Goal: Task Accomplishment & Management: Manage account settings

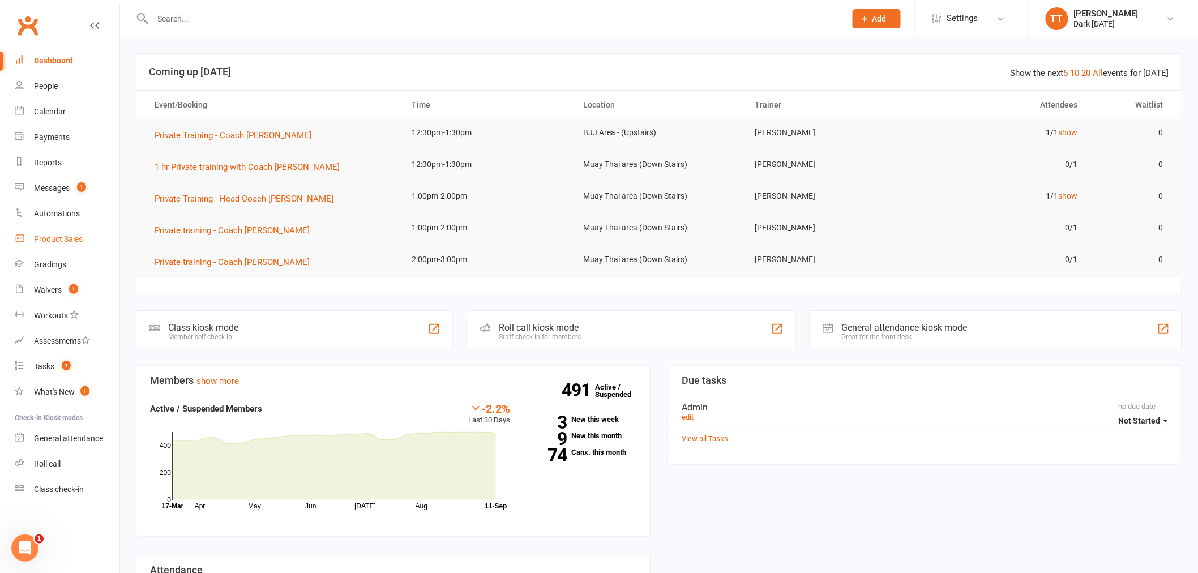
click at [53, 233] on link "Product Sales" at bounding box center [67, 239] width 105 height 25
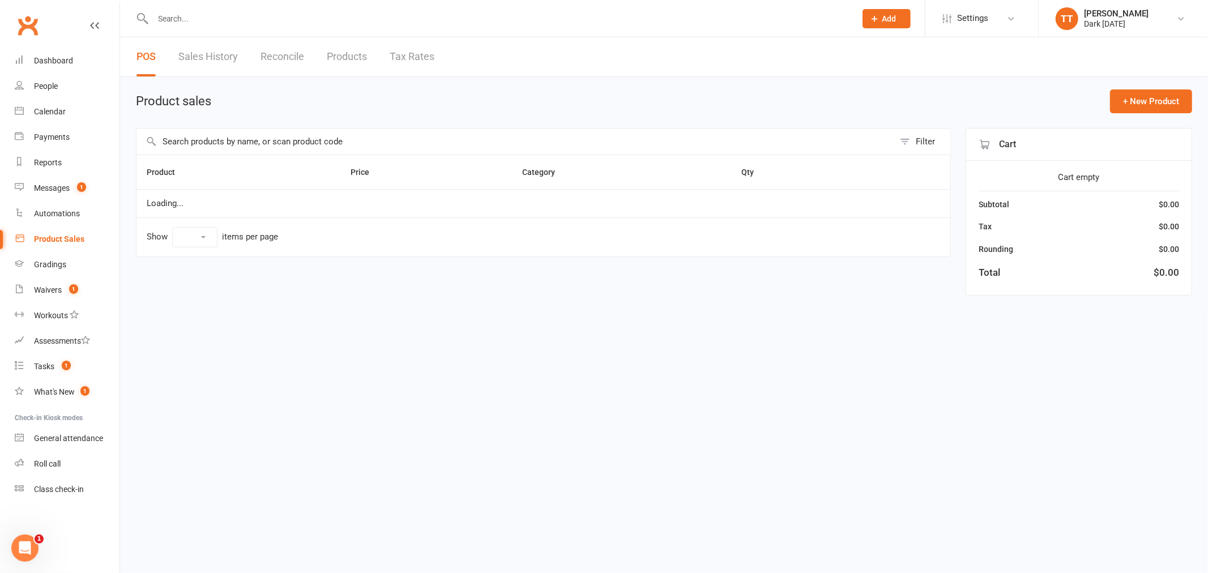
select select "10"
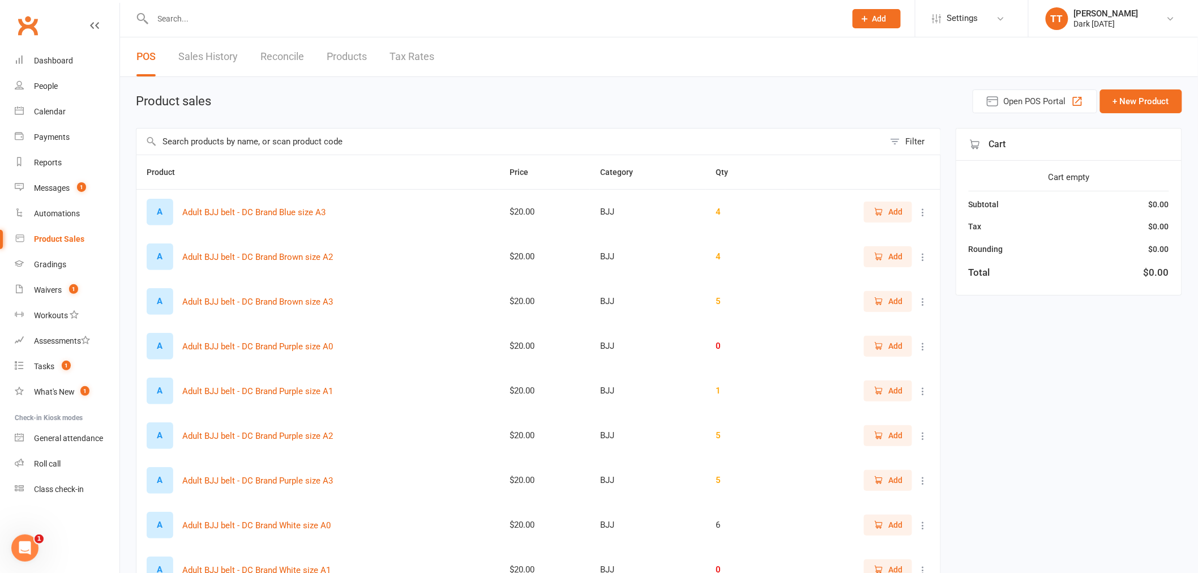
click at [222, 148] on input "text" at bounding box center [510, 142] width 748 height 26
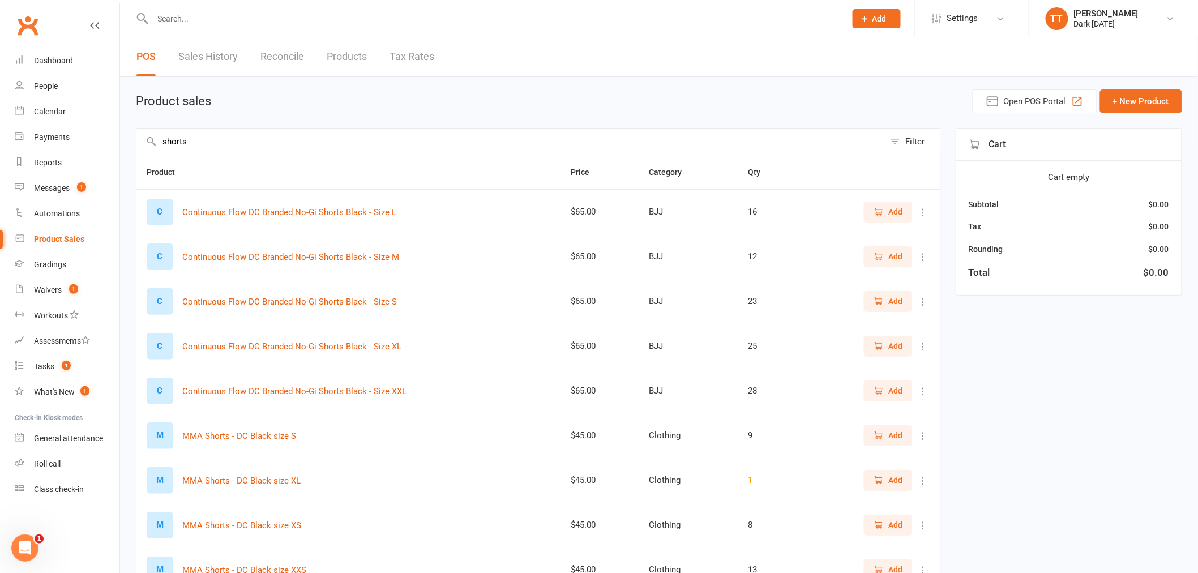
type input "shorts"
click at [886, 348] on span "Add" at bounding box center [888, 346] width 29 height 12
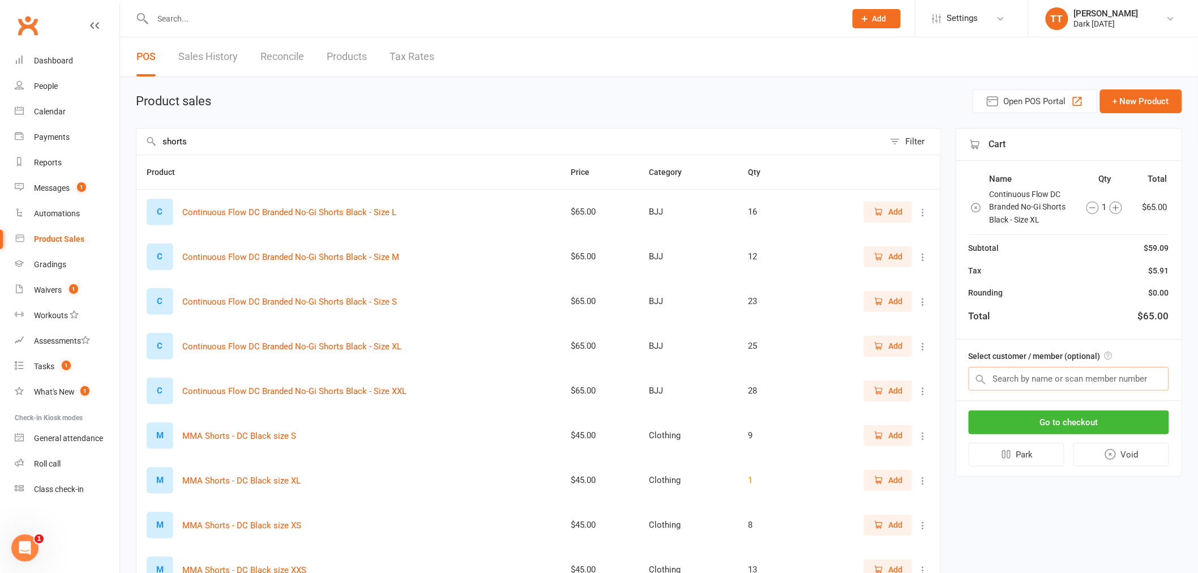
click at [1001, 378] on input "text" at bounding box center [1069, 379] width 200 height 24
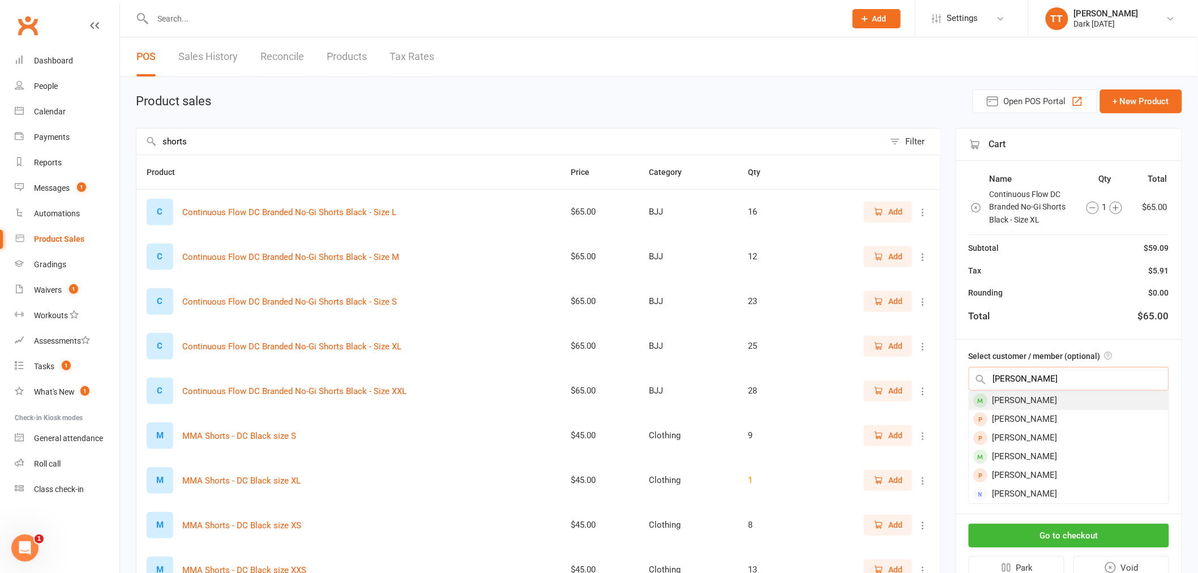
type input "ward"
click at [1028, 399] on div "liam ward" at bounding box center [1068, 400] width 199 height 19
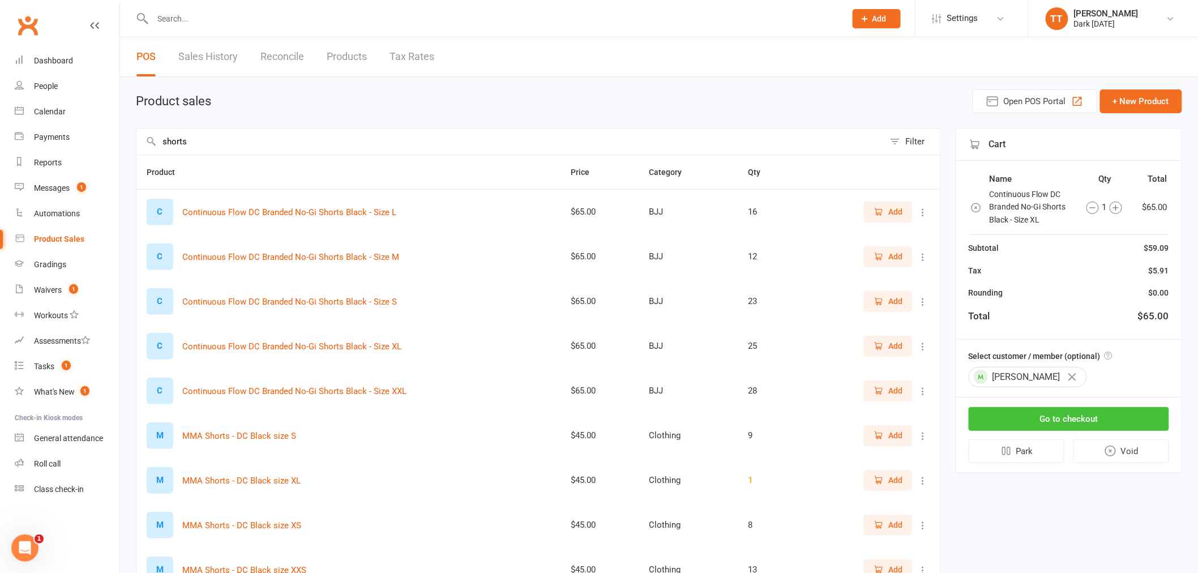
click at [1057, 417] on button "Go to checkout" at bounding box center [1069, 419] width 200 height 24
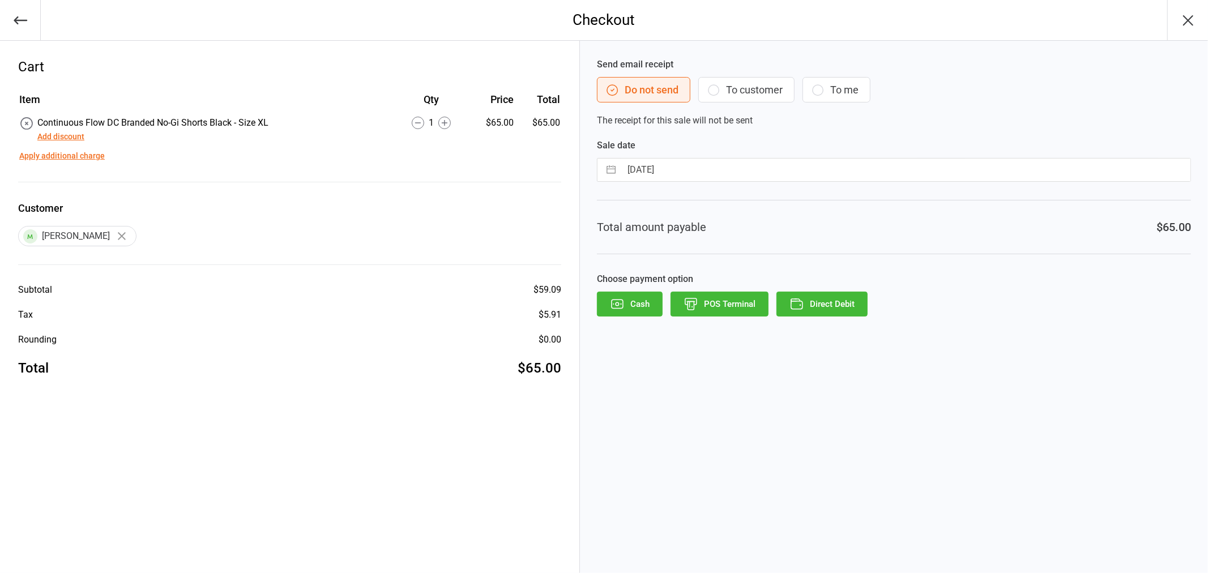
click at [726, 301] on button "POS Terminal" at bounding box center [719, 304] width 98 height 25
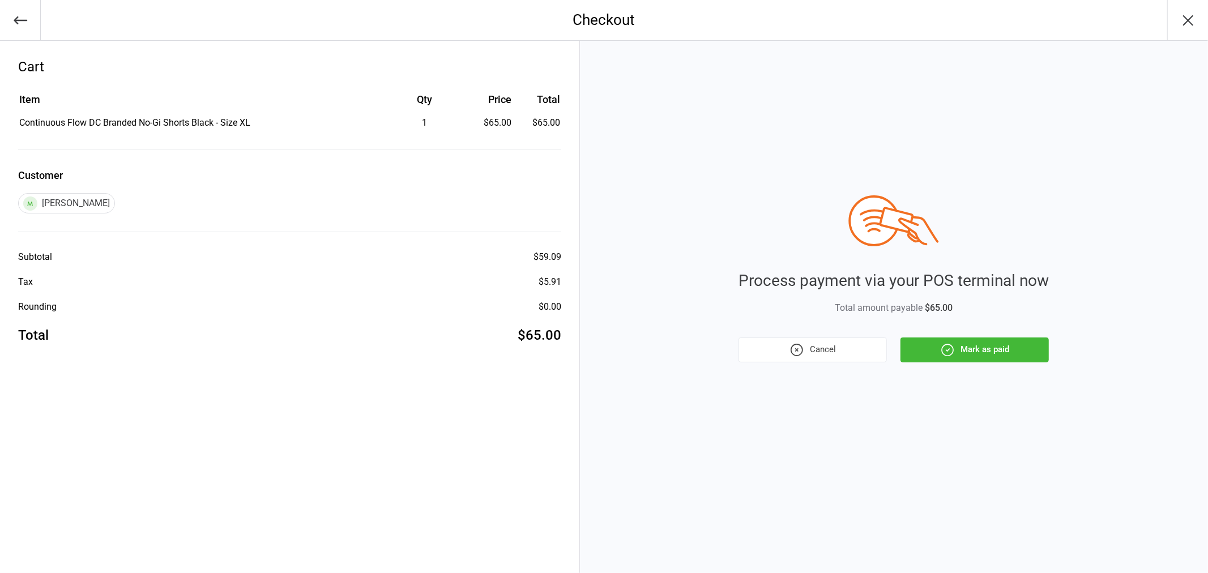
click at [992, 352] on button "Mark as paid" at bounding box center [974, 350] width 148 height 25
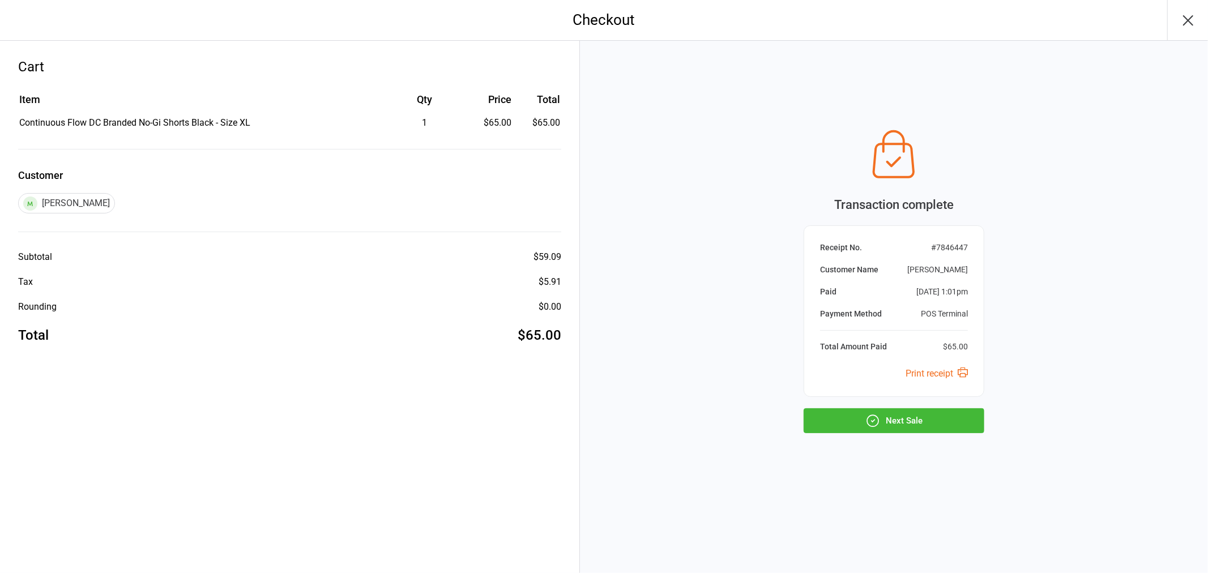
click at [899, 423] on button "Next Sale" at bounding box center [894, 420] width 181 height 25
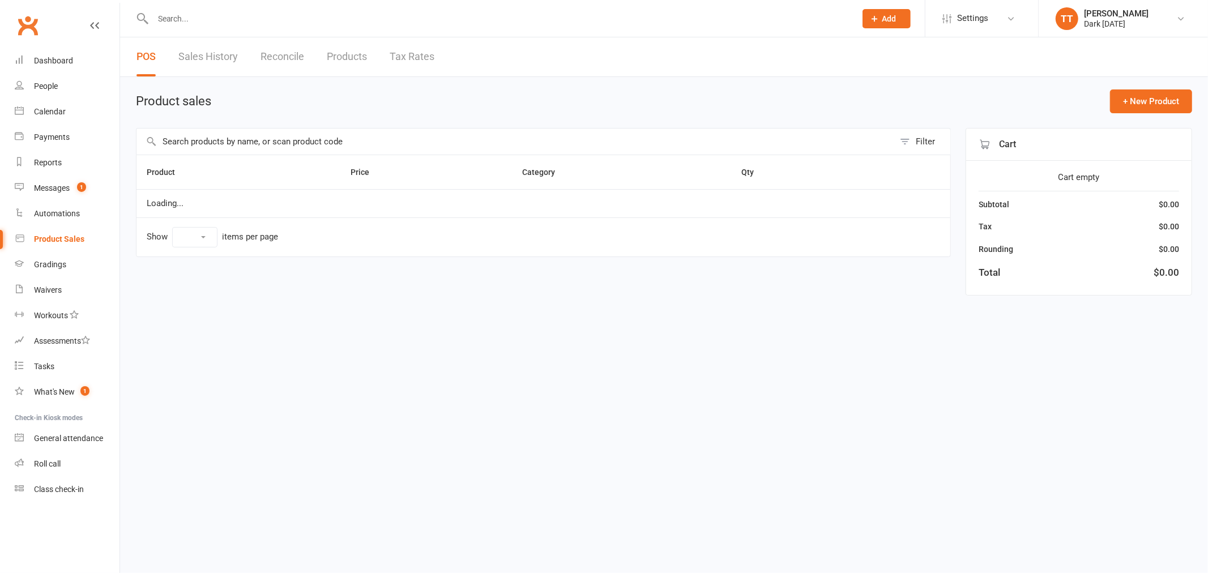
select select "10"
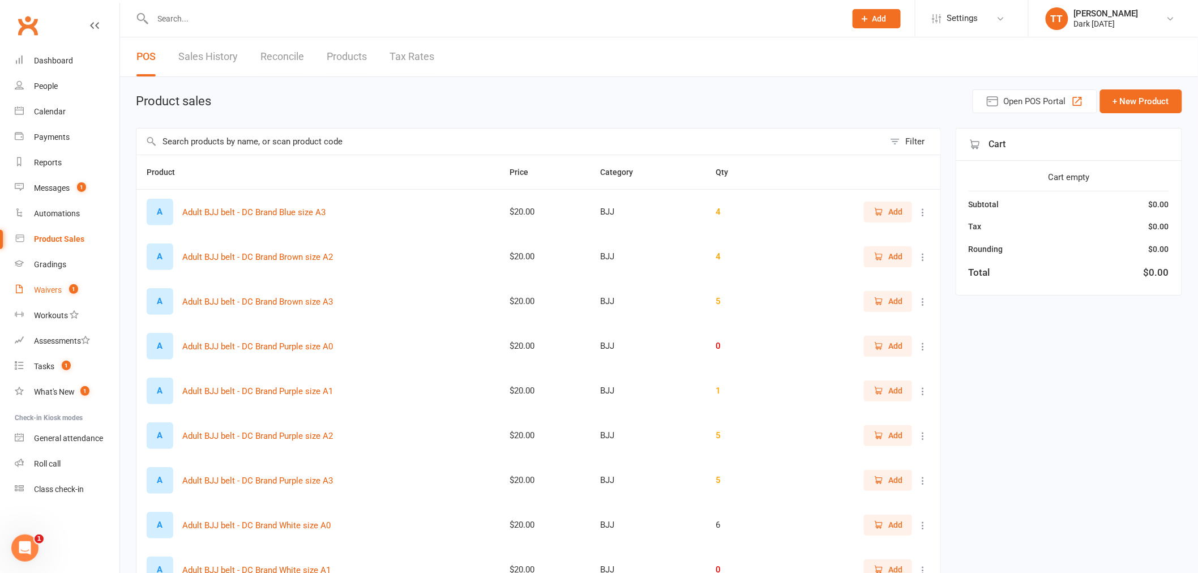
click at [64, 286] on count-badge "1" at bounding box center [70, 289] width 15 height 9
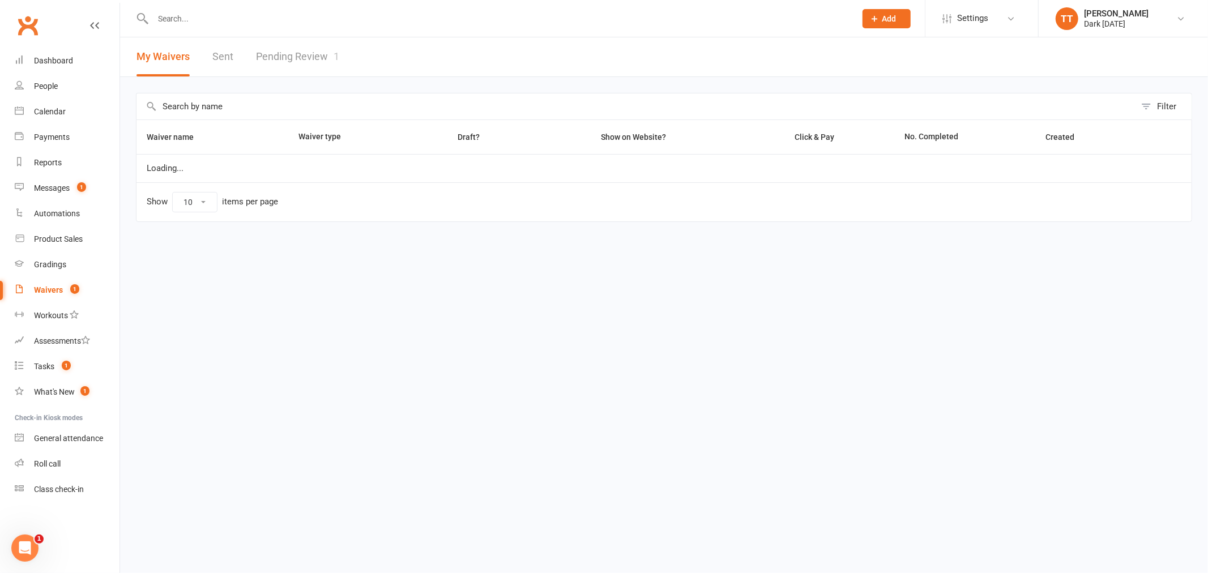
click at [284, 48] on link "Pending Review 1" at bounding box center [297, 56] width 83 height 39
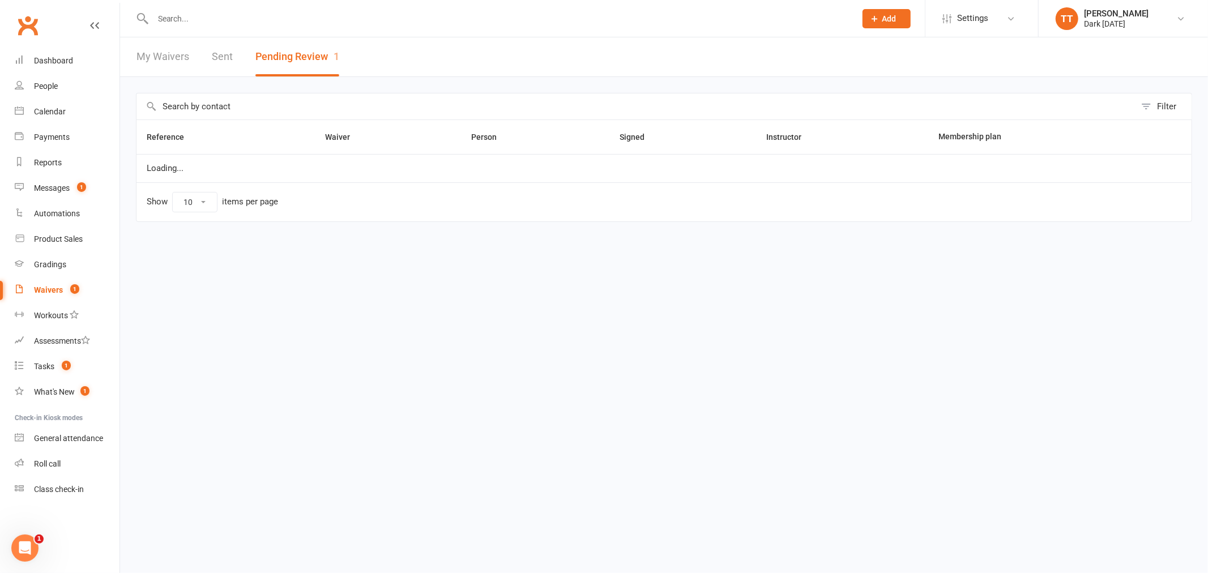
click at [290, 55] on button "Pending Review 1" at bounding box center [297, 56] width 84 height 39
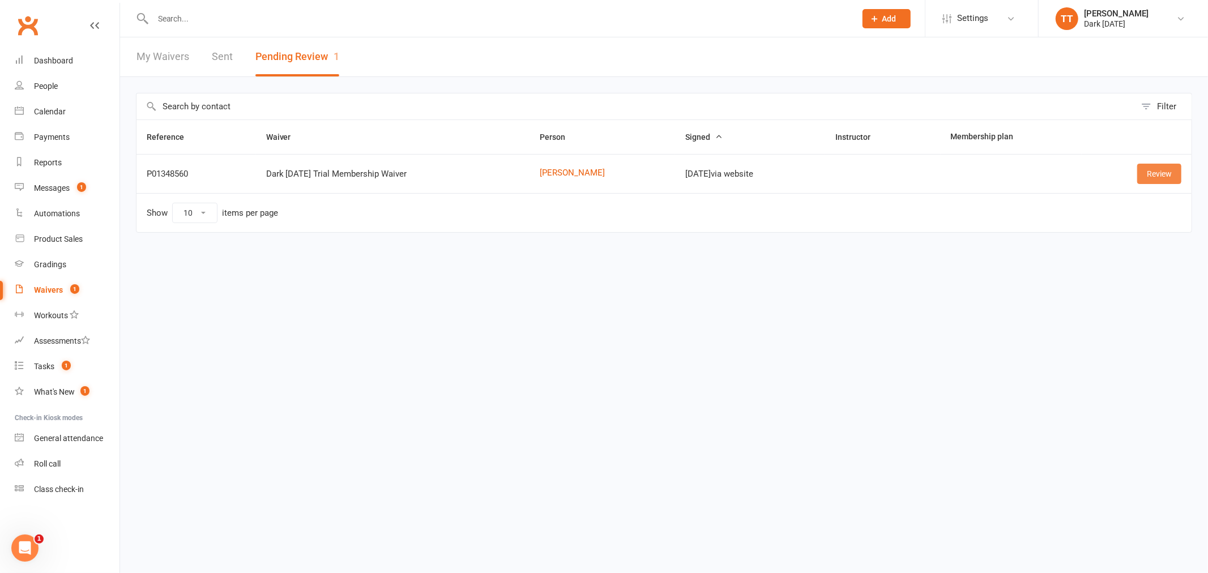
click at [1159, 179] on link "Review" at bounding box center [1159, 174] width 44 height 20
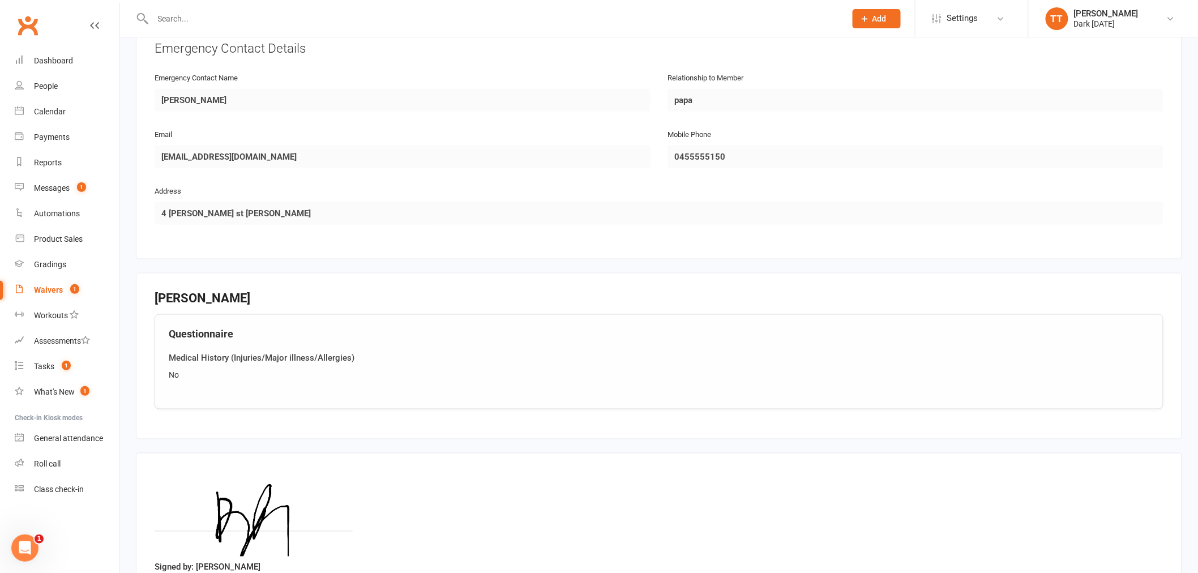
scroll to position [627, 0]
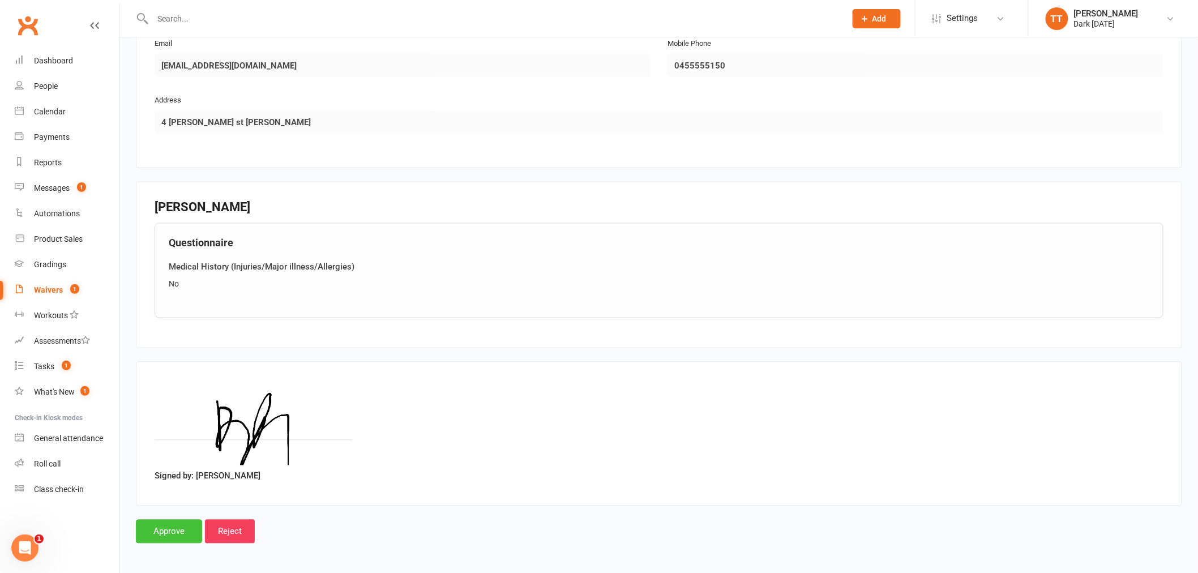
click at [172, 523] on input "Approve" at bounding box center [169, 532] width 66 height 24
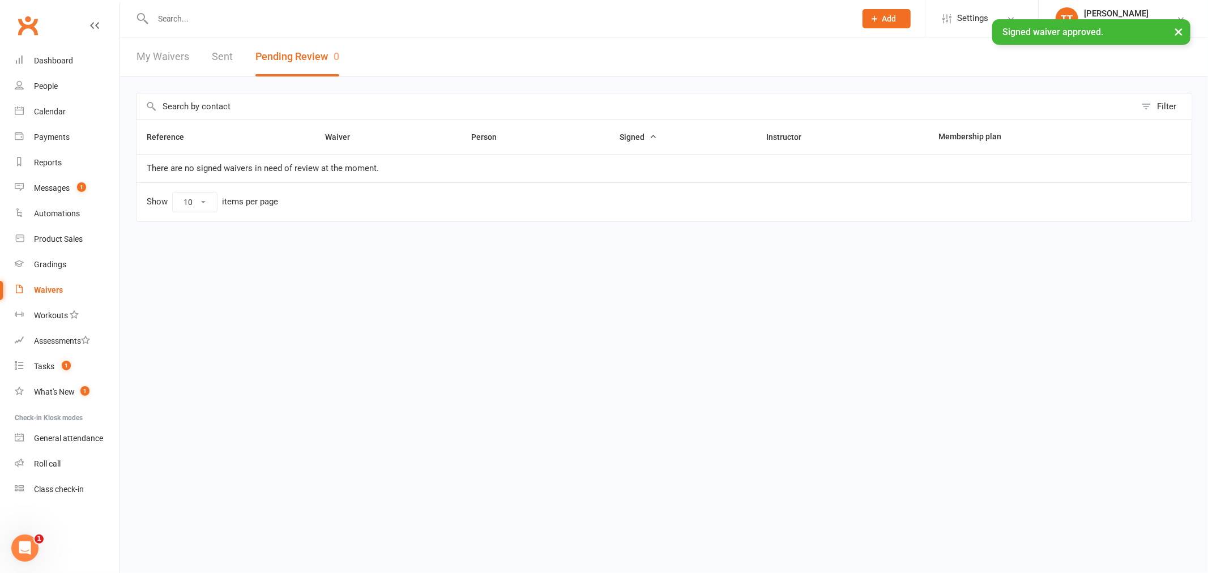
click at [168, 19] on div "× Signed waiver approved." at bounding box center [596, 19] width 1193 height 0
drag, startPoint x: 176, startPoint y: 20, endPoint x: 183, endPoint y: 18, distance: 7.9
click at [176, 19] on div "× Signed waiver approved." at bounding box center [596, 19] width 1193 height 0
click at [183, 18] on input "text" at bounding box center [499, 19] width 698 height 16
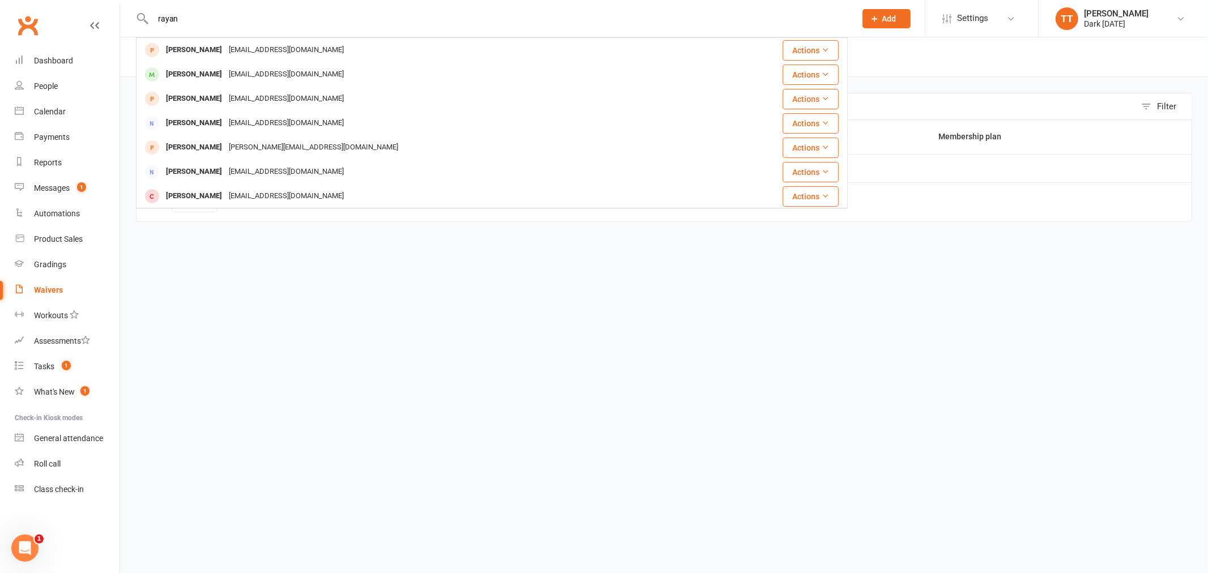
type input "rayan"
click at [241, 50] on div "rayankaddour71@gmail.com" at bounding box center [286, 50] width 122 height 16
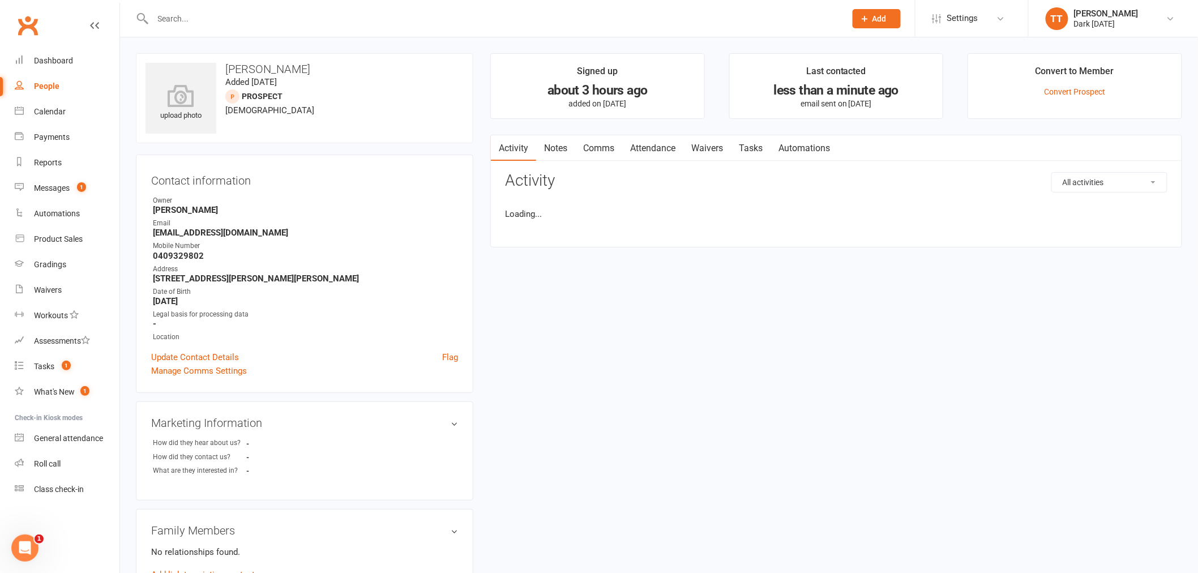
click at [715, 145] on link "Waivers" at bounding box center [708, 148] width 48 height 26
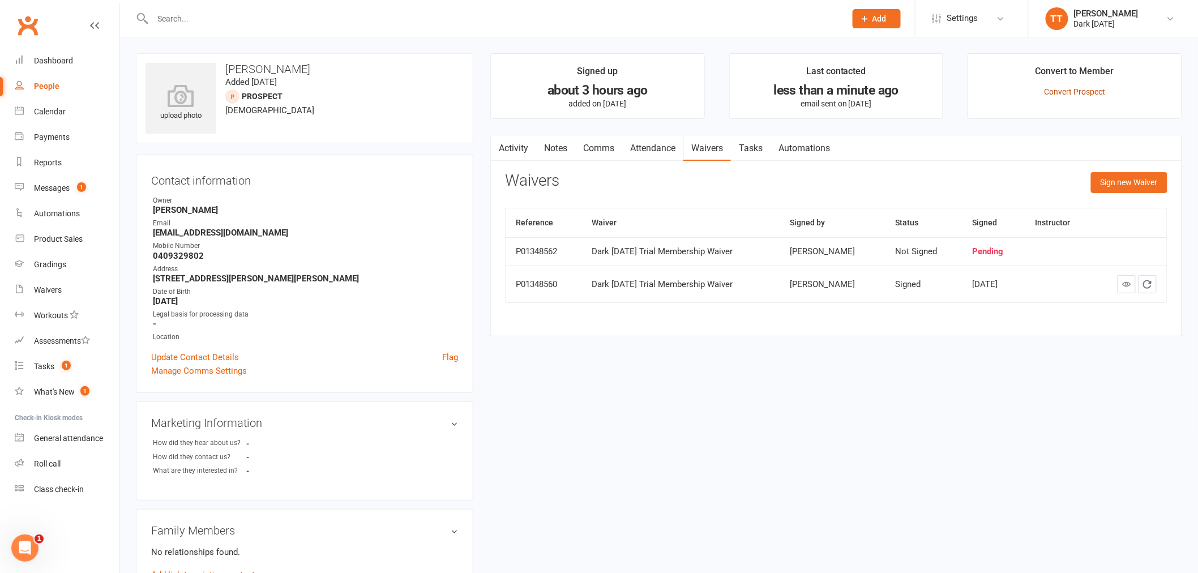
click at [1078, 94] on link "Convert Prospect" at bounding box center [1075, 91] width 61 height 9
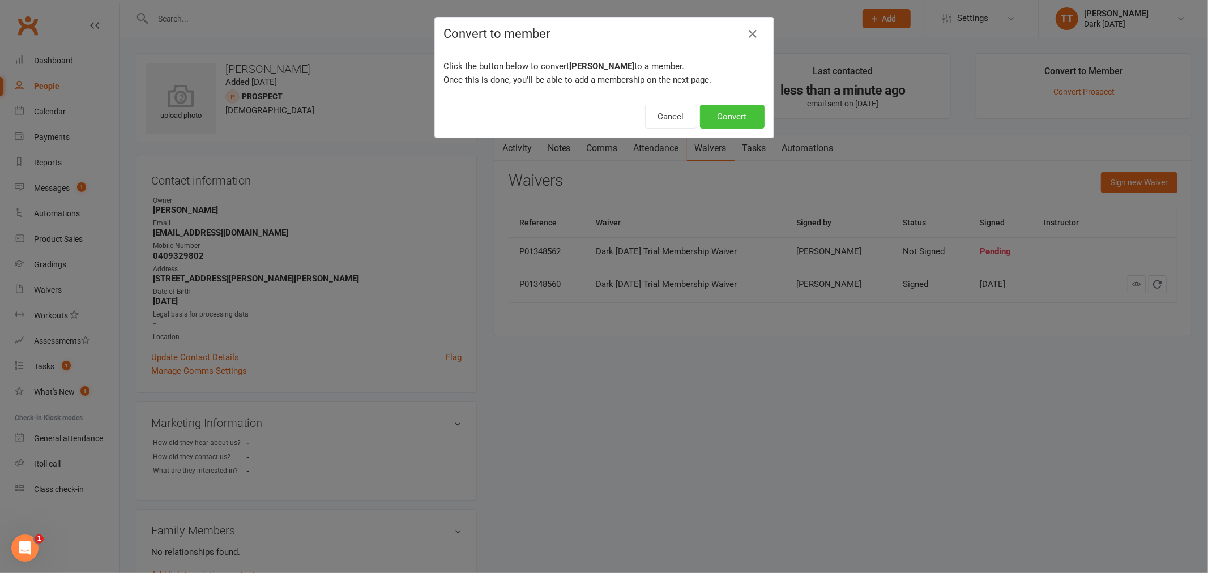
click at [715, 113] on button "Convert" at bounding box center [732, 117] width 65 height 24
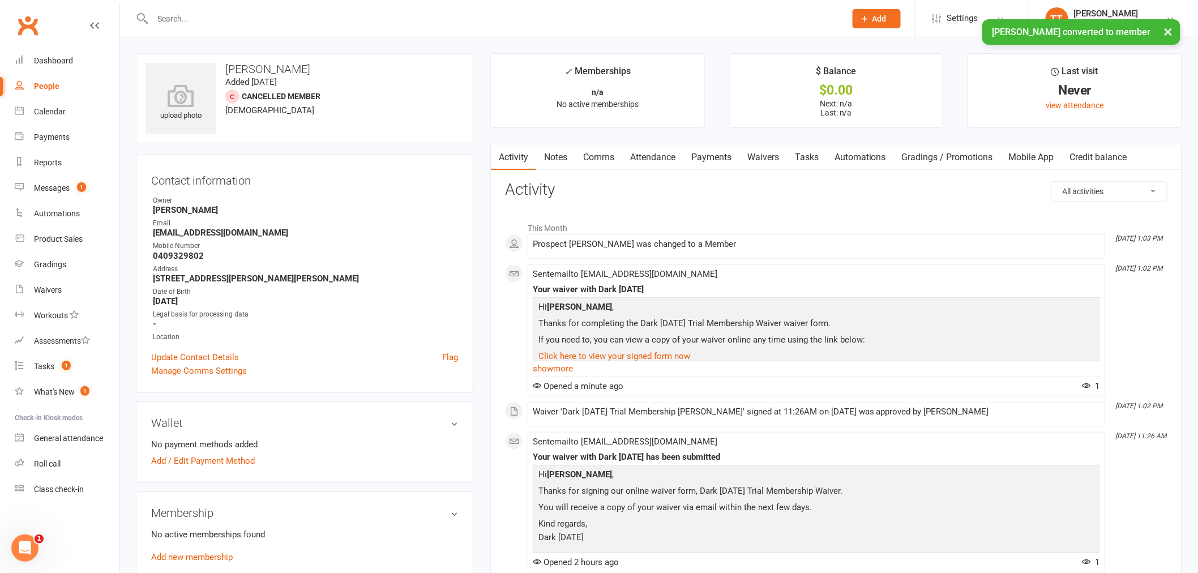
click at [764, 153] on link "Waivers" at bounding box center [764, 157] width 48 height 26
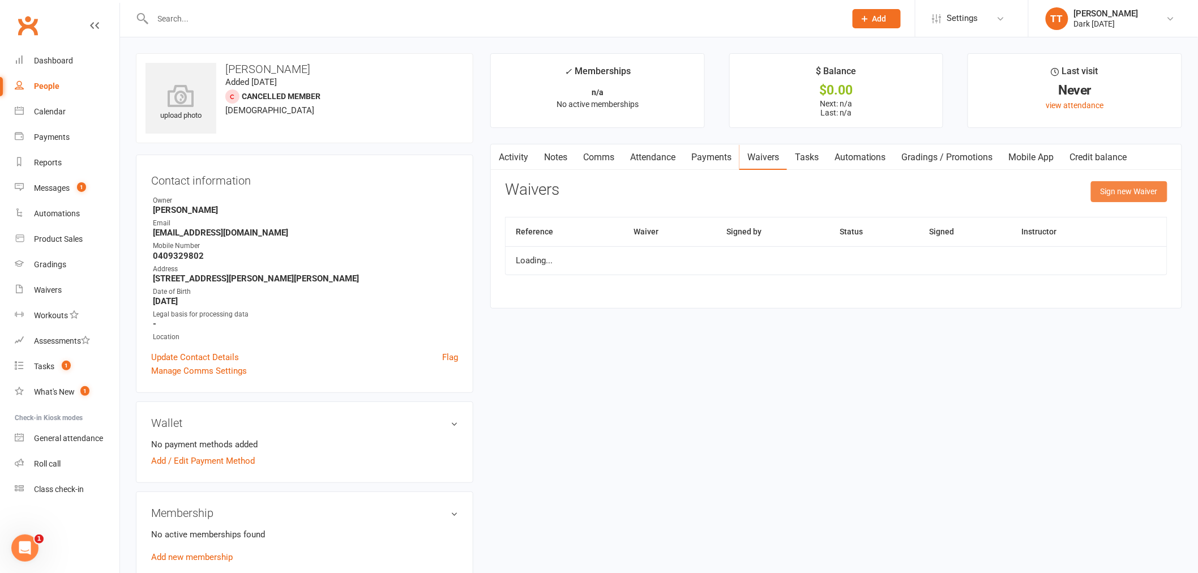
click at [1141, 199] on button "Sign new Waiver" at bounding box center [1129, 191] width 76 height 20
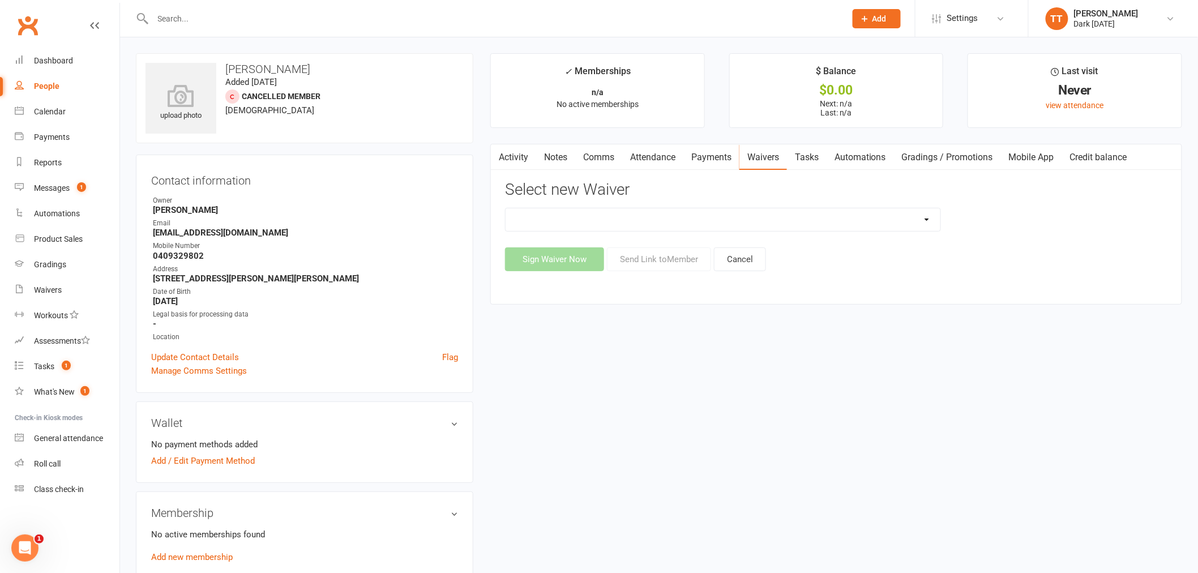
click at [934, 222] on select "Dark Carnival Membership Dark Carnival Membership waiver - no EDDR Dark Carniva…" at bounding box center [723, 219] width 435 height 23
select select "9790"
click at [506, 208] on select "Dark Carnival Membership Dark Carnival Membership waiver - no EDDR Dark Carniva…" at bounding box center [723, 219] width 435 height 23
click at [668, 262] on button "Send Link to Member" at bounding box center [659, 259] width 104 height 24
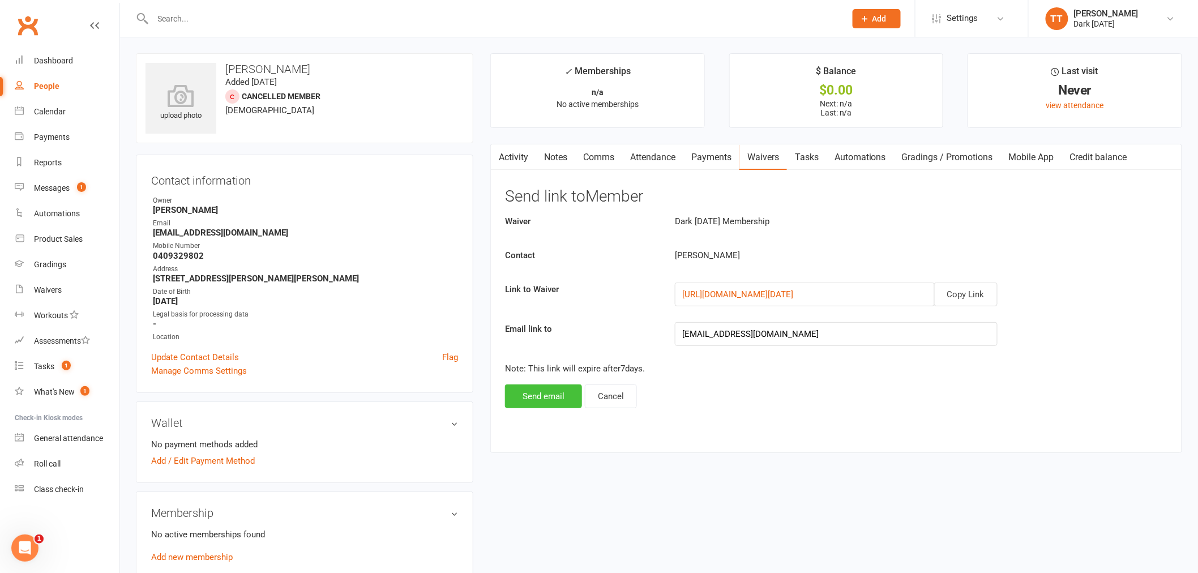
click at [524, 395] on button "Send email" at bounding box center [543, 397] width 77 height 24
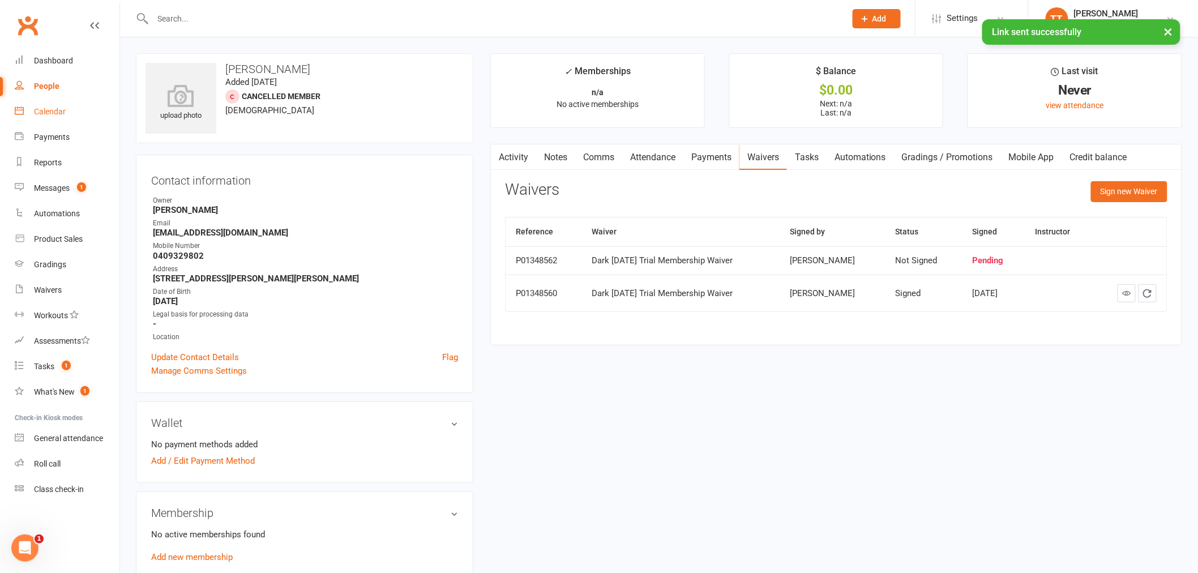
click at [42, 107] on div "Calendar" at bounding box center [50, 111] width 32 height 9
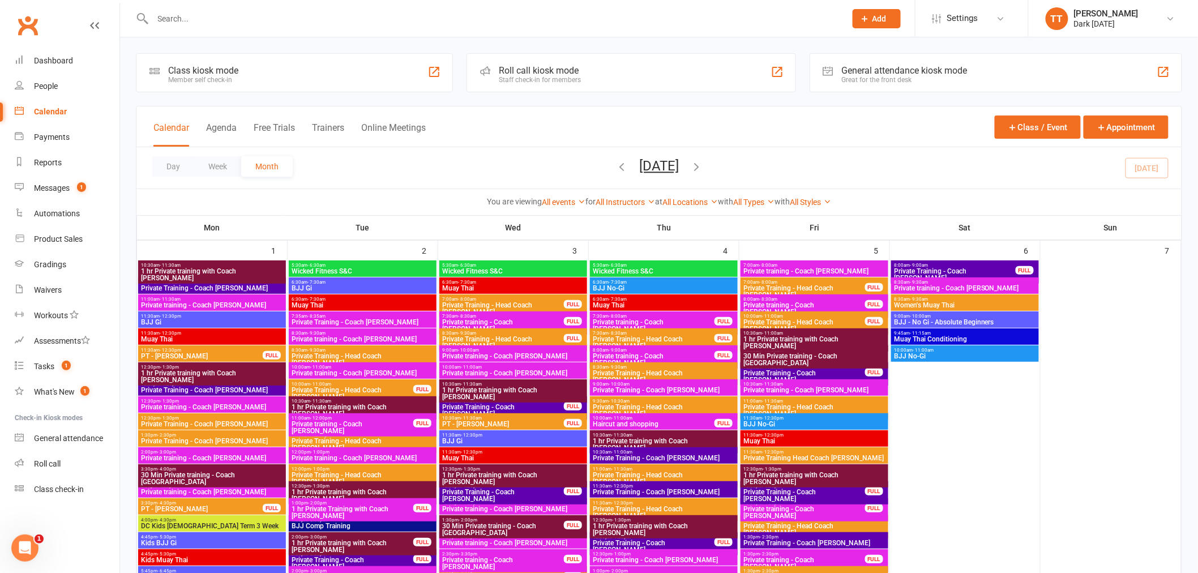
click at [626, 433] on span "- 11:30am" at bounding box center [622, 435] width 21 height 5
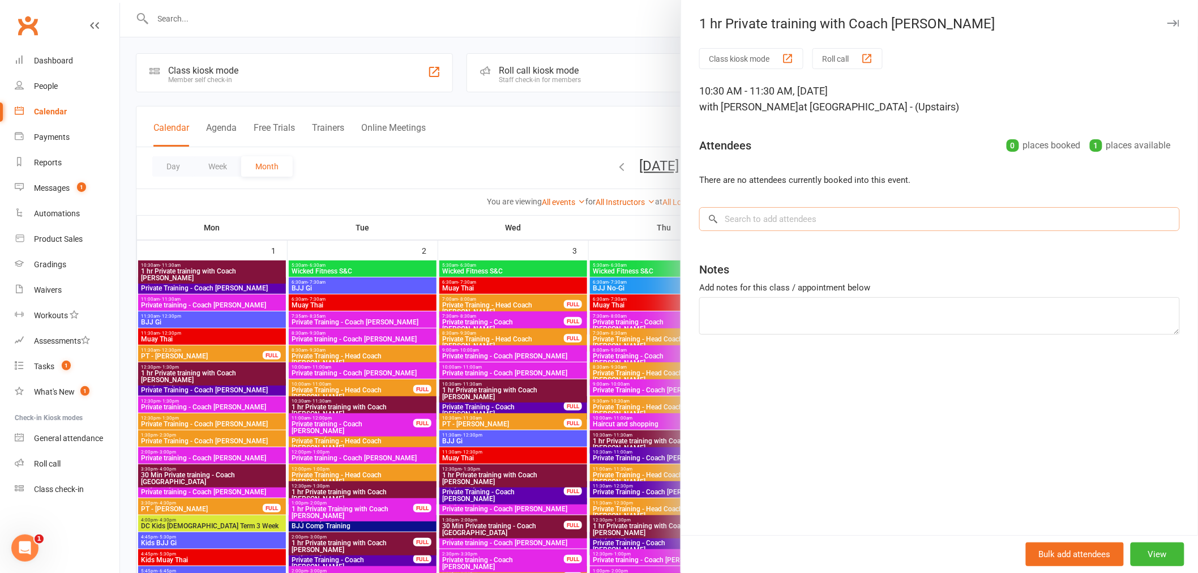
click at [766, 224] on input "search" at bounding box center [939, 219] width 481 height 24
click at [520, 125] on div at bounding box center [659, 286] width 1078 height 573
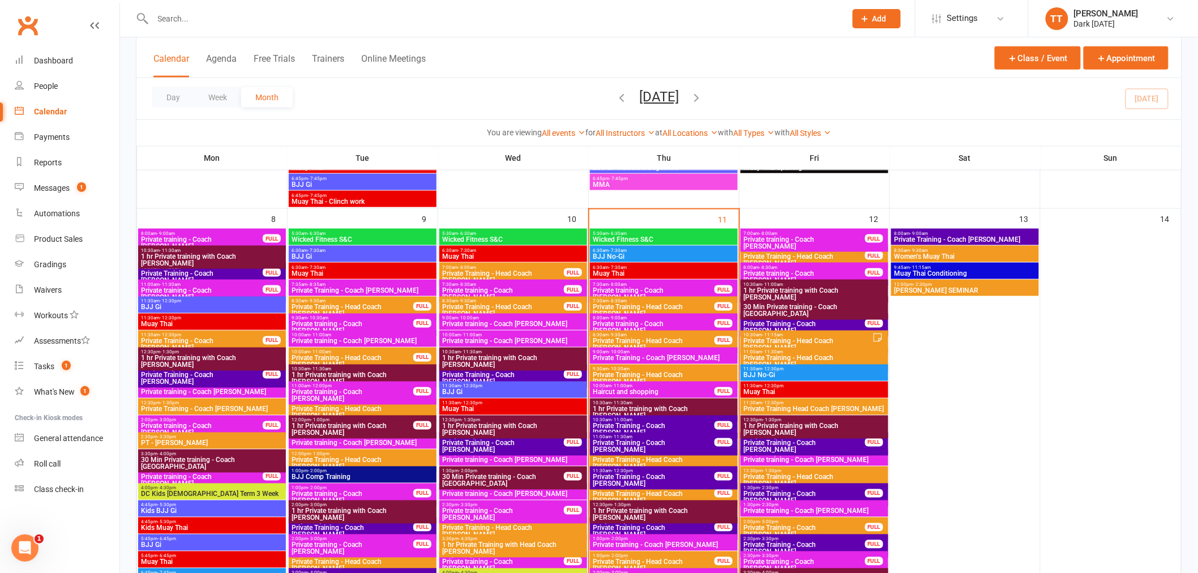
scroll to position [566, 0]
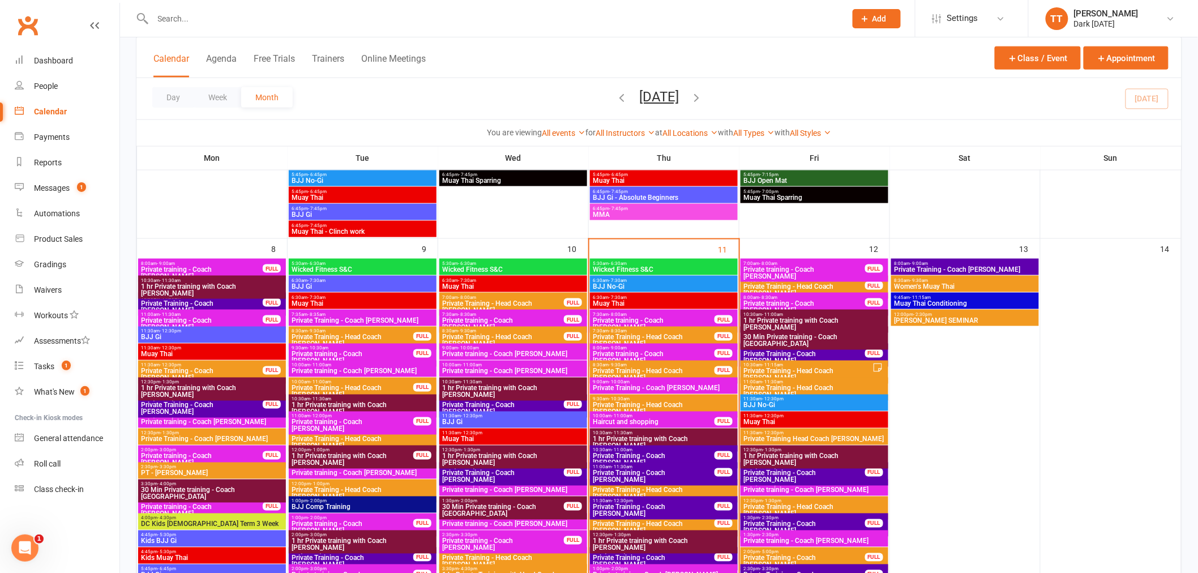
click at [659, 436] on span "1 hr Private training with Coach Tawhia" at bounding box center [663, 443] width 143 height 14
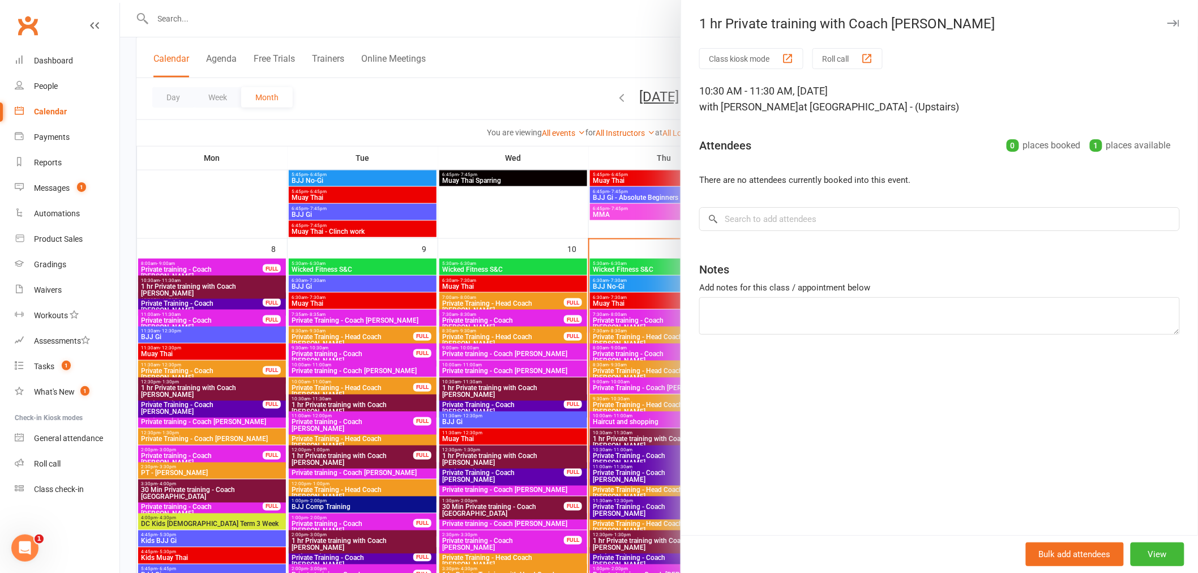
click at [840, 203] on div "Class kiosk mode Roll call 10:30 AM - 11:30 AM, Thursday, September, 11, 2025 w…" at bounding box center [939, 291] width 517 height 487
click at [801, 224] on input "search" at bounding box center [939, 219] width 481 height 24
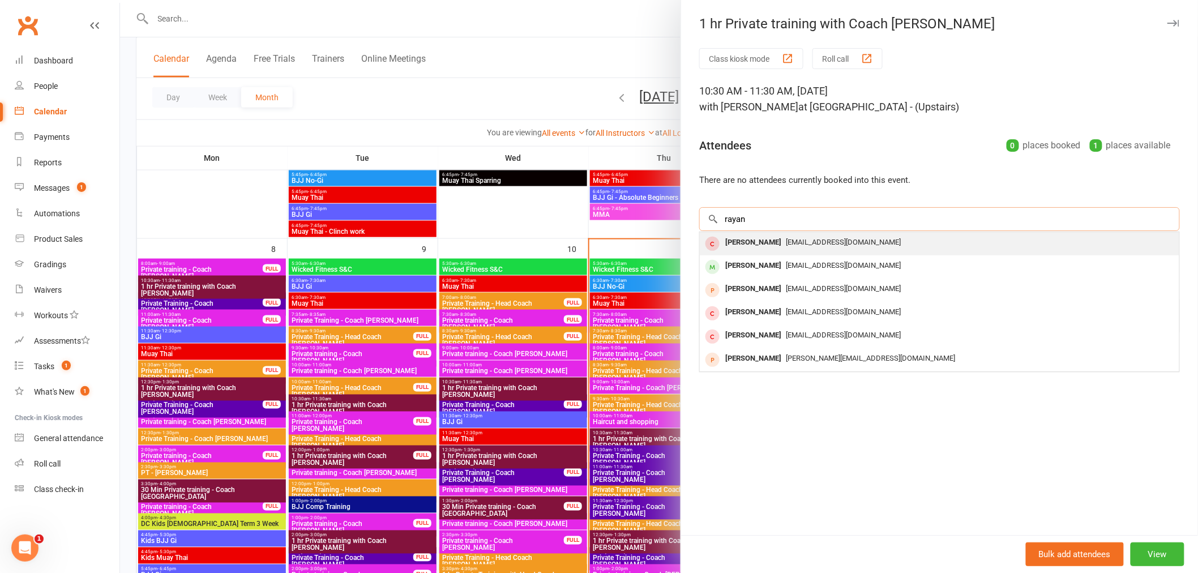
type input "rayan"
click at [768, 249] on div "Rayan kaddour" at bounding box center [753, 242] width 65 height 16
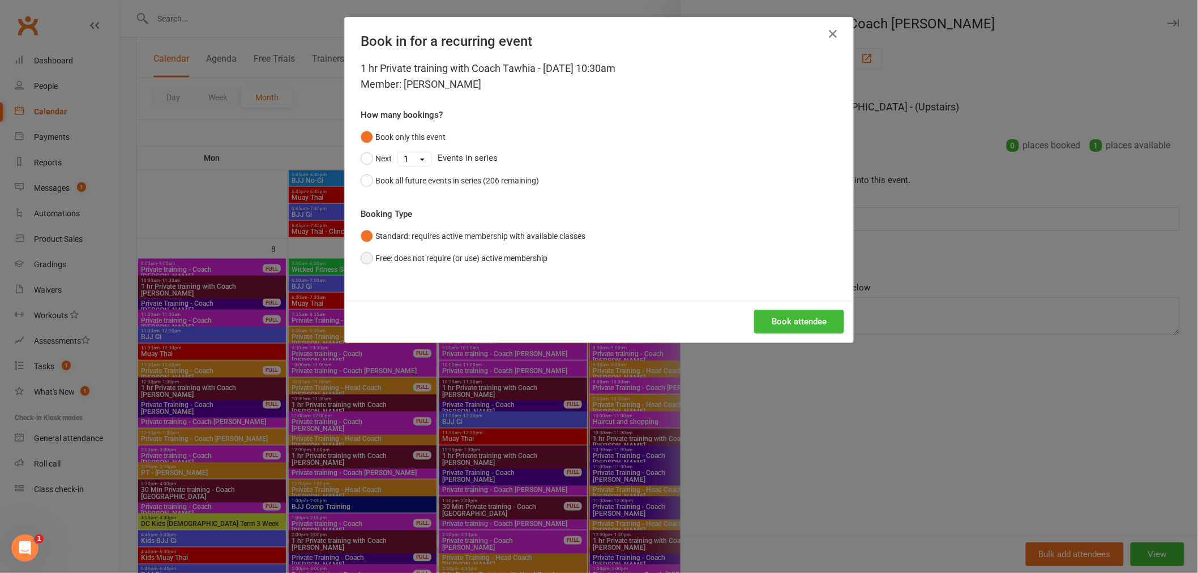
click at [363, 261] on button "Free: does not require (or use) active membership" at bounding box center [454, 258] width 187 height 22
click at [796, 318] on button "Book attendee" at bounding box center [799, 322] width 90 height 24
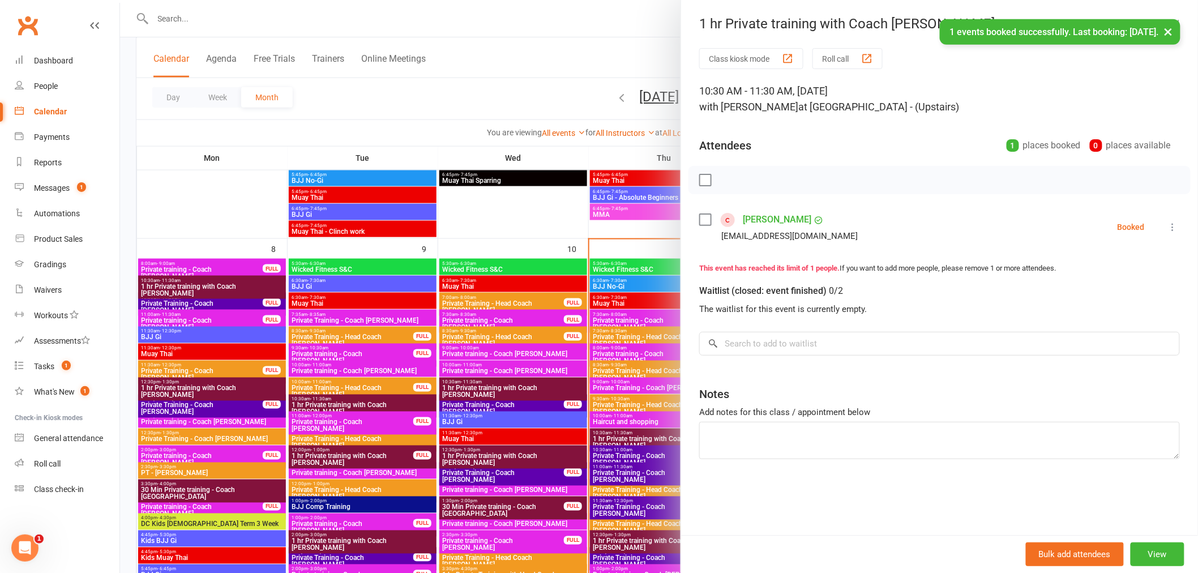
click at [1168, 227] on icon at bounding box center [1173, 226] width 11 height 11
click at [1103, 289] on link "Check in" at bounding box center [1119, 294] width 122 height 23
click at [582, 51] on div at bounding box center [659, 286] width 1078 height 573
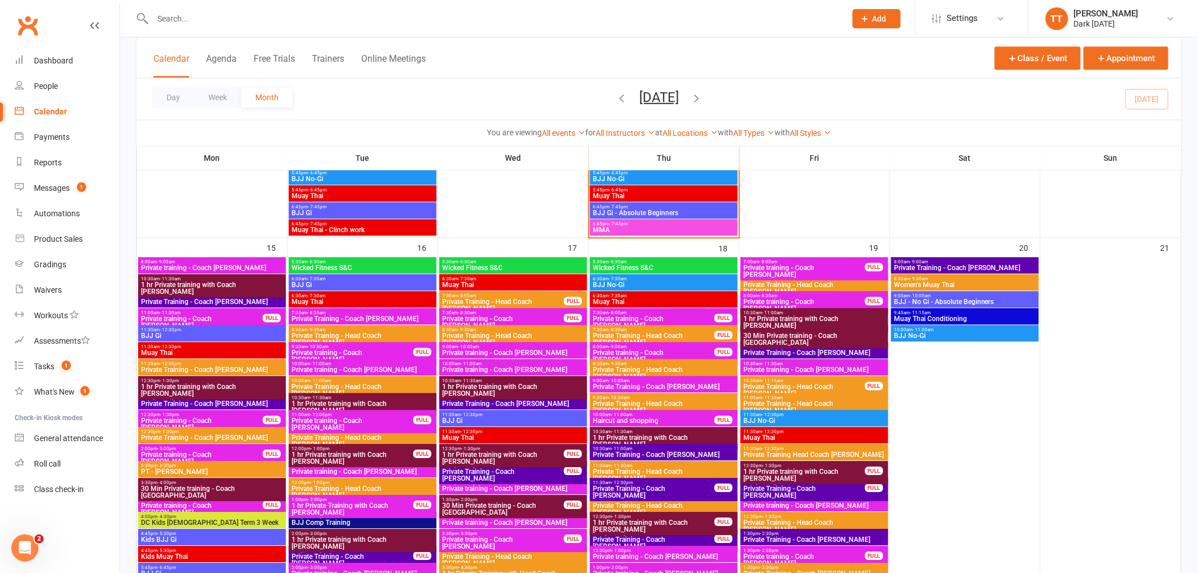
scroll to position [1195, 0]
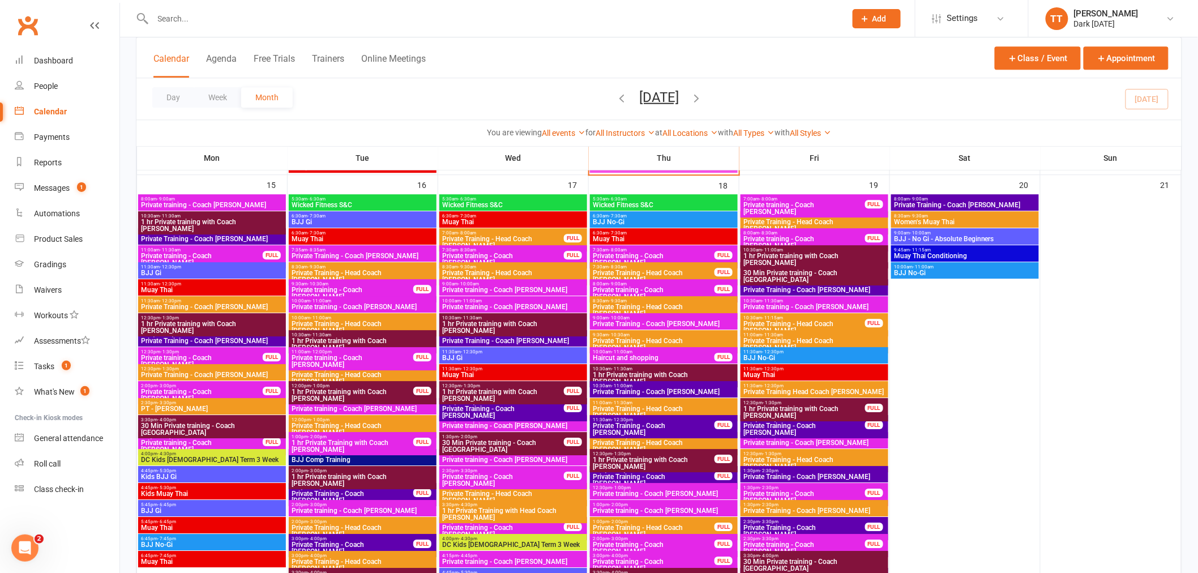
click at [868, 19] on icon at bounding box center [865, 19] width 10 height 10
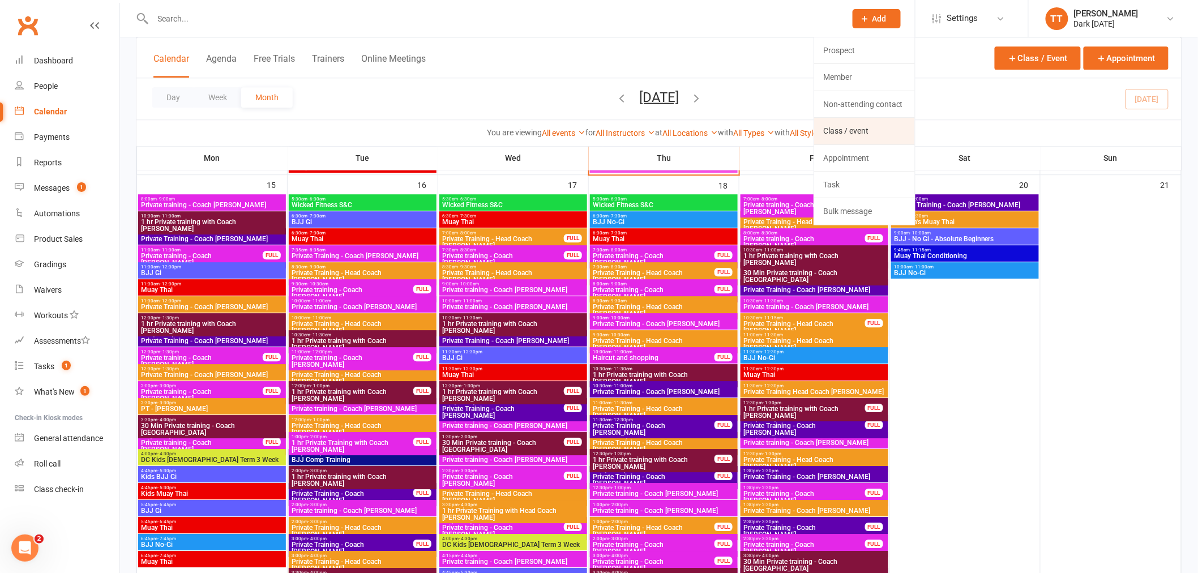
click at [844, 123] on link "Class / event" at bounding box center [864, 131] width 101 height 26
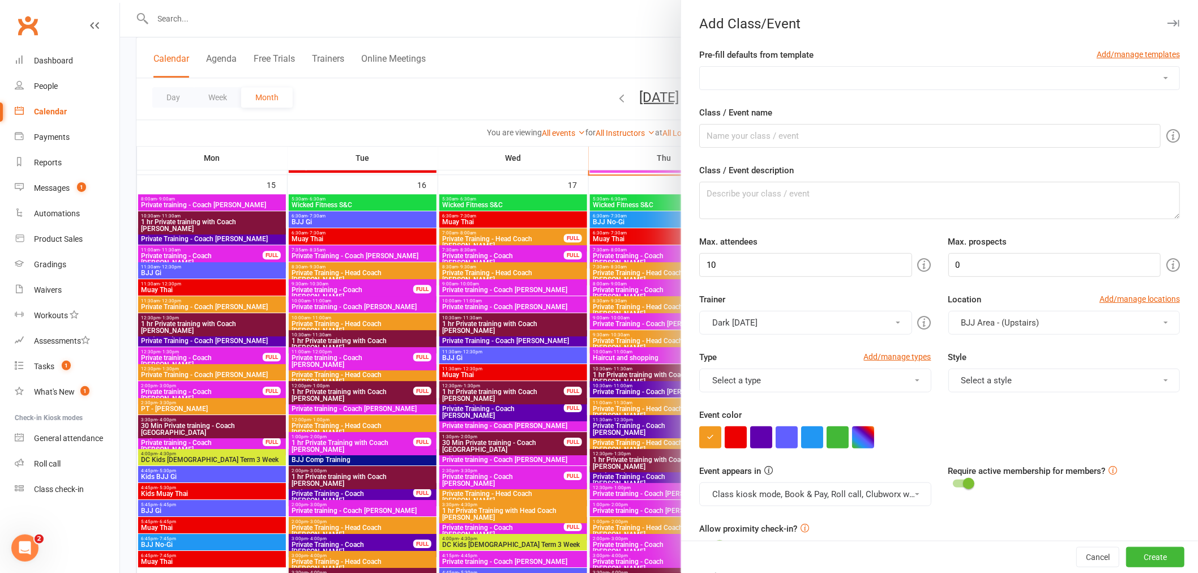
click at [811, 83] on select "DC Kids 4-5 year old Term 1 Mon DC Kids 4-5 year old Term 1 Wed DC Kids 4-5 yea…" at bounding box center [940, 78] width 480 height 23
select select "788"
click at [700, 67] on select "DC Kids 4-5 year old Term 1 Mon DC Kids 4-5 year old Term 1 Wed DC Kids 4-5 yea…" at bounding box center [940, 78] width 480 height 23
type input "1 hr Private training with Coach Tawhia"
type textarea "1hr Private training session with Coach Tawhia - DC kids / BJJ / Kick Boxing"
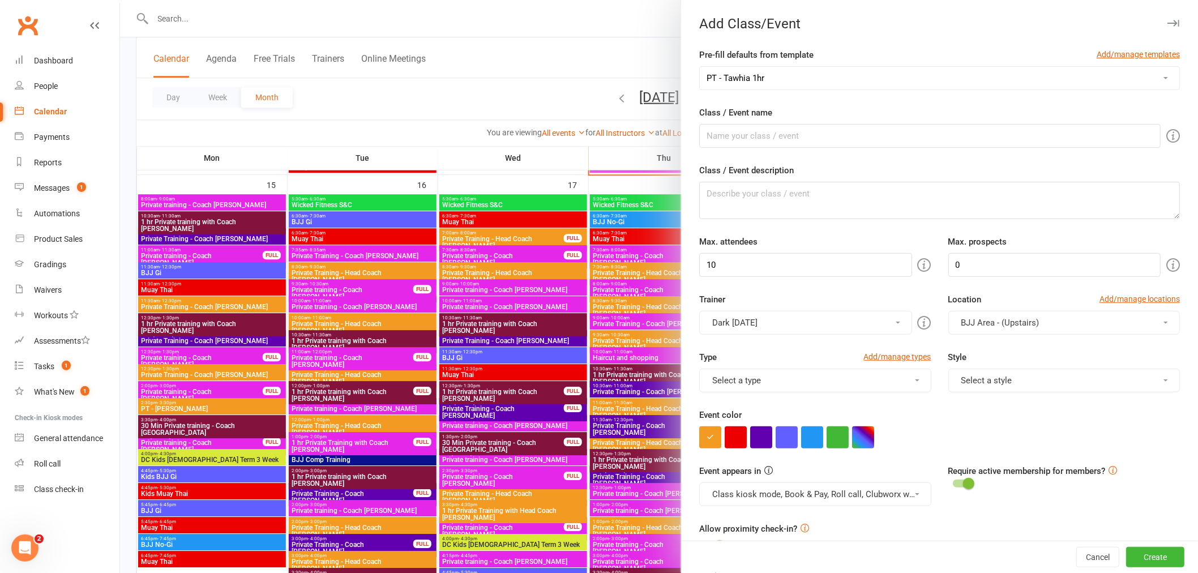
type input "1"
type input "2"
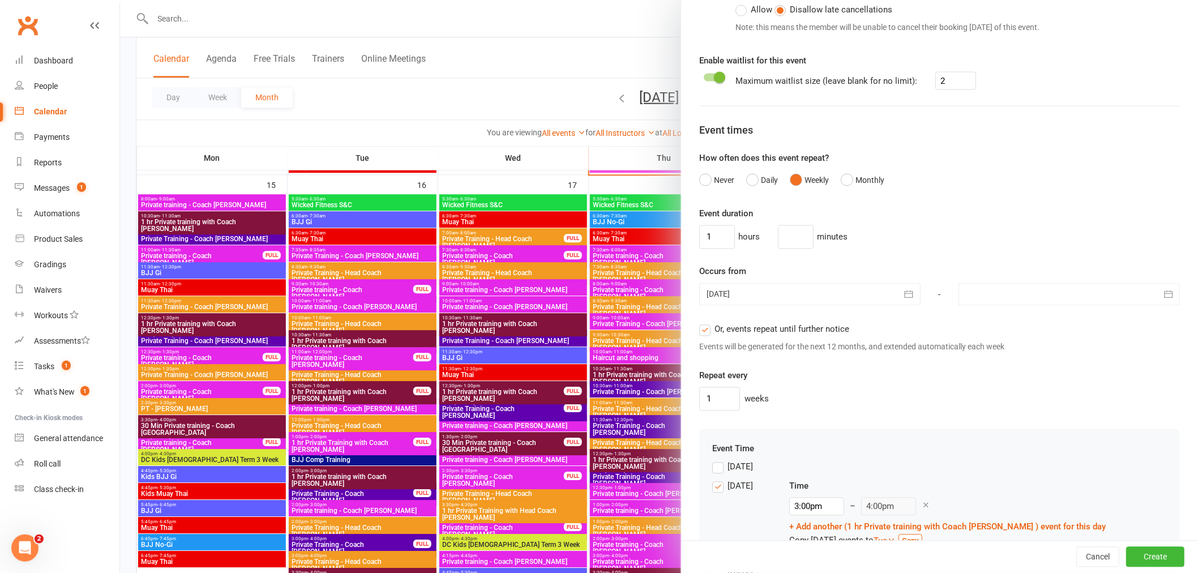
scroll to position [818, 0]
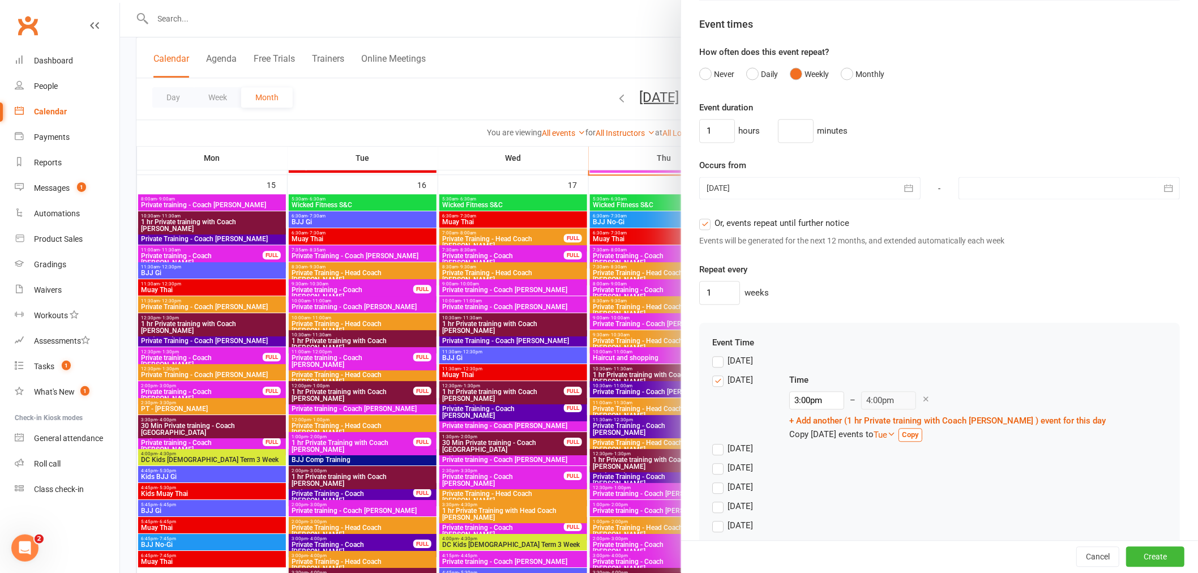
click at [903, 188] on icon "button" at bounding box center [908, 188] width 11 height 11
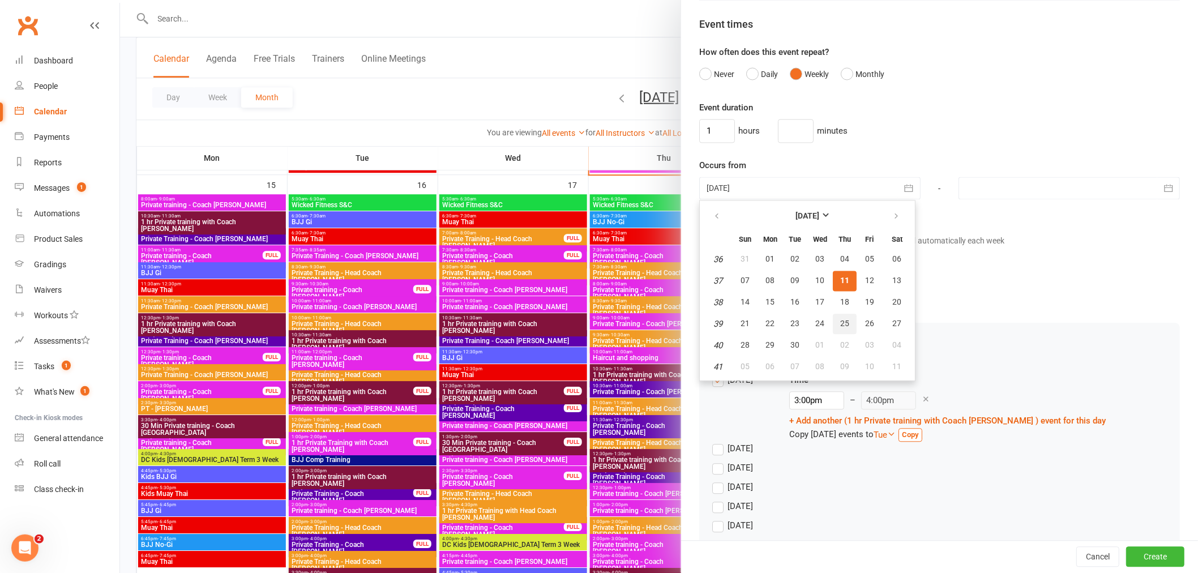
click at [840, 320] on span "25" at bounding box center [844, 323] width 9 height 9
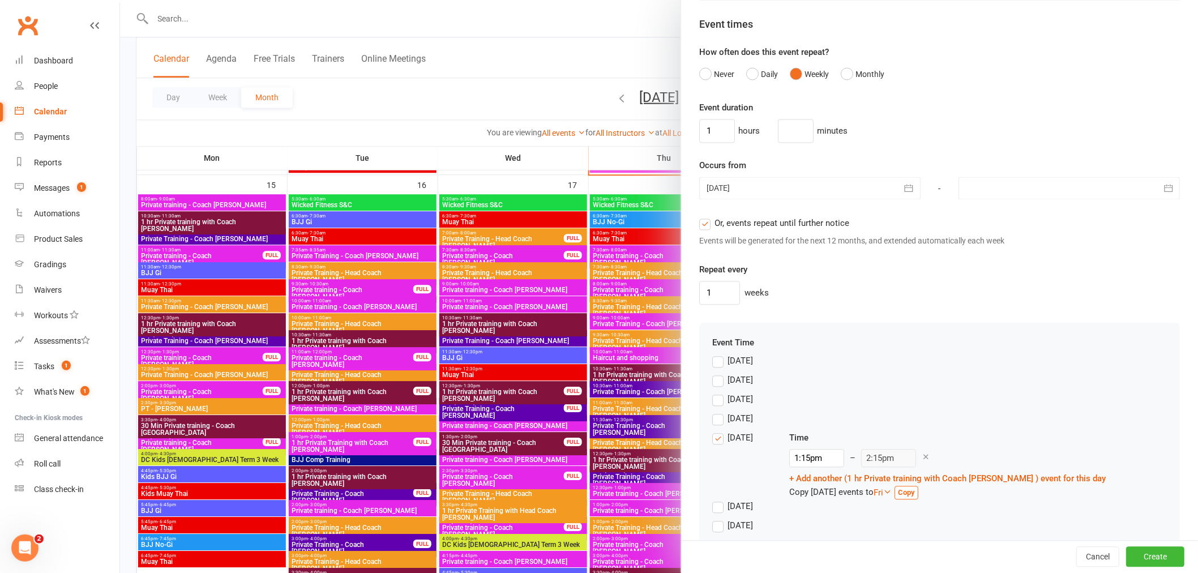
click at [903, 189] on button "button" at bounding box center [909, 188] width 23 height 23
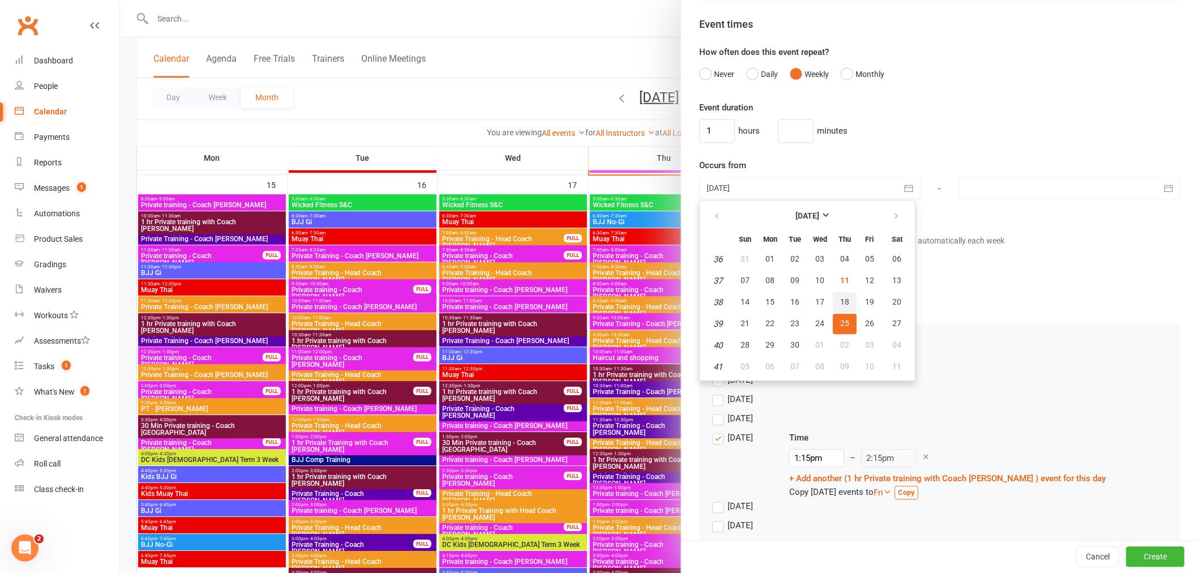
click at [842, 304] on button "18" at bounding box center [845, 303] width 24 height 20
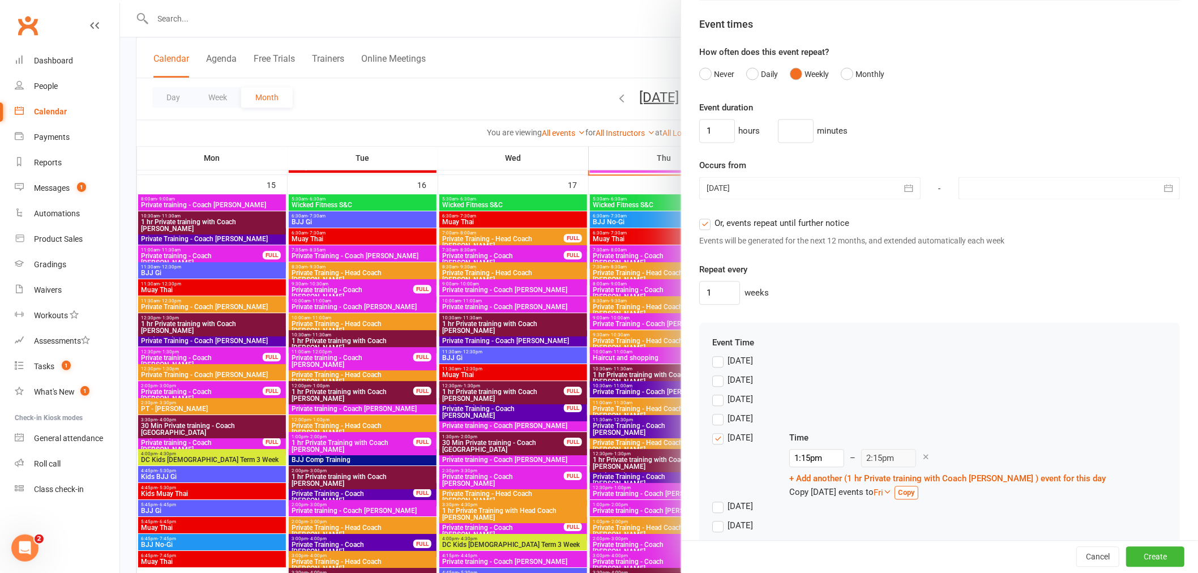
type input "18 Sep 2025"
click at [808, 462] on input "1:15pm" at bounding box center [816, 459] width 55 height 18
type input "9:30am"
type input "10:30am"
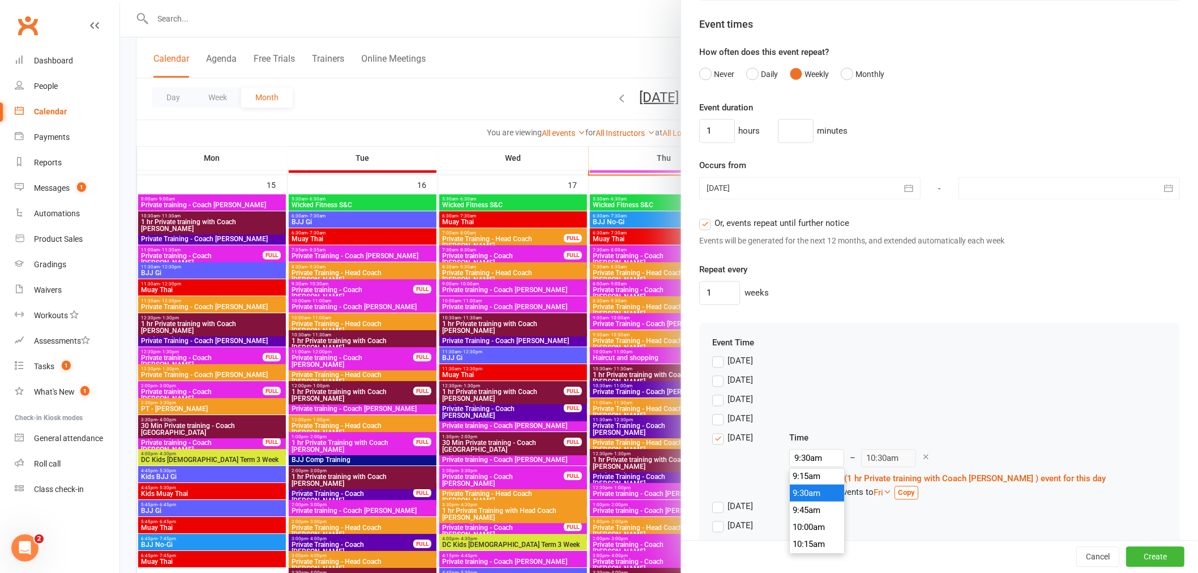
click at [805, 488] on li "9:30am" at bounding box center [817, 493] width 54 height 17
click at [1131, 552] on button "Create" at bounding box center [1155, 557] width 58 height 20
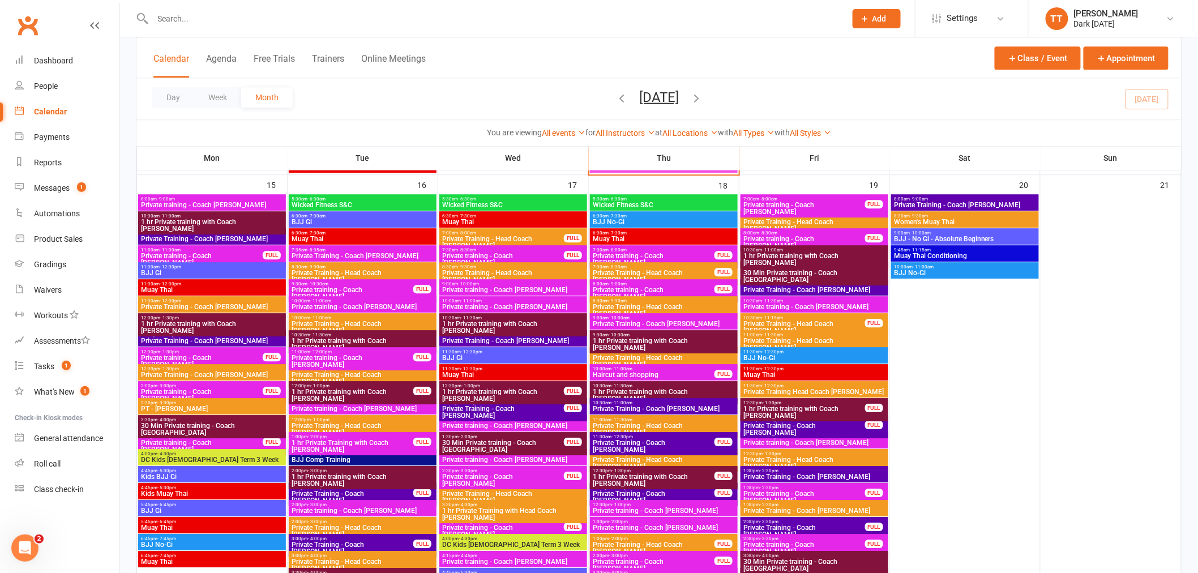
click at [642, 338] on span "1 hr Private training with Coach Tawhia" at bounding box center [663, 345] width 143 height 14
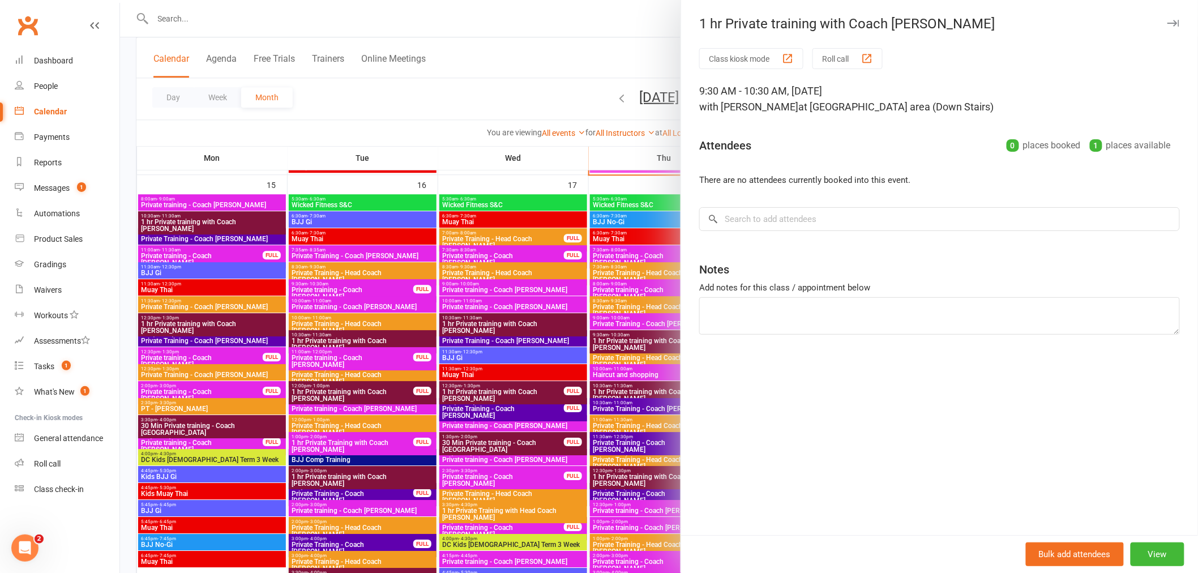
click at [534, 55] on div at bounding box center [659, 286] width 1078 height 573
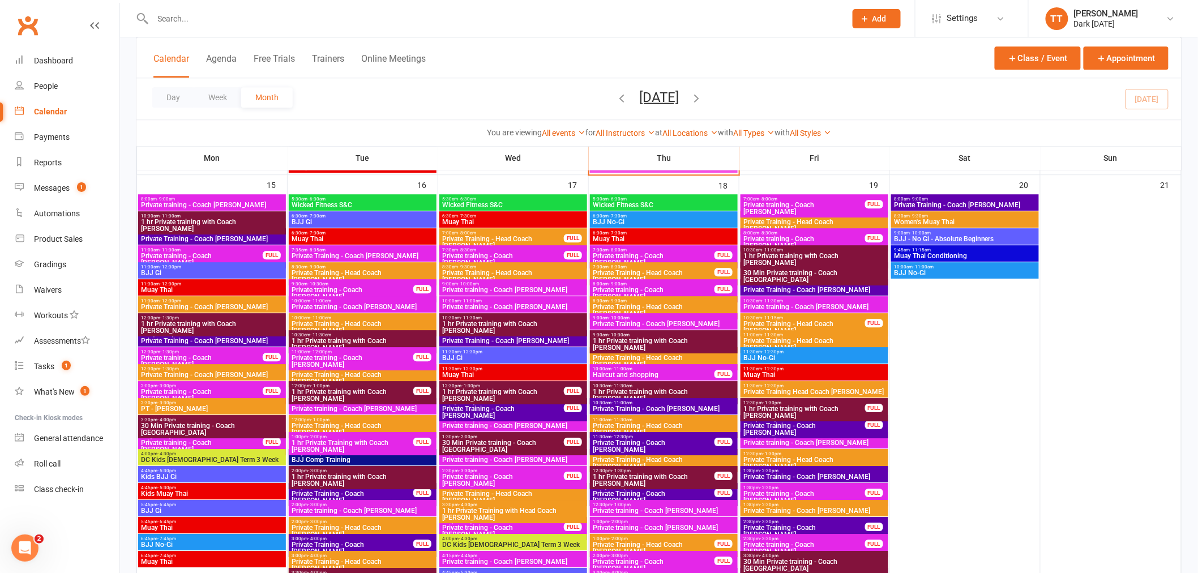
click at [665, 339] on span "1 hr Private training with Coach Tawhia" at bounding box center [663, 345] width 143 height 14
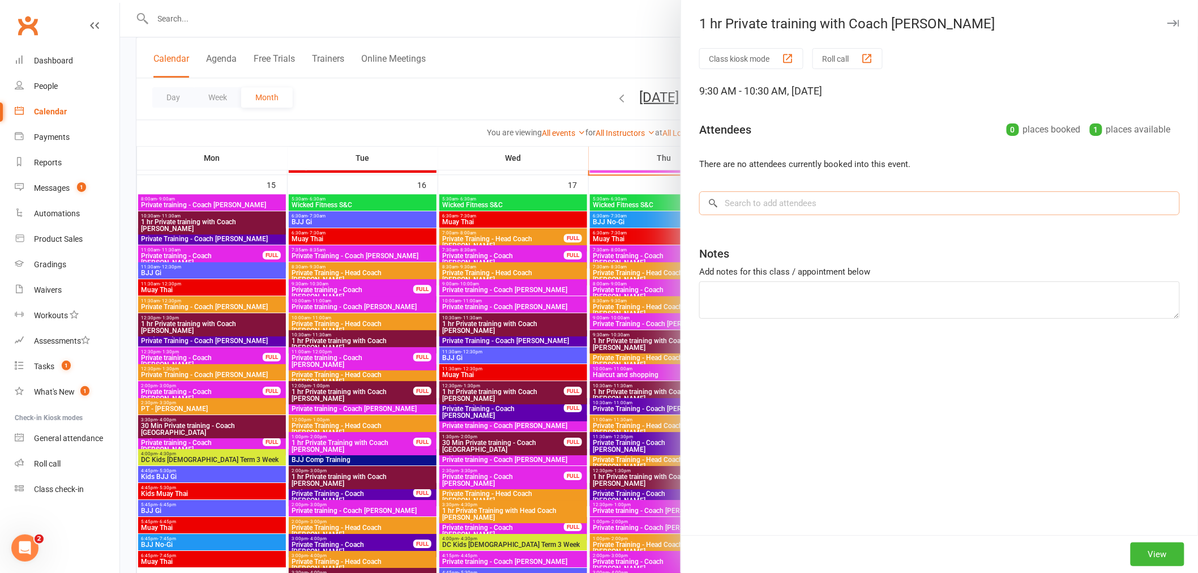
click at [883, 204] on input "search" at bounding box center [939, 203] width 481 height 24
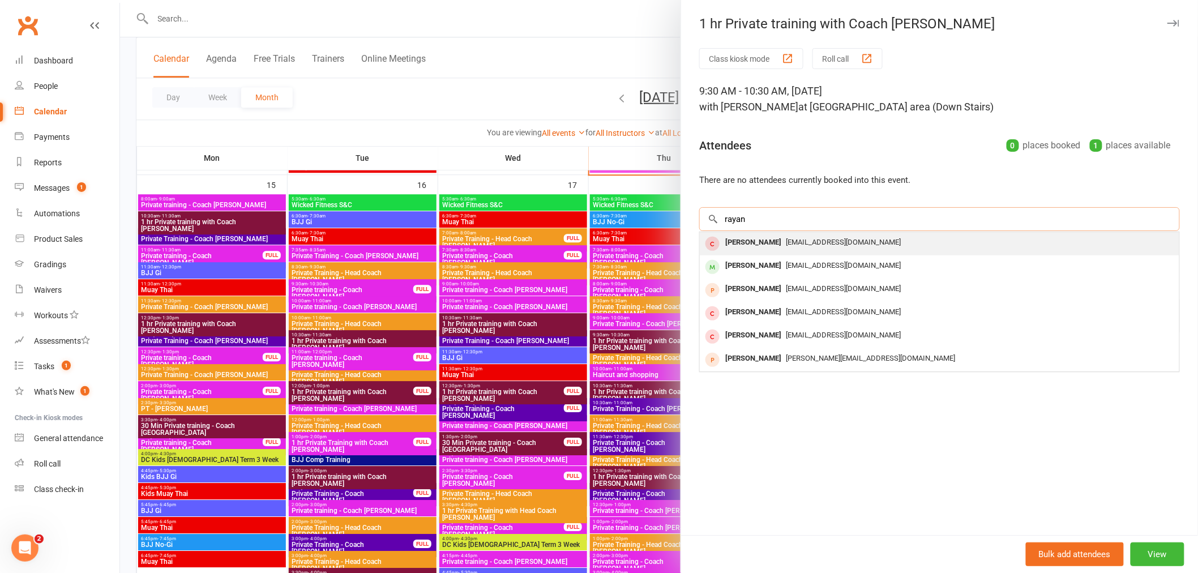
type input "rayan"
click at [786, 246] on span "rayankaddour71@gmail.com" at bounding box center [843, 242] width 115 height 8
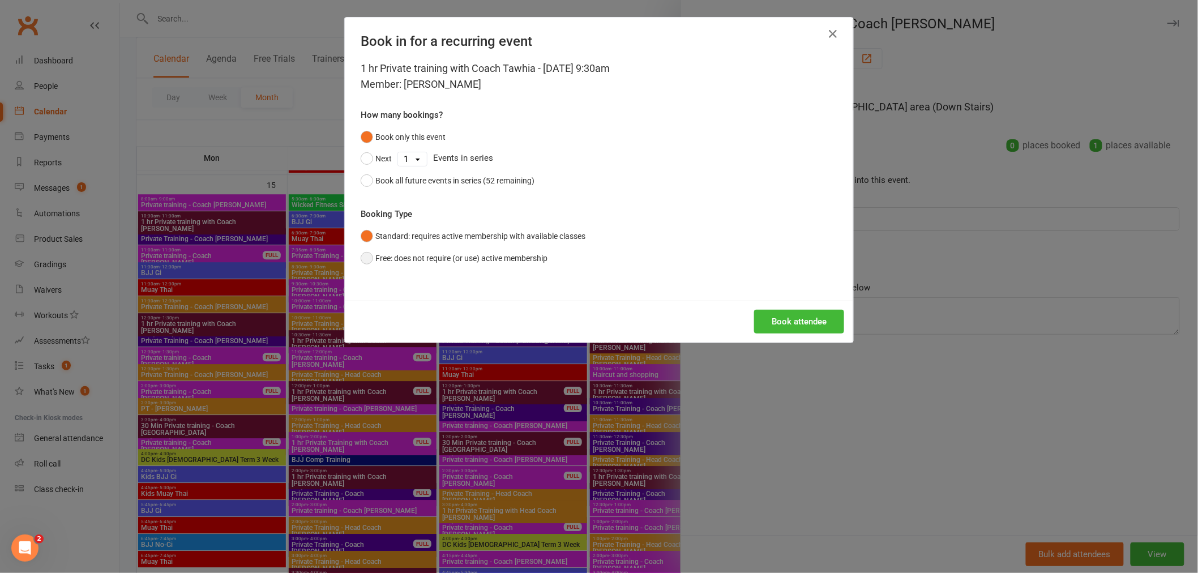
click at [364, 256] on button "Free: does not require (or use) active membership" at bounding box center [454, 258] width 187 height 22
click at [795, 314] on button "Book attendee" at bounding box center [799, 322] width 90 height 24
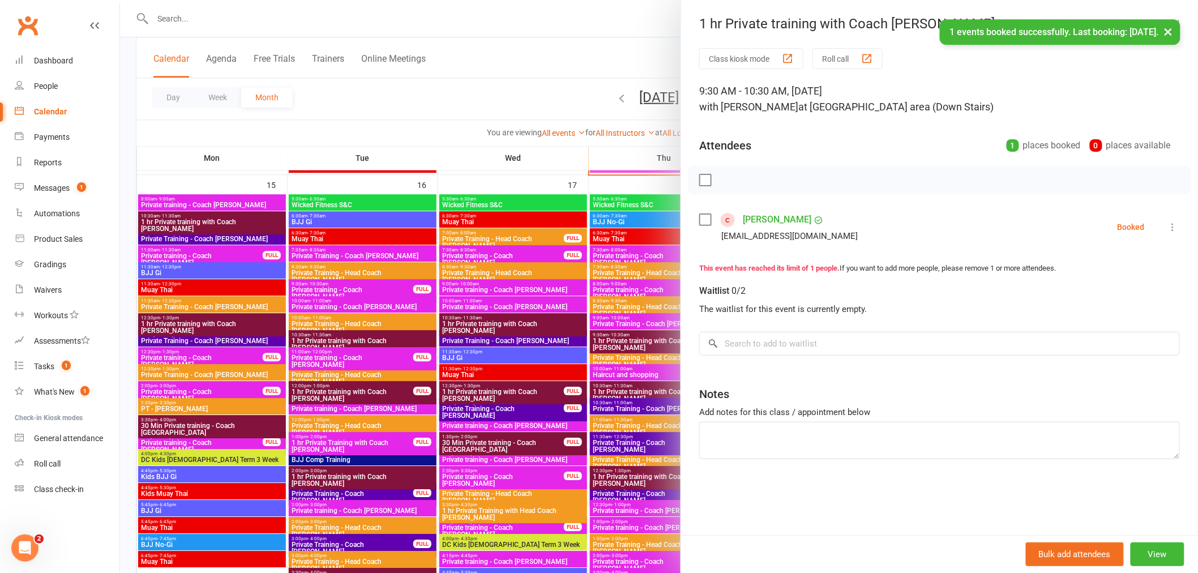
click at [540, 55] on div at bounding box center [659, 286] width 1078 height 573
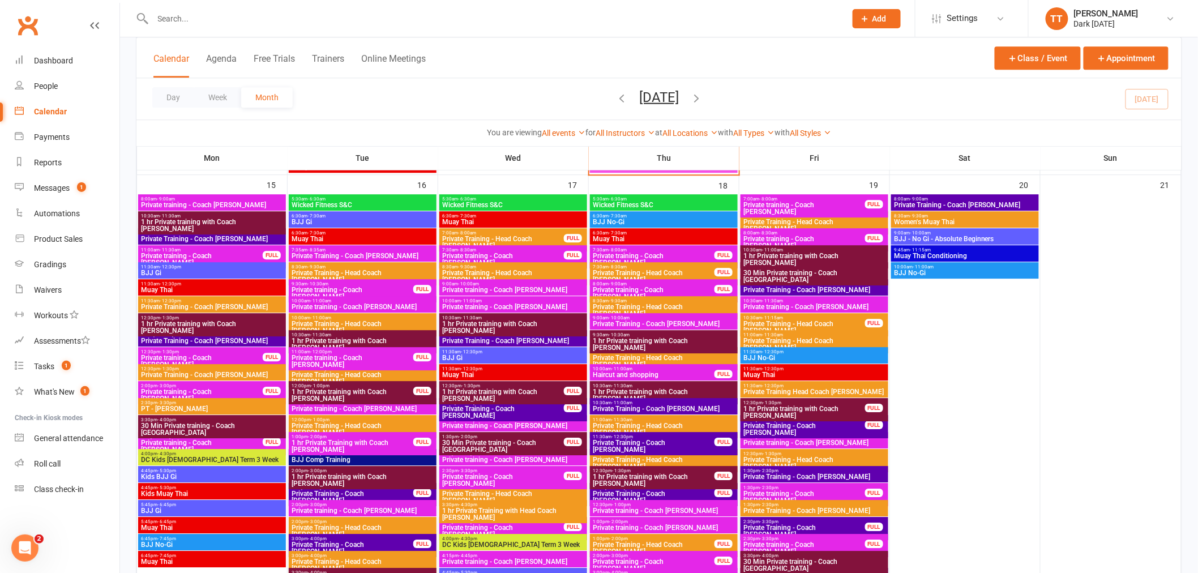
click at [259, 15] on input "text" at bounding box center [494, 19] width 689 height 16
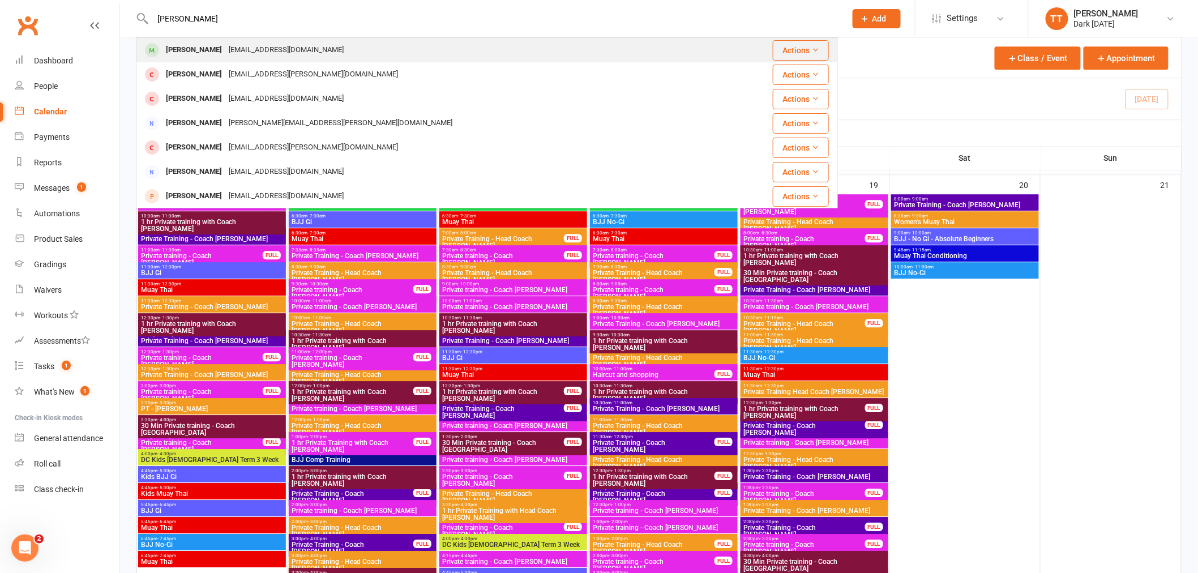
type input "matt inwood"
click at [182, 44] on div "Matt inwood" at bounding box center [194, 50] width 63 height 16
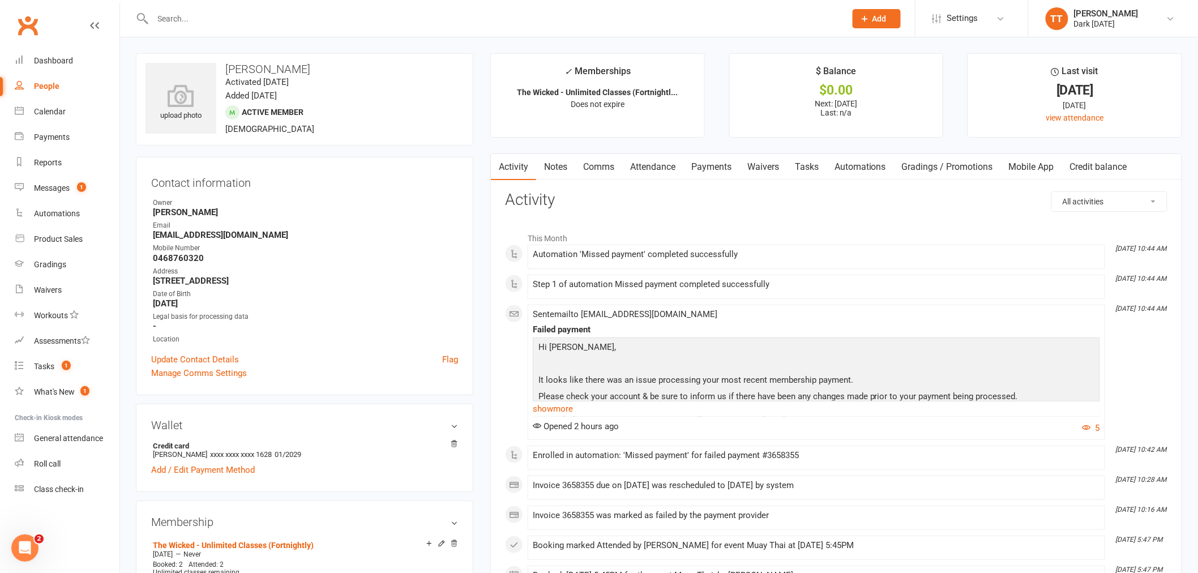
click at [715, 170] on link "Payments" at bounding box center [712, 167] width 56 height 26
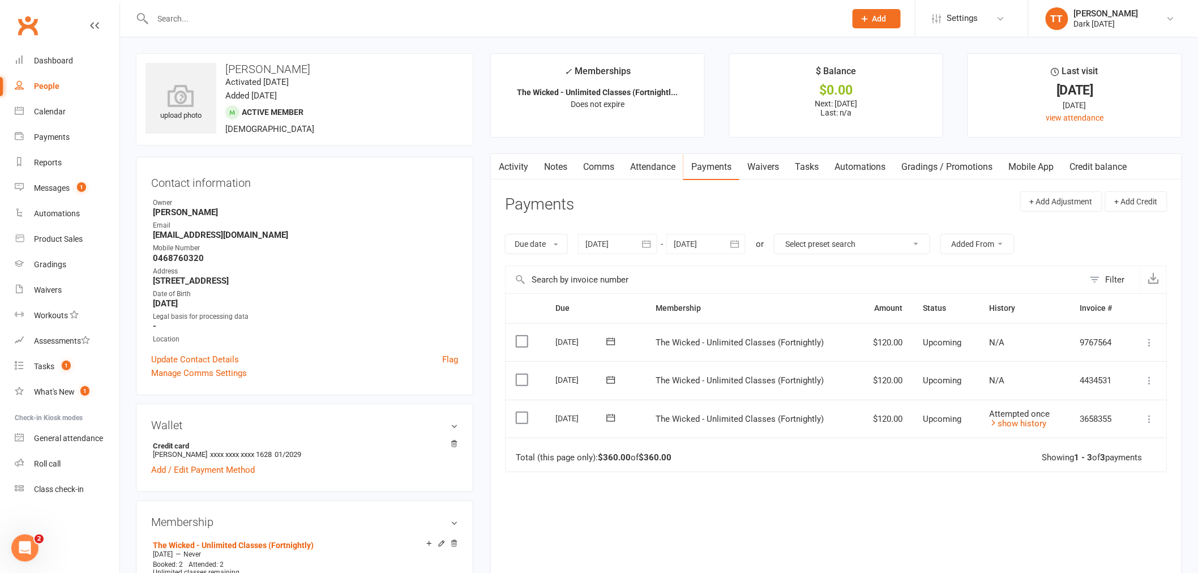
click at [1150, 420] on icon at bounding box center [1149, 418] width 11 height 11
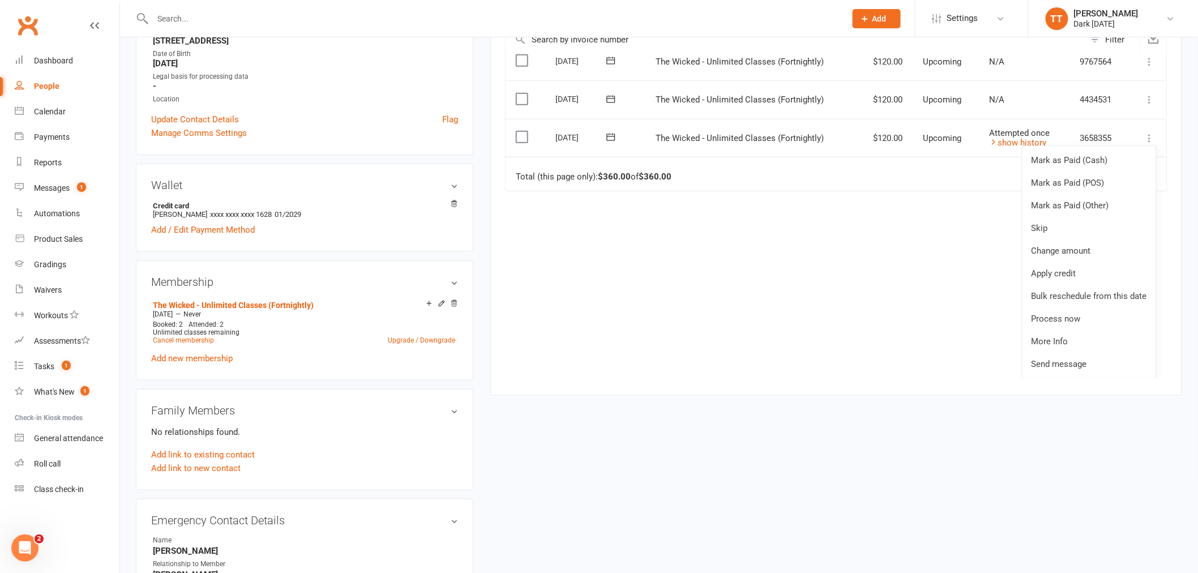
scroll to position [251, 0]
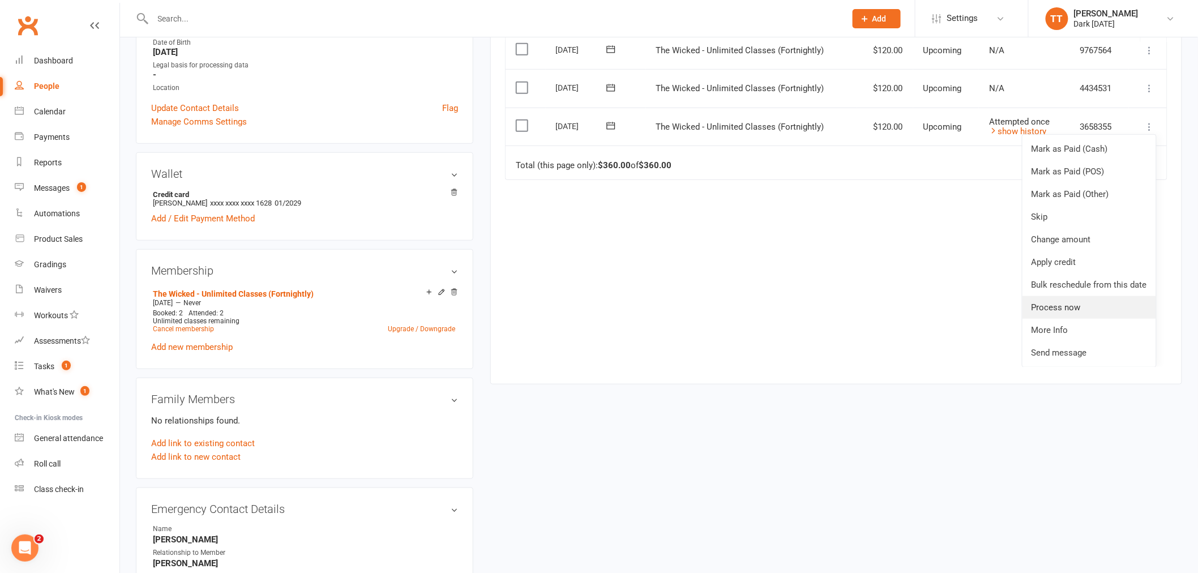
click at [1048, 302] on link "Process now" at bounding box center [1090, 307] width 134 height 23
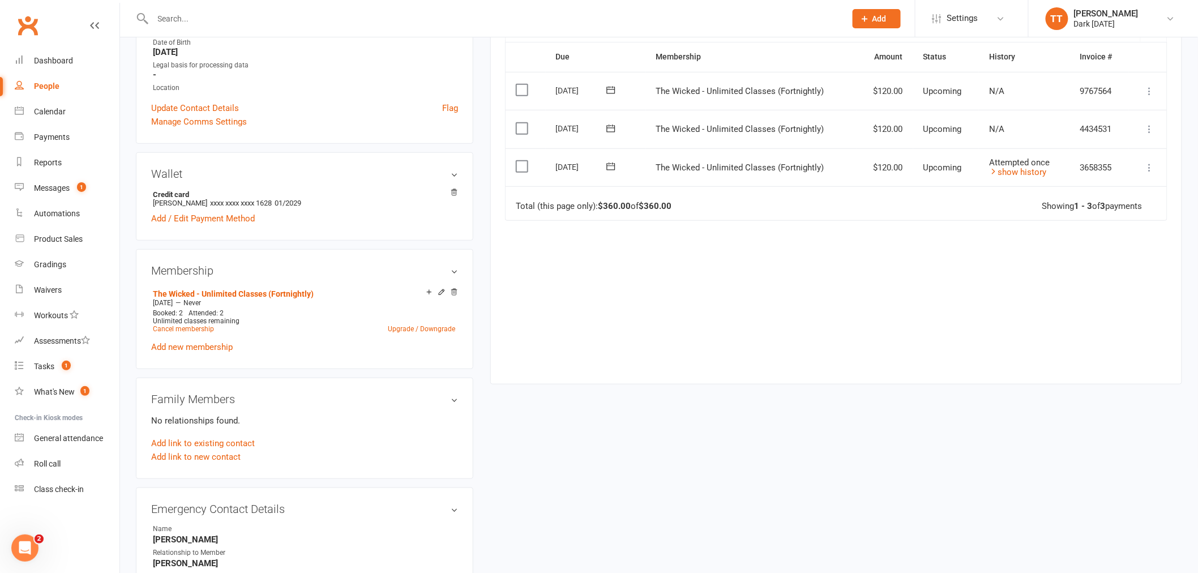
click at [986, 318] on div "Due Contact Membership Amount Status History Invoice # Select this 09 Oct 2025 …" at bounding box center [836, 204] width 663 height 324
click at [1151, 169] on icon at bounding box center [1149, 167] width 11 height 11
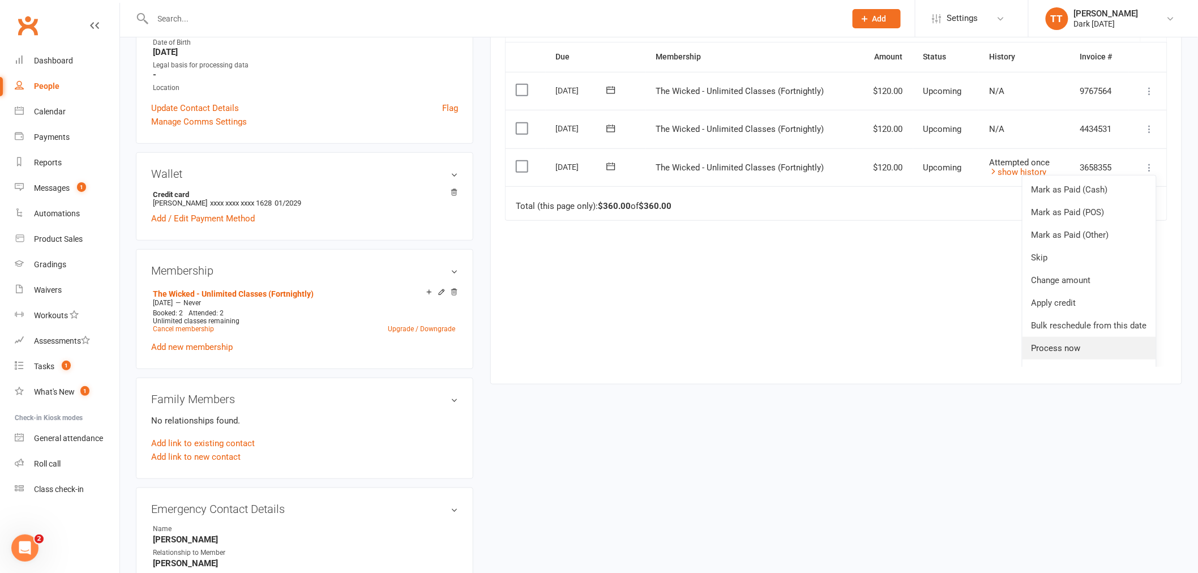
click at [1044, 347] on link "Process now" at bounding box center [1090, 348] width 134 height 23
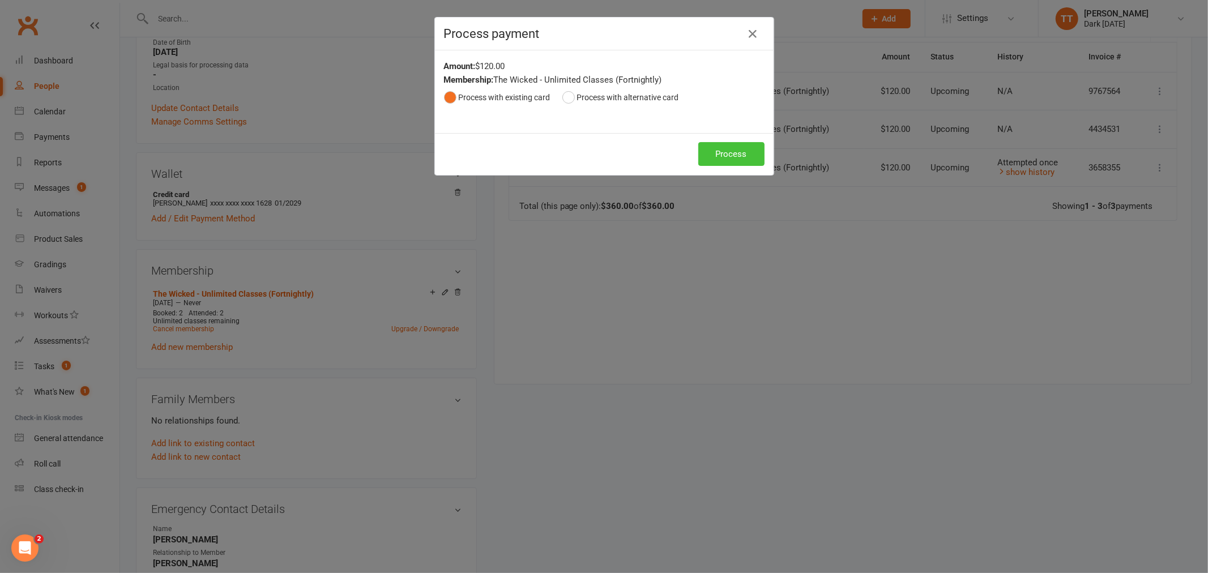
click at [718, 152] on button "Process" at bounding box center [731, 154] width 66 height 24
click at [748, 29] on icon "button" at bounding box center [753, 34] width 14 height 14
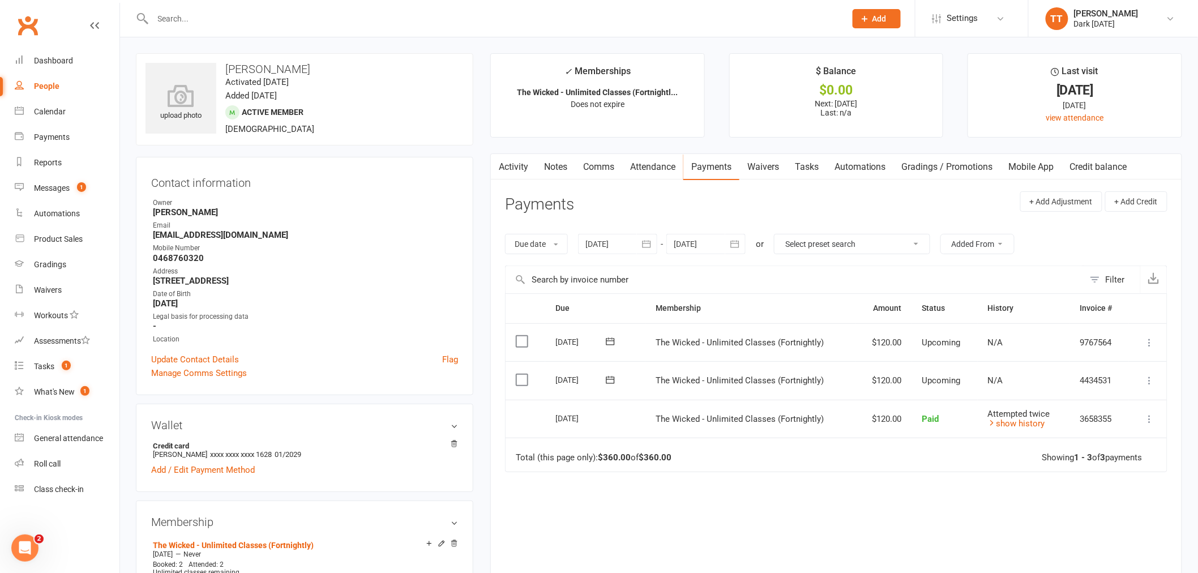
click at [285, 19] on input "text" at bounding box center [494, 19] width 689 height 16
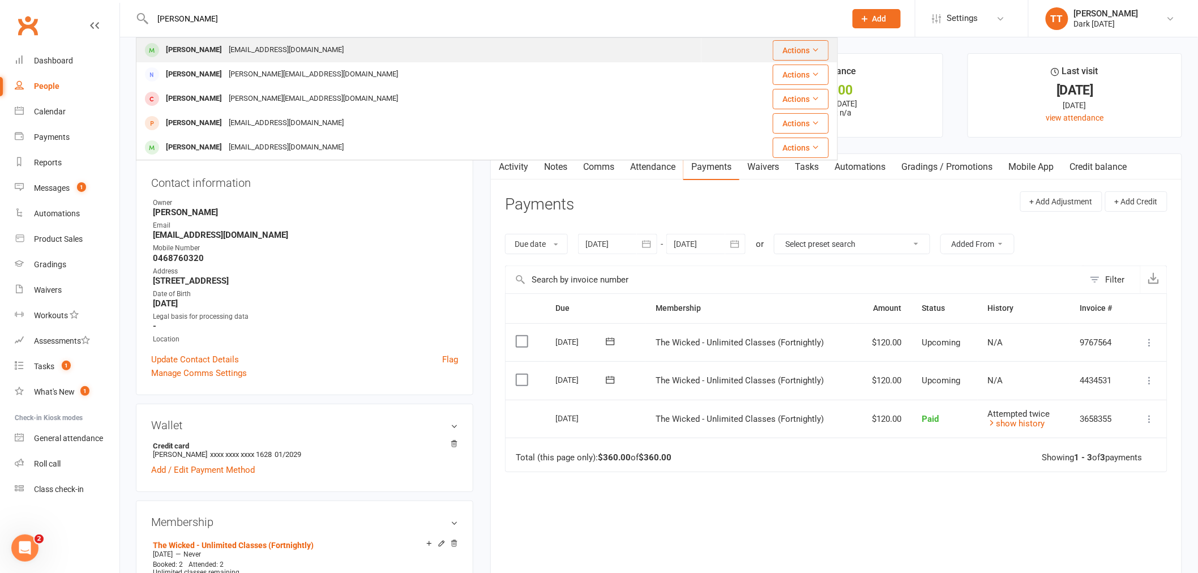
type input "lynch"
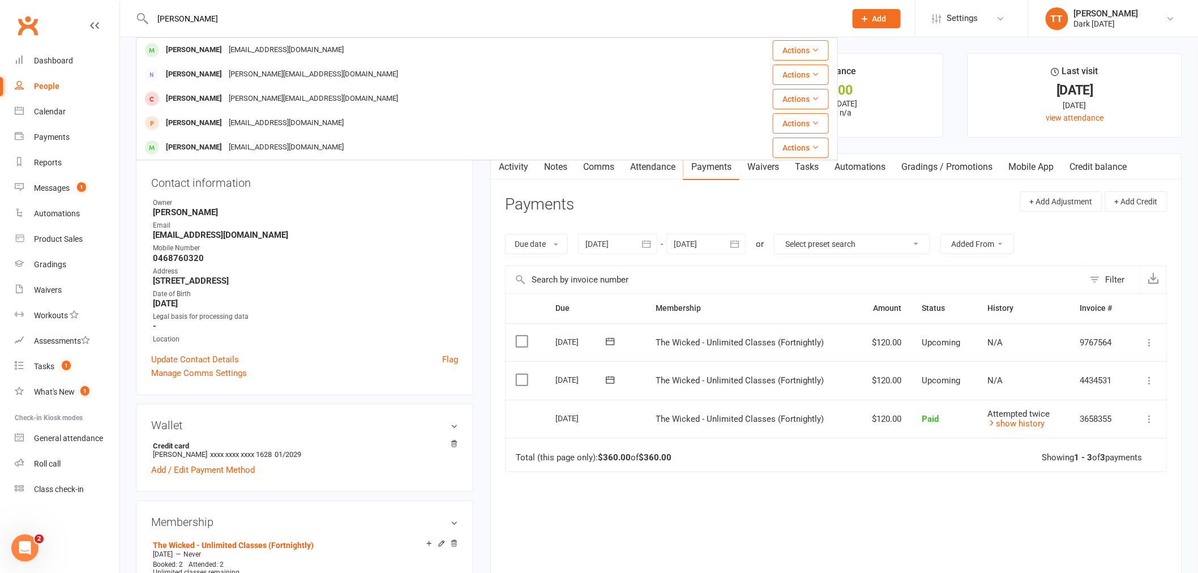
click at [182, 51] on div "John Lynch" at bounding box center [194, 50] width 63 height 16
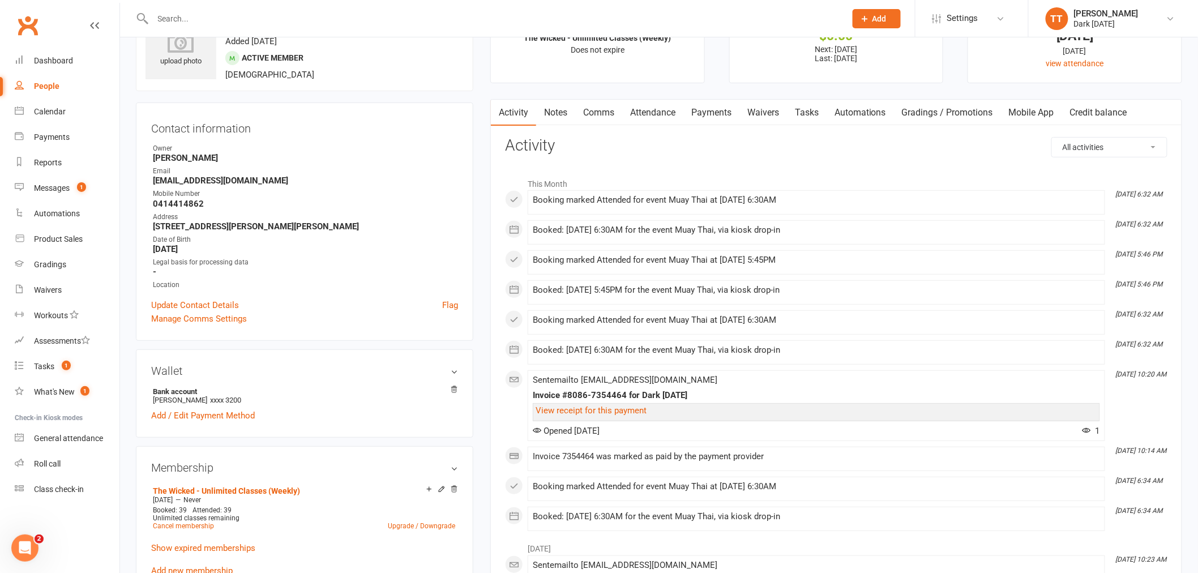
scroll to position [126, 0]
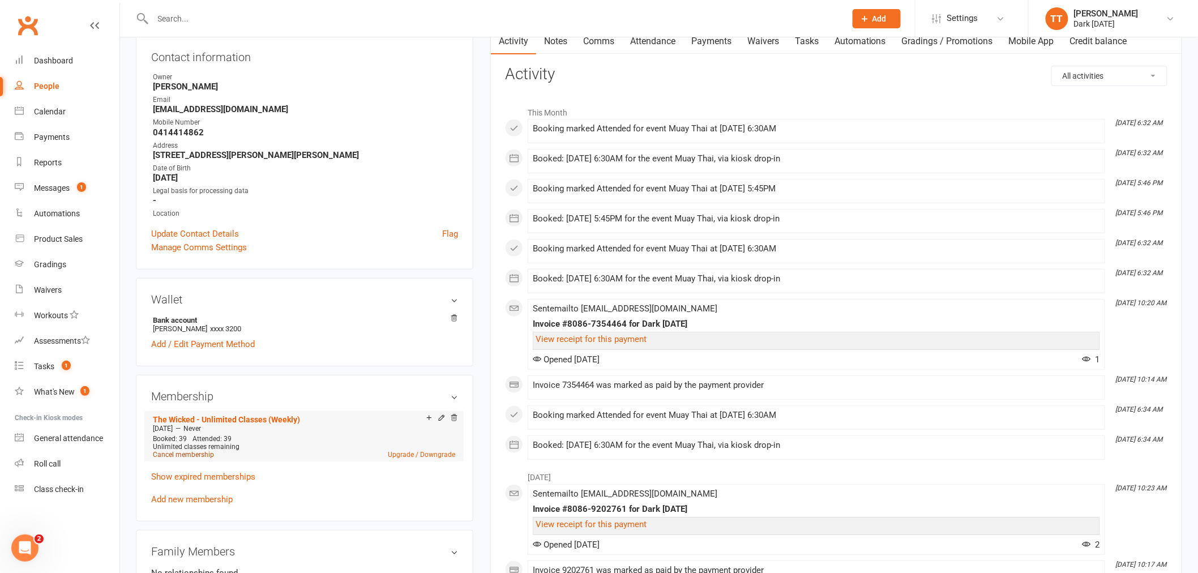
click at [189, 451] on link "Cancel membership" at bounding box center [183, 455] width 61 height 8
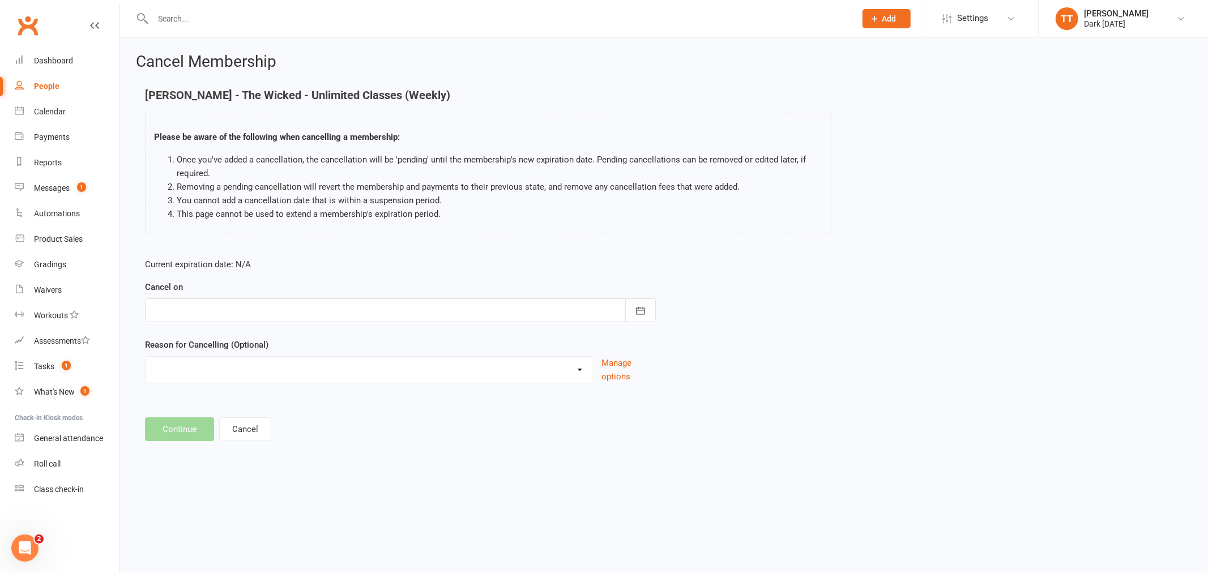
click at [613, 315] on div at bounding box center [400, 310] width 511 height 24
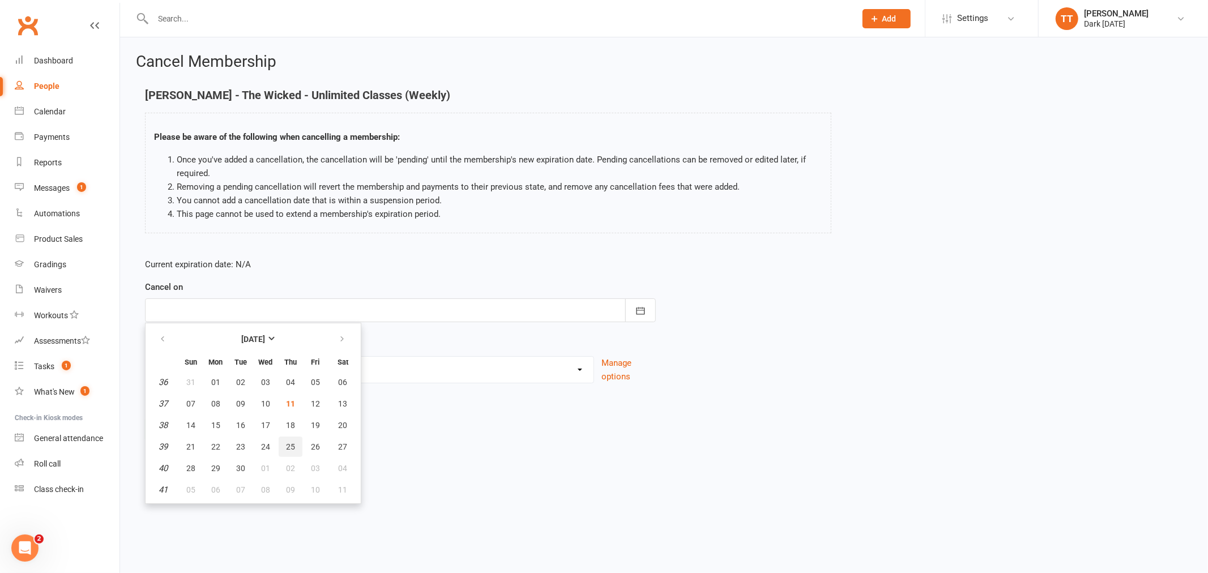
click at [286, 442] on span "25" at bounding box center [290, 446] width 9 height 9
type input "25 Sep 2025"
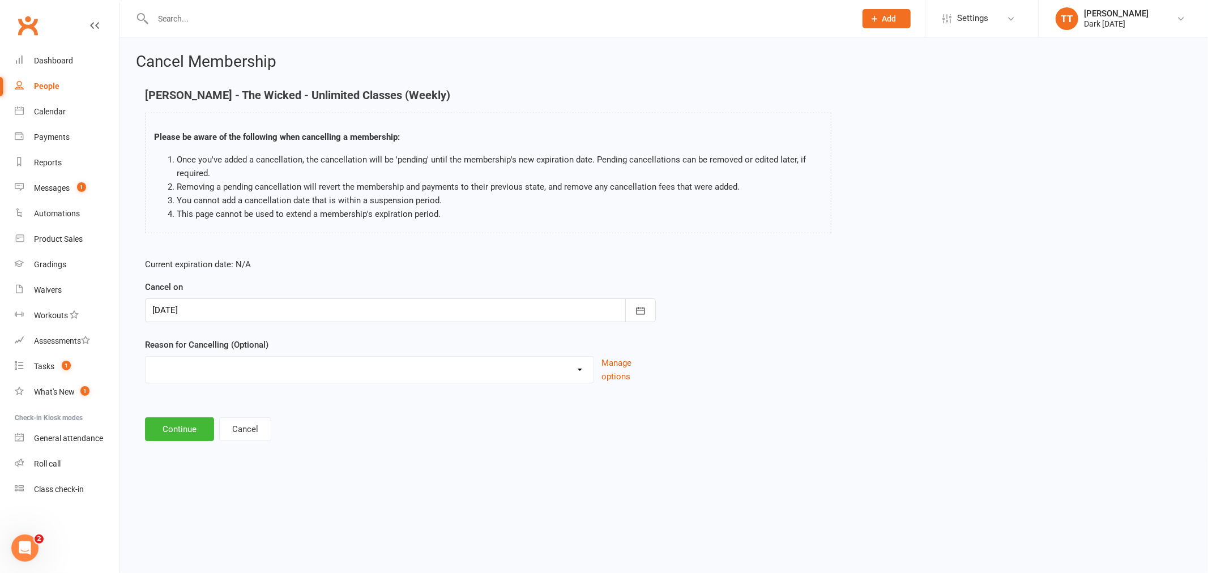
click at [506, 374] on select "Holiday Injury Other reason" at bounding box center [370, 368] width 448 height 23
select select "2"
click at [146, 357] on select "Holiday Injury Other reason" at bounding box center [370, 368] width 448 height 23
click at [191, 432] on input at bounding box center [400, 429] width 511 height 24
type input "Moving Overseas"
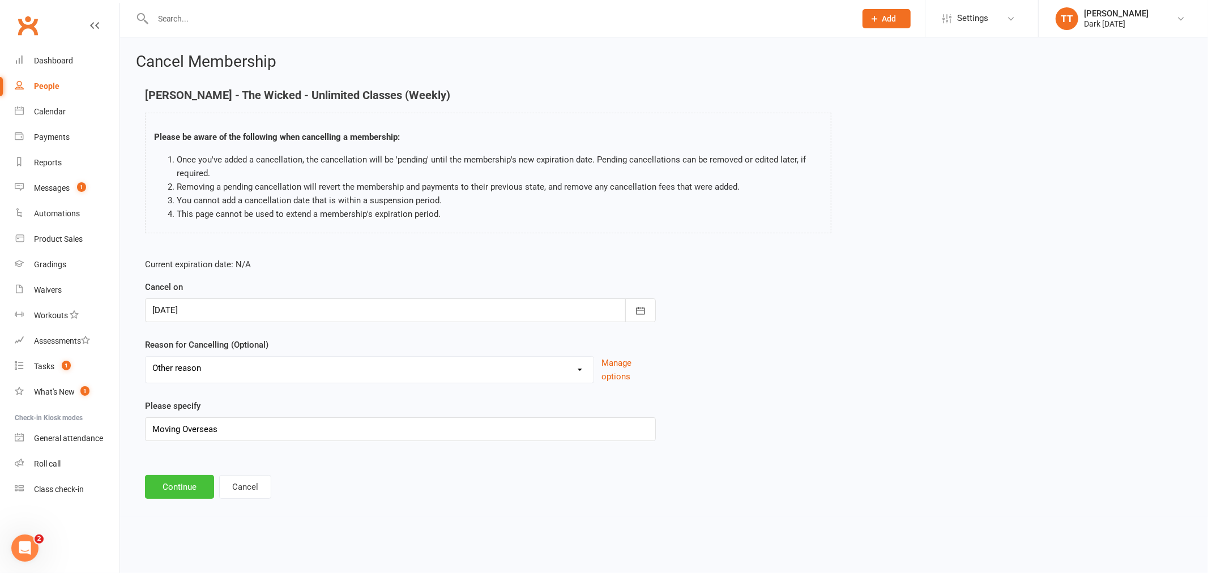
click at [181, 486] on button "Continue" at bounding box center [179, 487] width 69 height 24
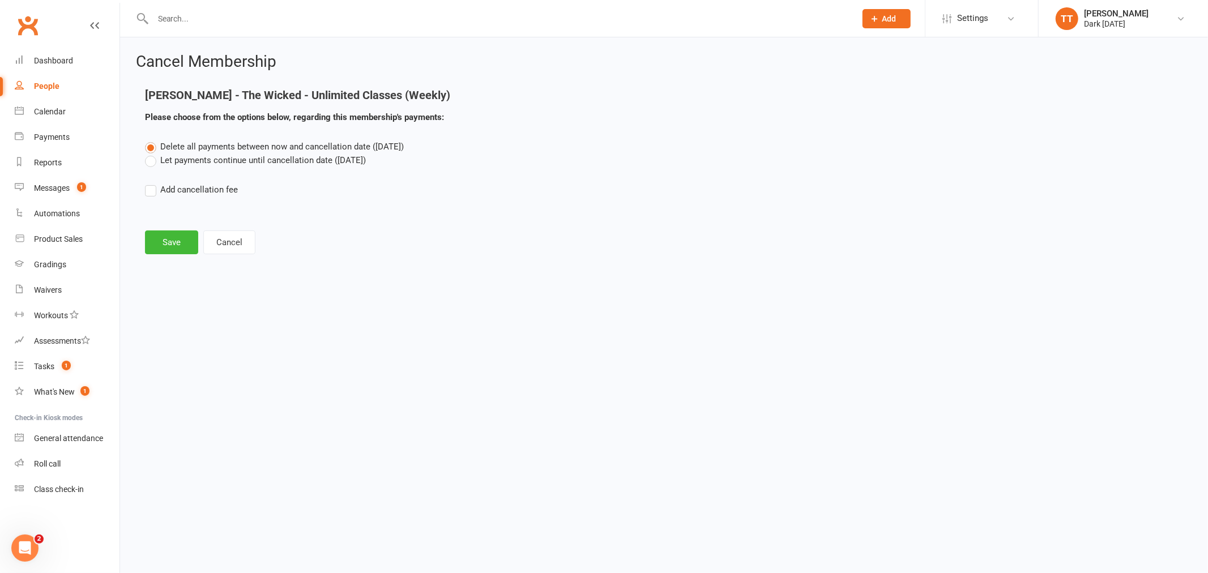
click at [155, 164] on label "Let payments continue until cancellation date (Sep 25, 2025)" at bounding box center [255, 160] width 221 height 14
click at [152, 153] on input "Let payments continue until cancellation date (Sep 25, 2025)" at bounding box center [148, 153] width 7 height 0
click at [170, 241] on button "Save" at bounding box center [171, 242] width 53 height 24
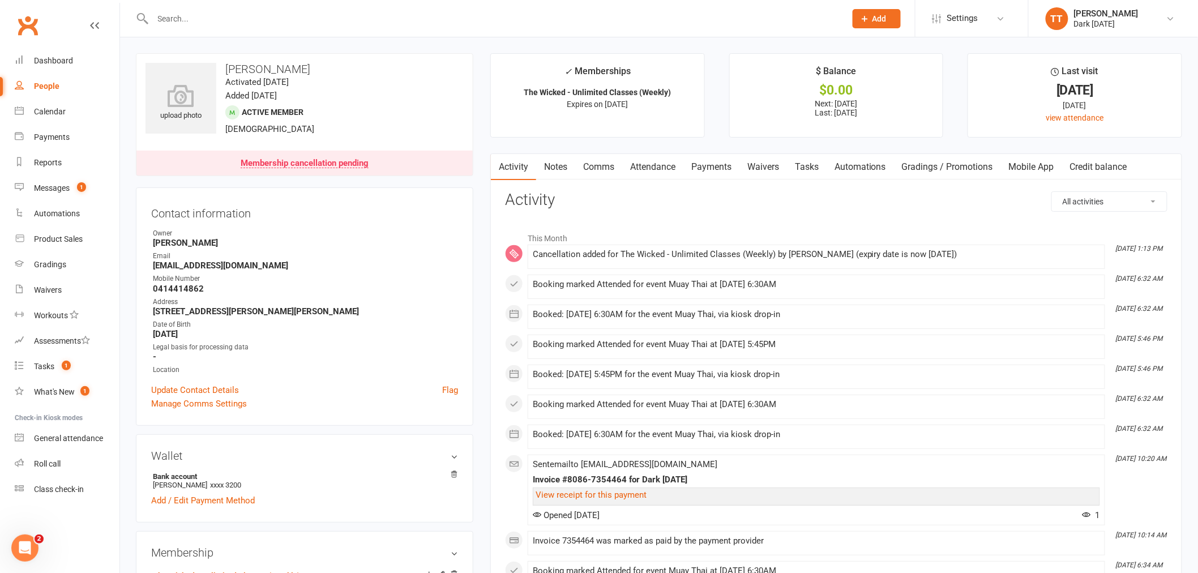
click at [216, 15] on input "text" at bounding box center [494, 19] width 689 height 16
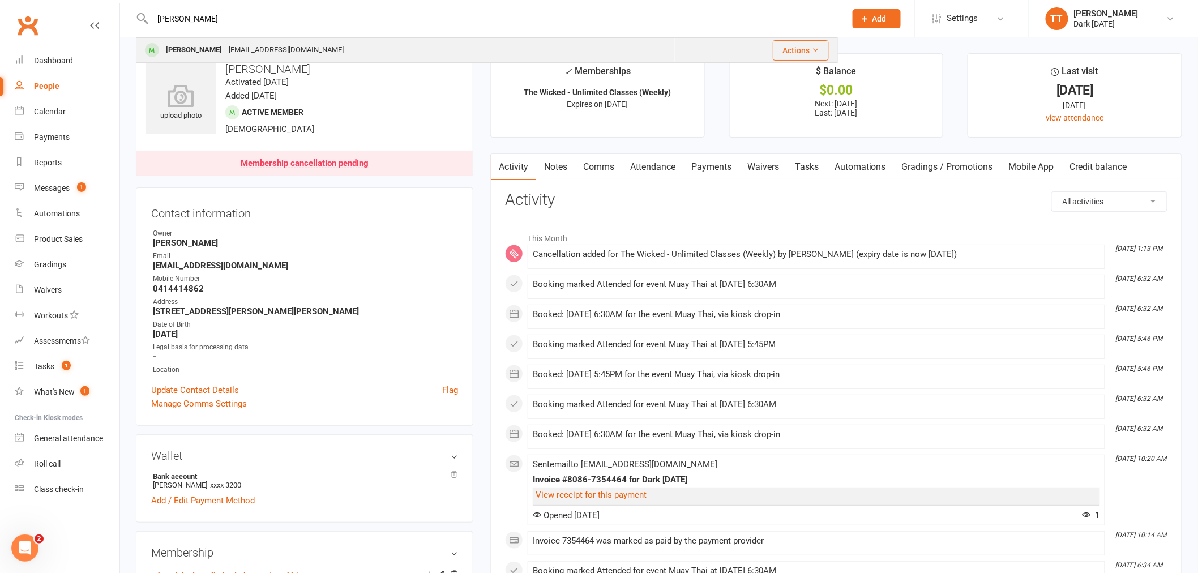
type input "Cyrus M"
click at [213, 42] on div "Cyrus McAullay" at bounding box center [194, 50] width 63 height 16
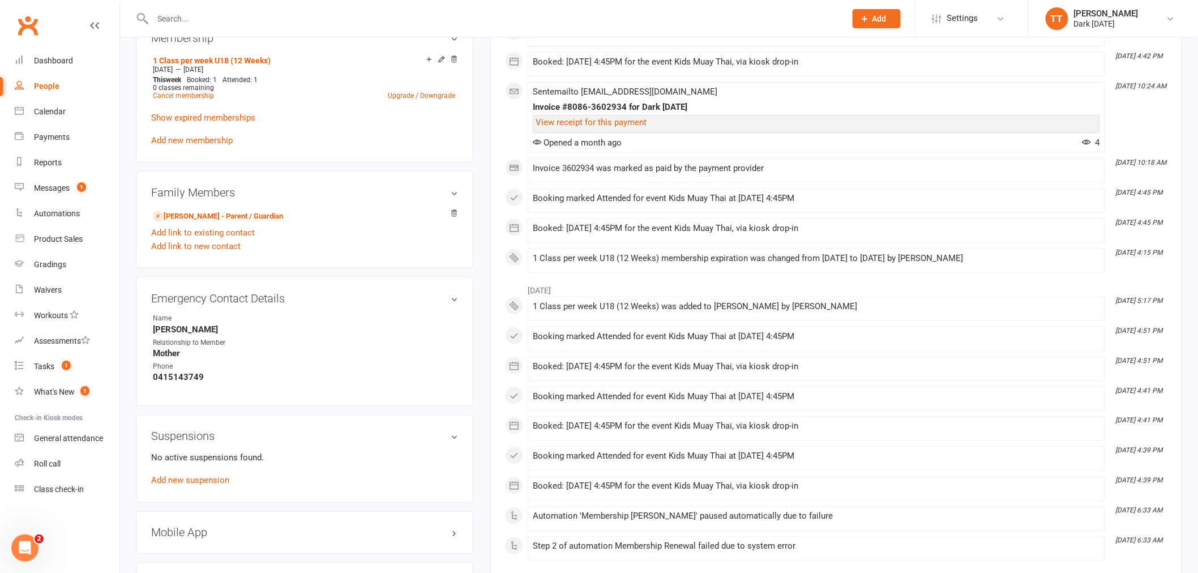
scroll to position [503, 0]
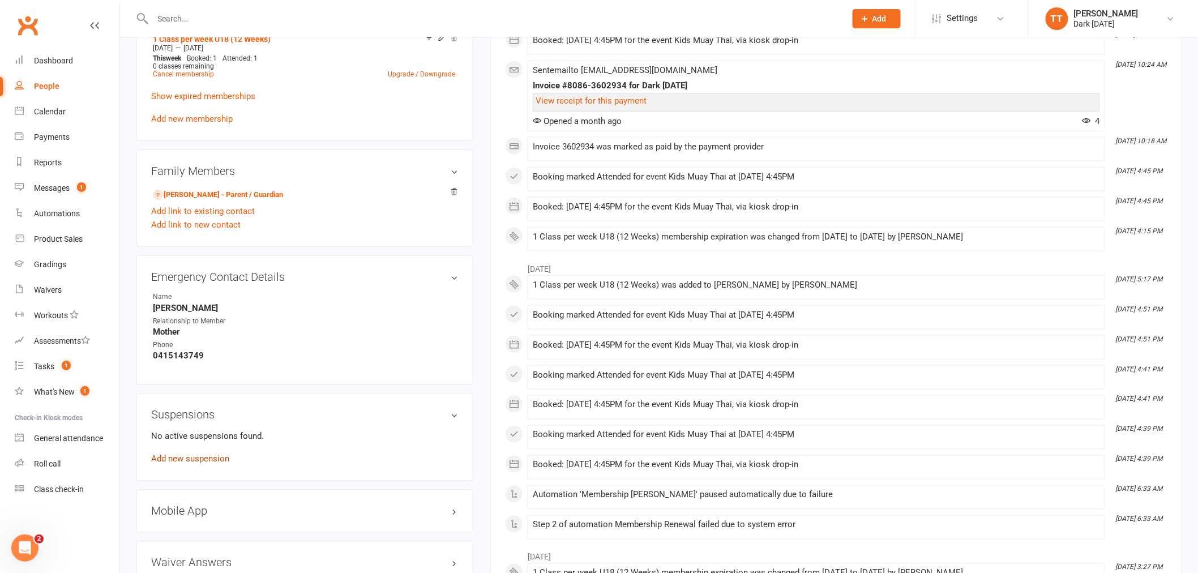
click at [194, 463] on link "Add new suspension" at bounding box center [190, 459] width 78 height 10
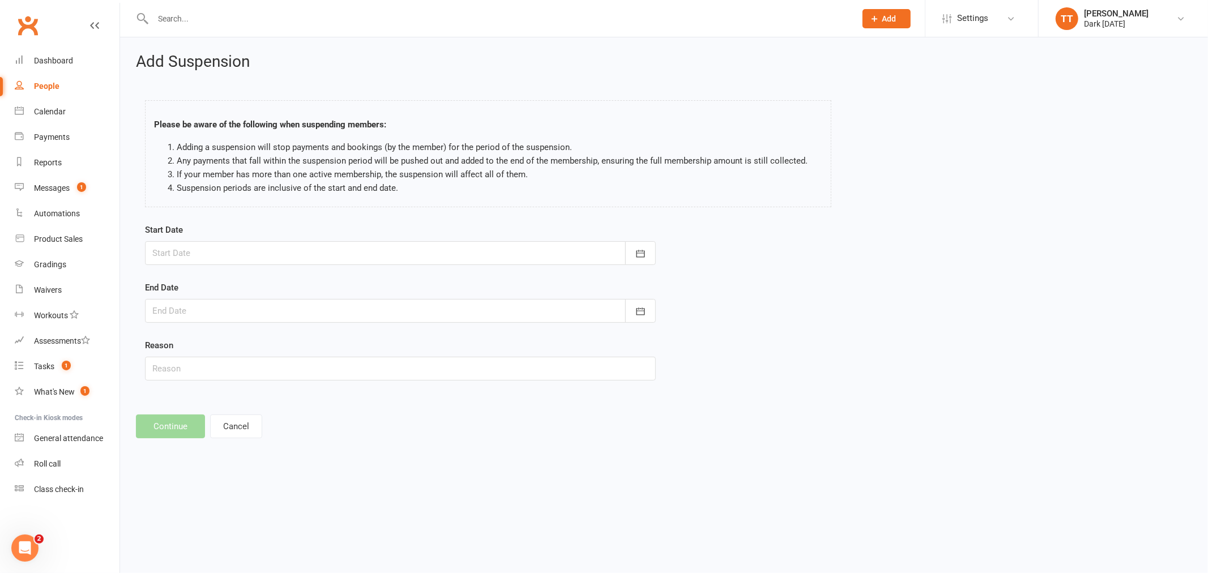
click at [452, 264] on div at bounding box center [400, 253] width 511 height 24
click at [212, 407] on span "29" at bounding box center [215, 411] width 9 height 9
type input "29 Sep 2025"
click at [647, 314] on button "button" at bounding box center [640, 311] width 31 height 24
click at [331, 337] on button "button" at bounding box center [343, 340] width 24 height 20
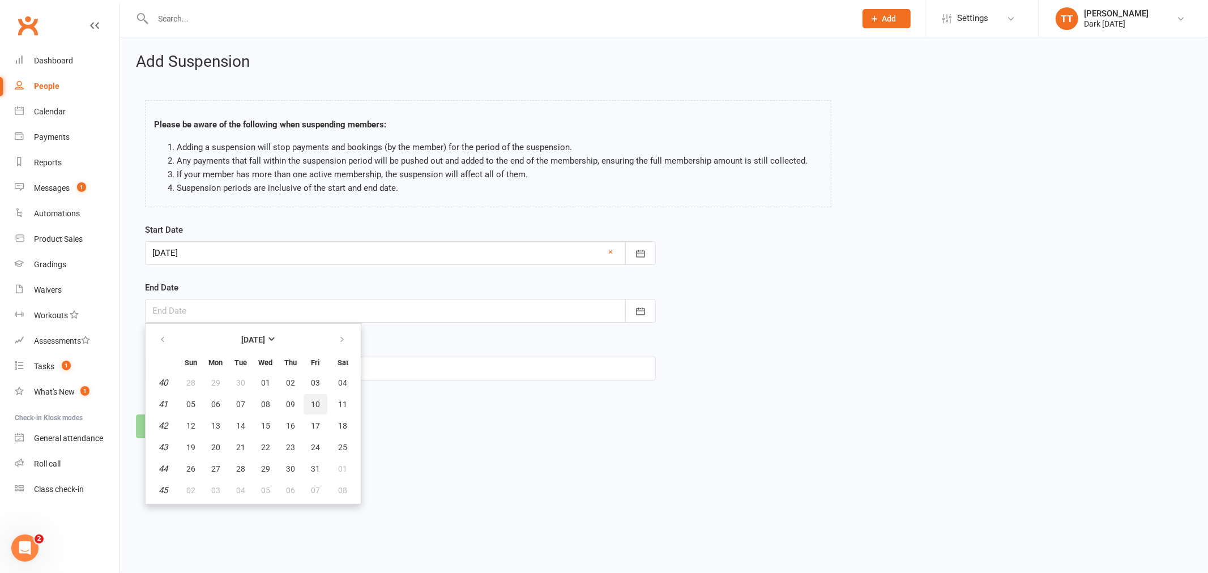
click at [317, 403] on button "10" at bounding box center [316, 404] width 24 height 20
type input "10 Oct 2025"
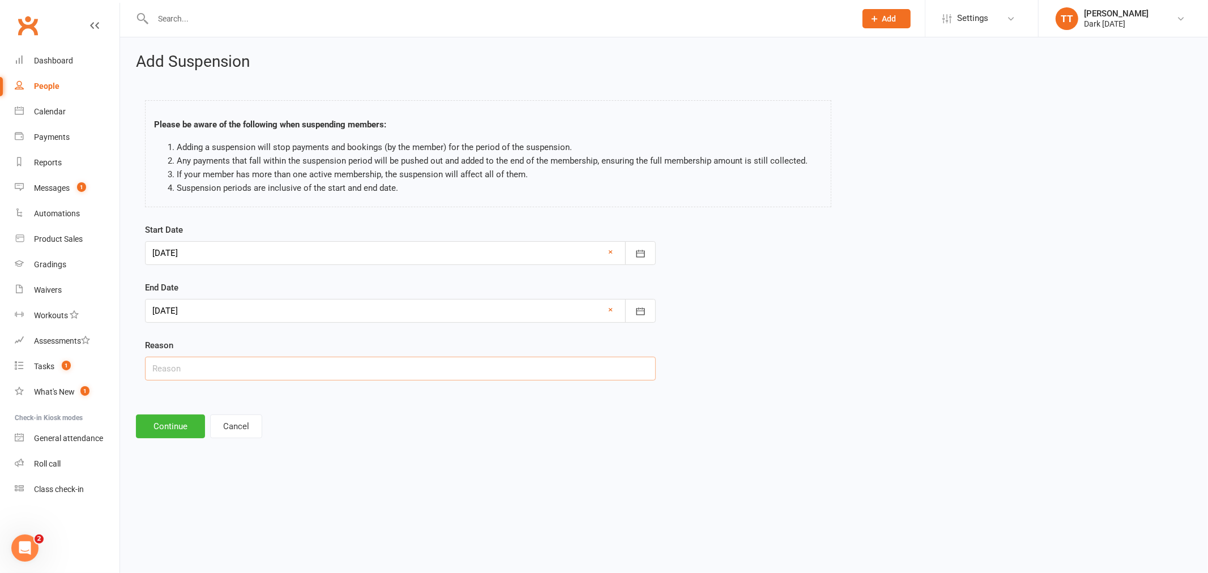
click at [289, 370] on input "text" at bounding box center [400, 369] width 511 height 24
type input "holiday"
click at [177, 426] on button "Continue" at bounding box center [170, 427] width 69 height 24
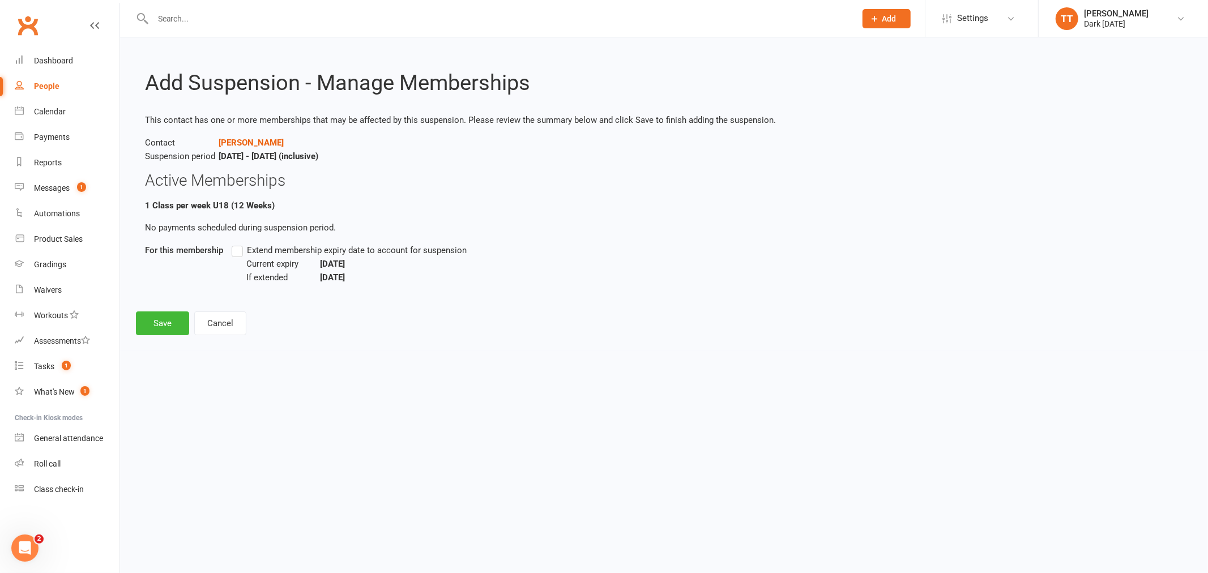
click at [240, 248] on label "Extend membership expiry date to account for suspension" at bounding box center [349, 251] width 235 height 14
click at [239, 244] on input "Extend membership expiry date to account for suspension" at bounding box center [235, 244] width 7 height 0
click at [161, 314] on button "Save" at bounding box center [162, 323] width 53 height 24
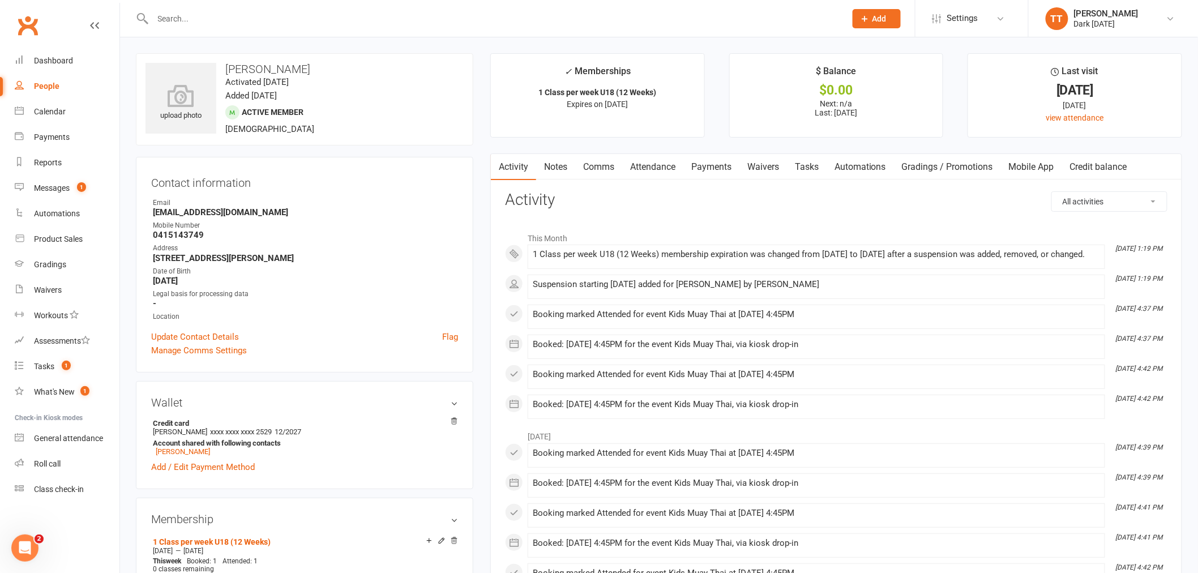
click at [223, 22] on input "text" at bounding box center [494, 19] width 689 height 16
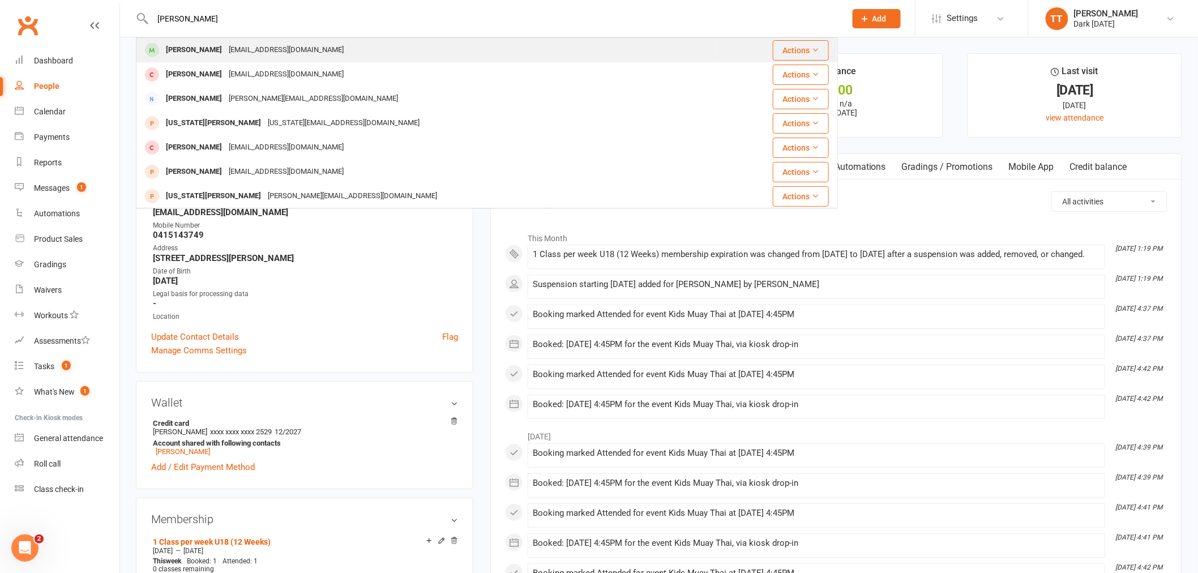
type input "george"
click at [197, 55] on div "George Brown" at bounding box center [194, 50] width 63 height 16
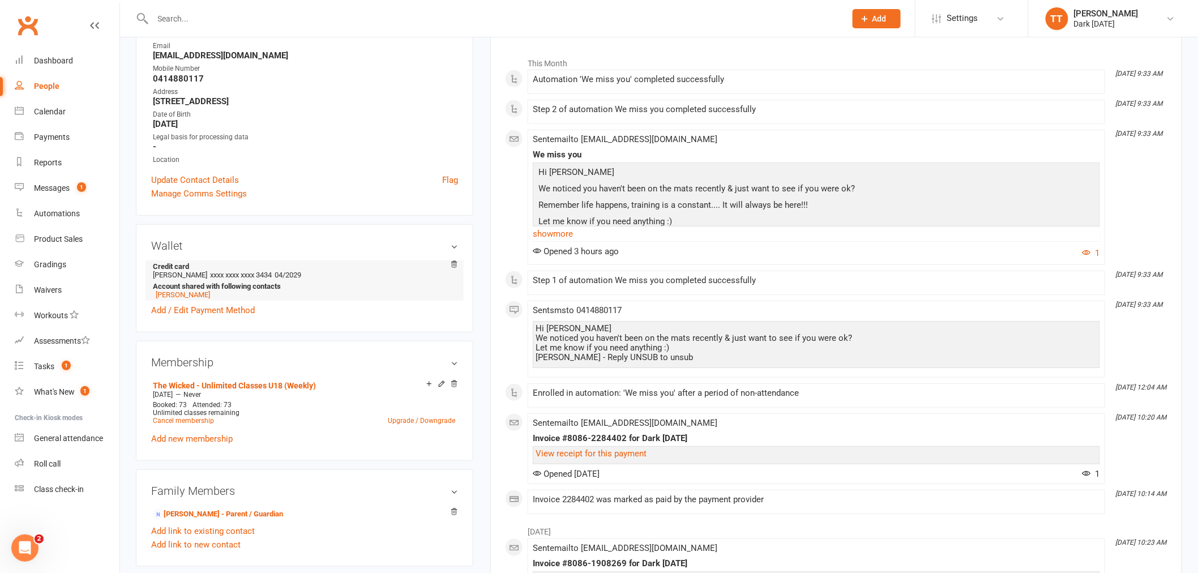
scroll to position [189, 0]
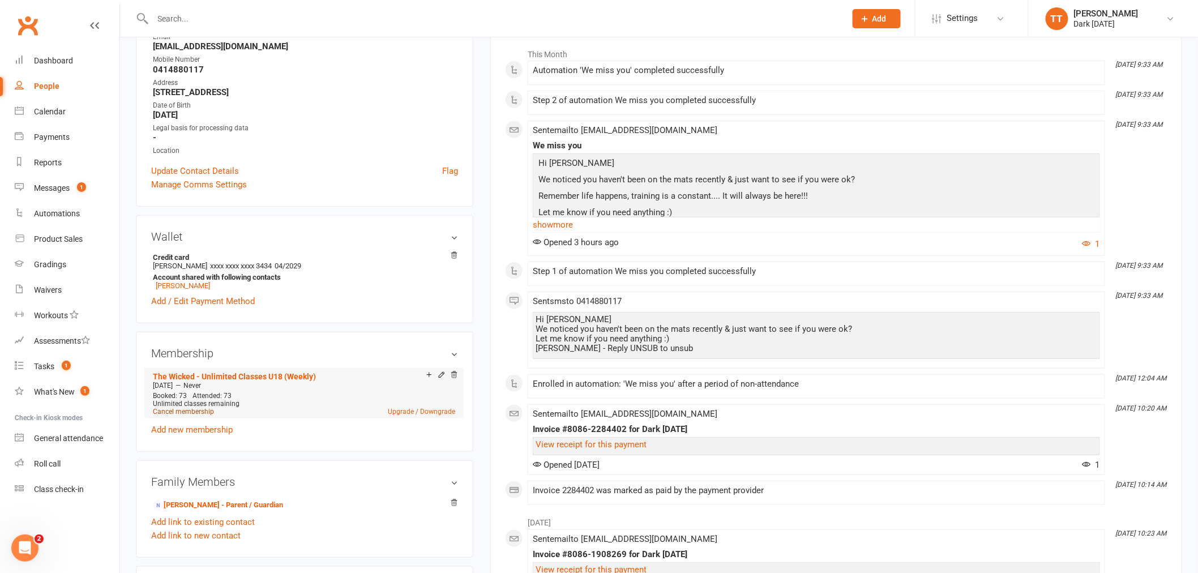
click at [183, 413] on link "Cancel membership" at bounding box center [183, 412] width 61 height 8
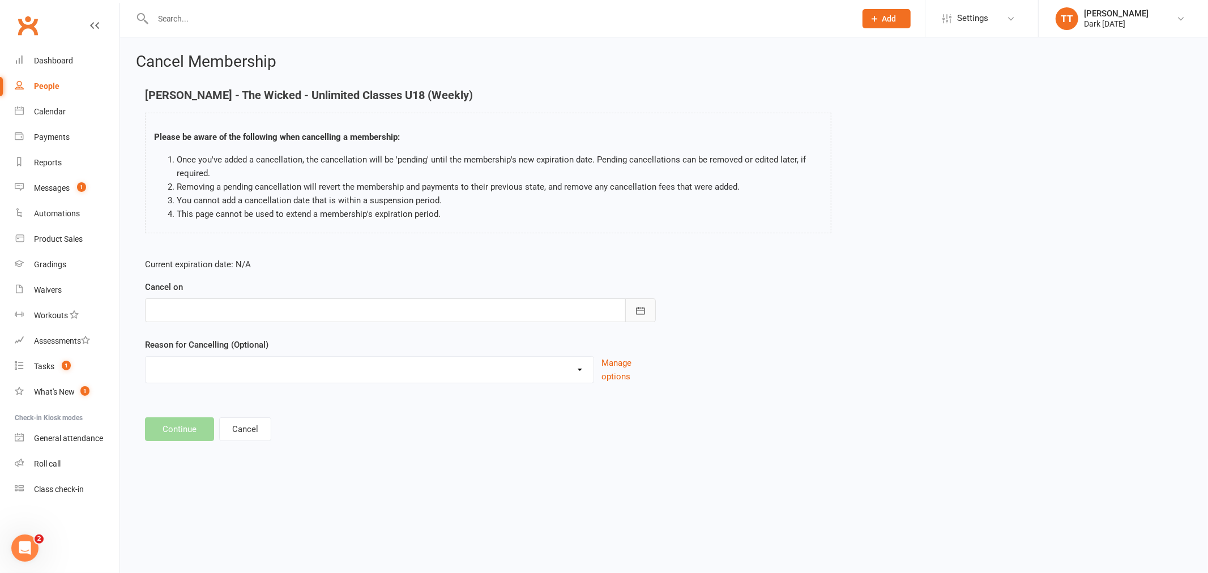
click at [629, 307] on button "button" at bounding box center [640, 310] width 31 height 24
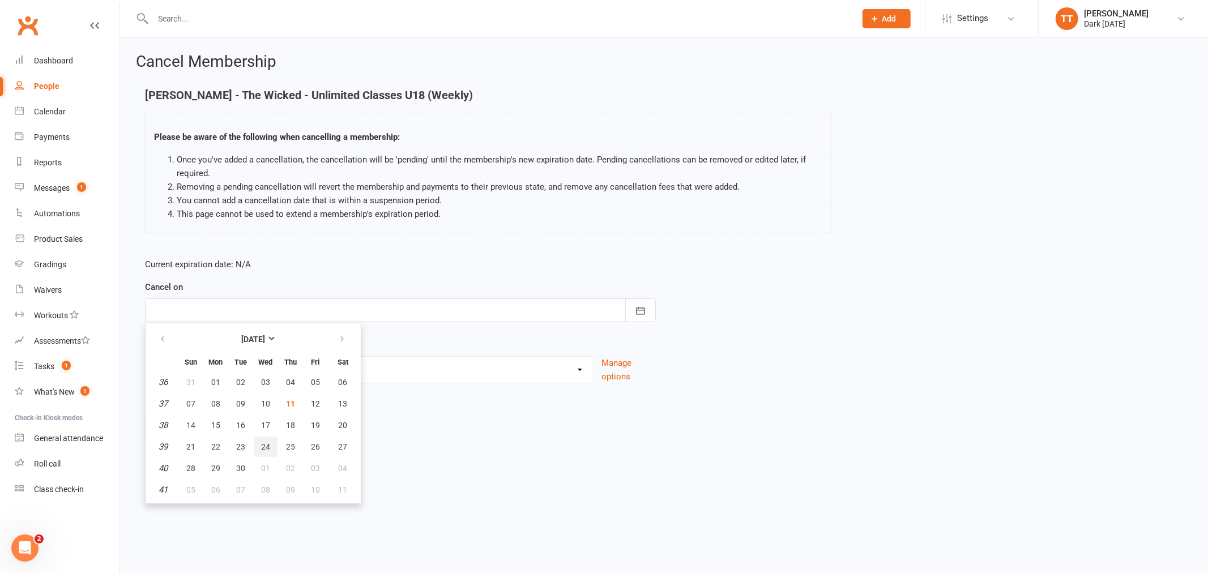
click at [264, 448] on span "24" at bounding box center [265, 446] width 9 height 9
type input "24 Sep 2025"
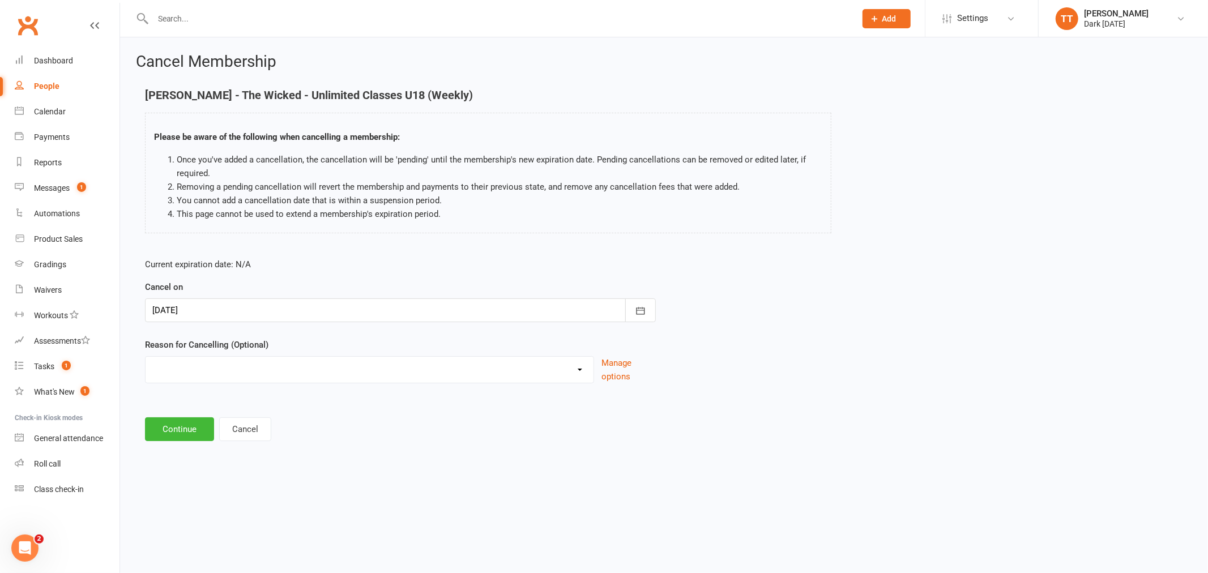
click at [267, 361] on select "Holiday Injury Other reason" at bounding box center [370, 368] width 448 height 23
select select "2"
click at [146, 357] on select "Holiday Injury Other reason" at bounding box center [370, 368] width 448 height 23
click at [235, 431] on input at bounding box center [400, 429] width 511 height 24
click at [374, 362] on select "Holiday Injury Other reason" at bounding box center [370, 368] width 448 height 23
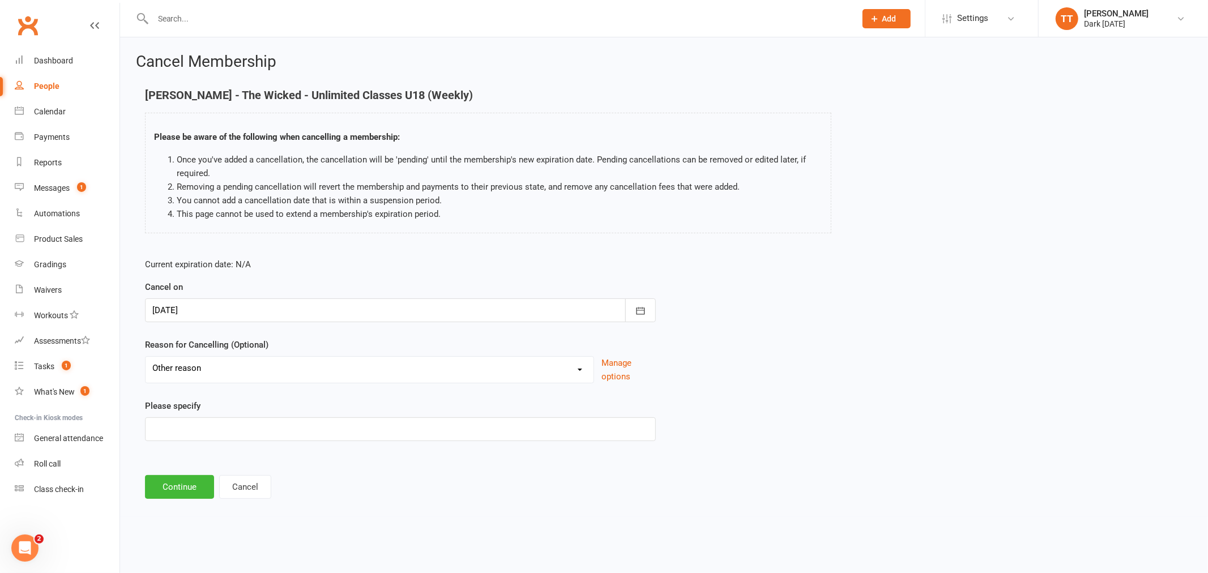
click at [266, 348] on label "Reason for Cancelling (Optional)" at bounding box center [206, 345] width 123 height 14
click at [197, 418] on input at bounding box center [400, 429] width 511 height 24
type input "unable to attend"
click at [180, 484] on button "Continue" at bounding box center [179, 487] width 69 height 24
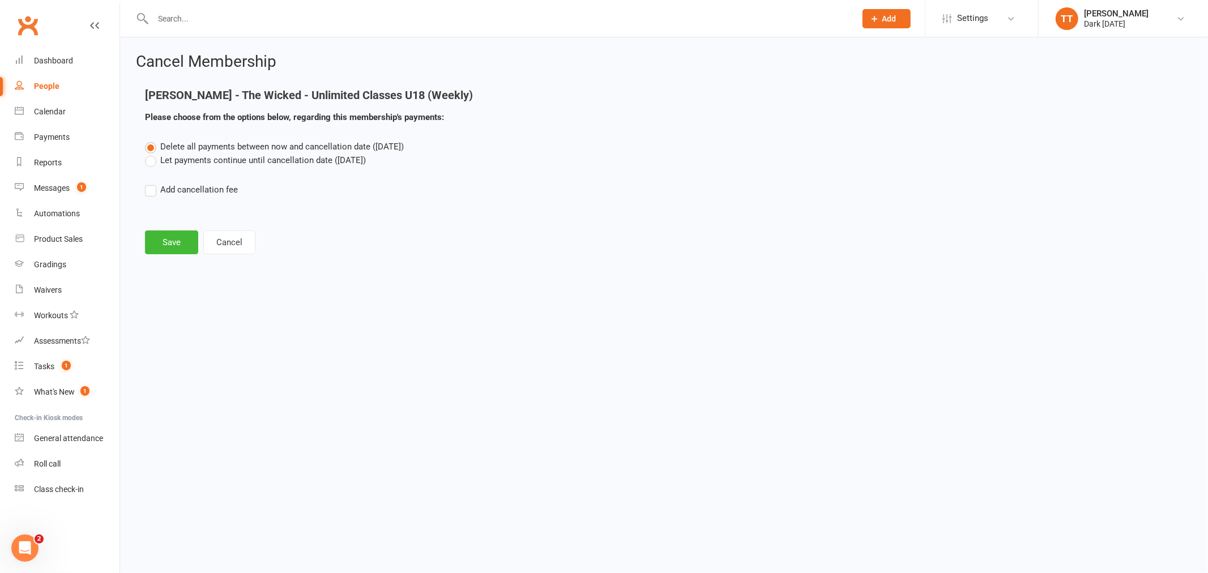
drag, startPoint x: 148, startPoint y: 161, endPoint x: 150, endPoint y: 169, distance: 8.0
click at [148, 161] on label "Let payments continue until cancellation date (Sep 24, 2025)" at bounding box center [255, 160] width 221 height 14
click at [148, 153] on input "Let payments continue until cancellation date (Sep 24, 2025)" at bounding box center [148, 153] width 7 height 0
click at [166, 246] on button "Save" at bounding box center [171, 242] width 53 height 24
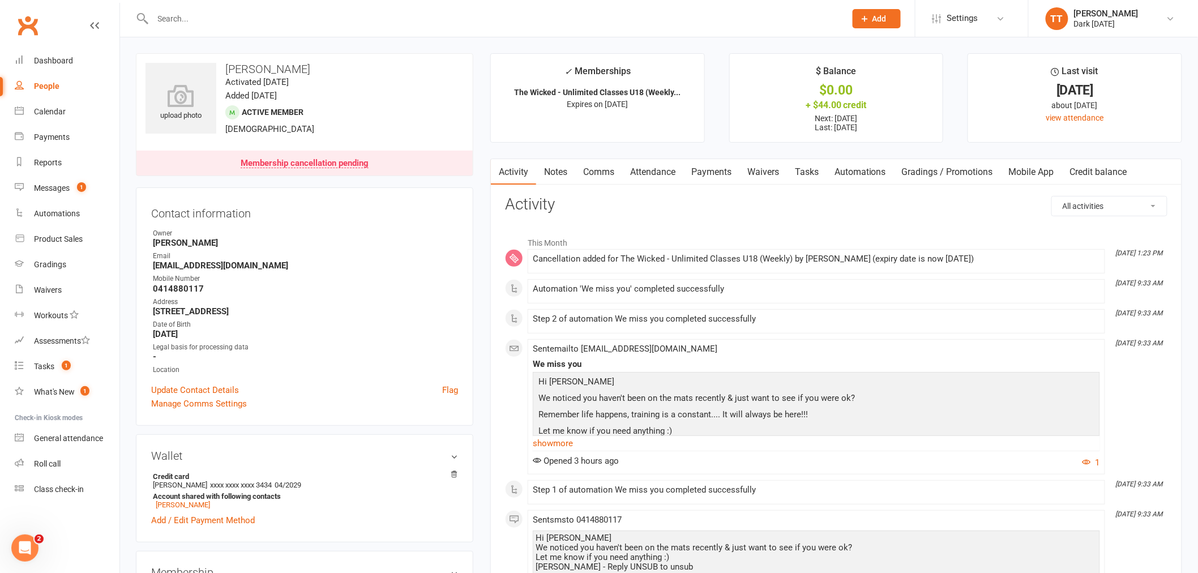
click at [244, 27] on div at bounding box center [487, 18] width 702 height 37
click at [246, 15] on input "text" at bounding box center [494, 19] width 689 height 16
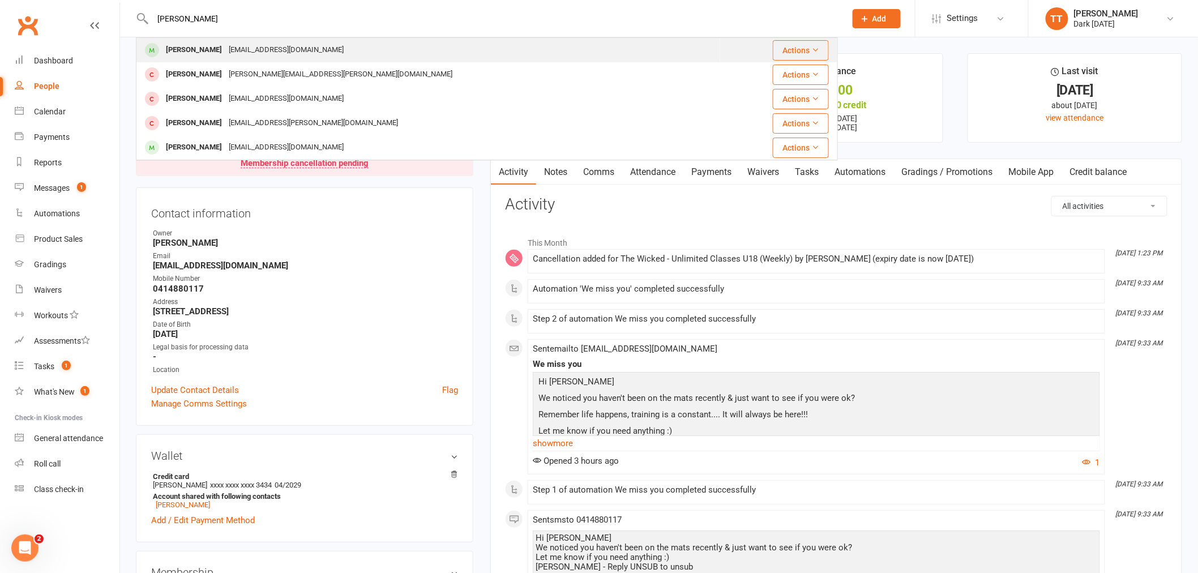
type input "Xavier"
drag, startPoint x: 238, startPoint y: 48, endPoint x: 303, endPoint y: 105, distance: 86.2
click at [238, 48] on div "Mangkone@live.fr" at bounding box center [286, 50] width 122 height 16
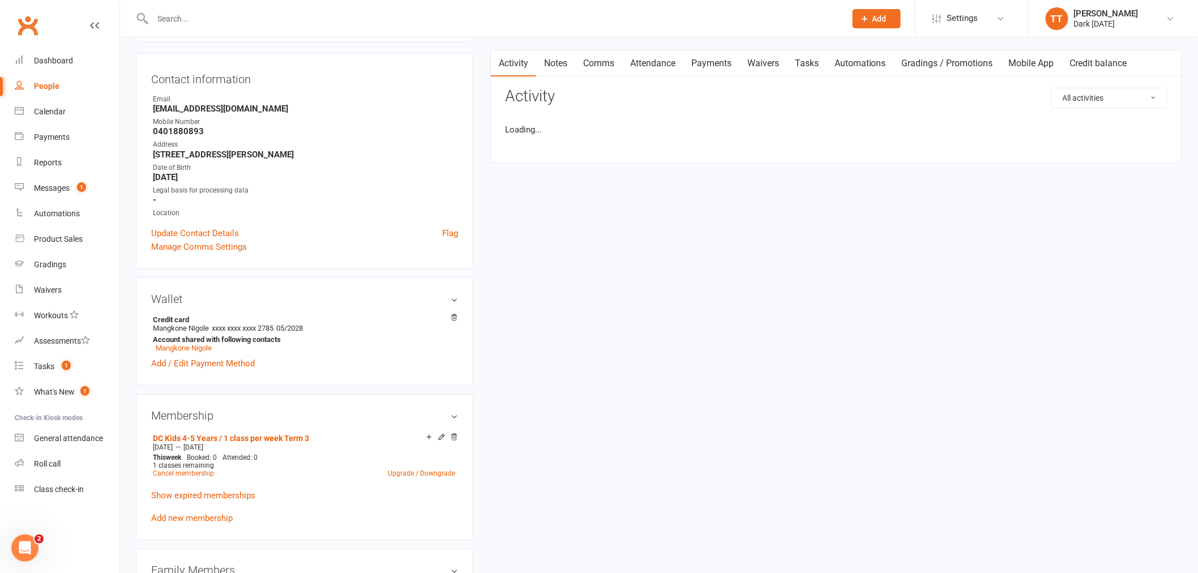
scroll to position [126, 0]
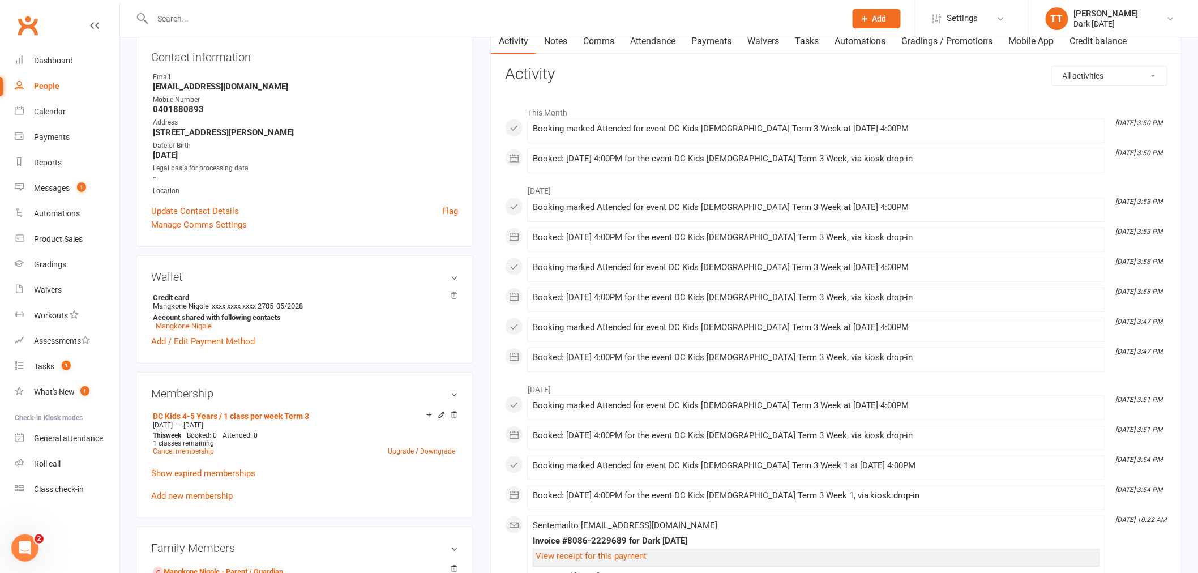
click at [230, 23] on input "text" at bounding box center [494, 19] width 689 height 16
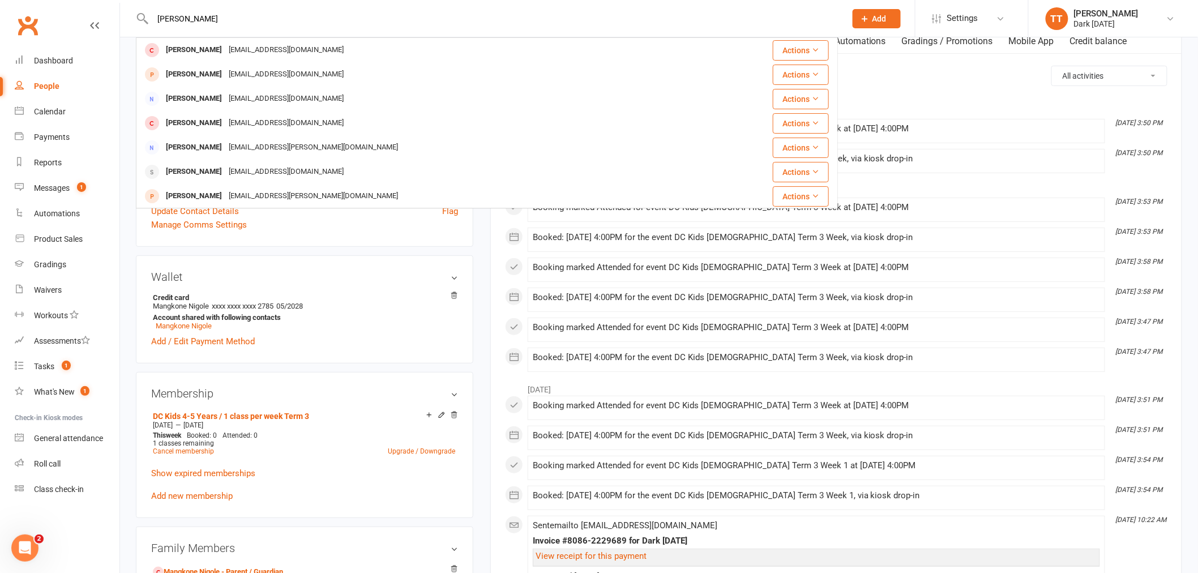
type input "Parkinson"
click at [227, 92] on div "angelangiecow@hotmail.com" at bounding box center [286, 99] width 122 height 16
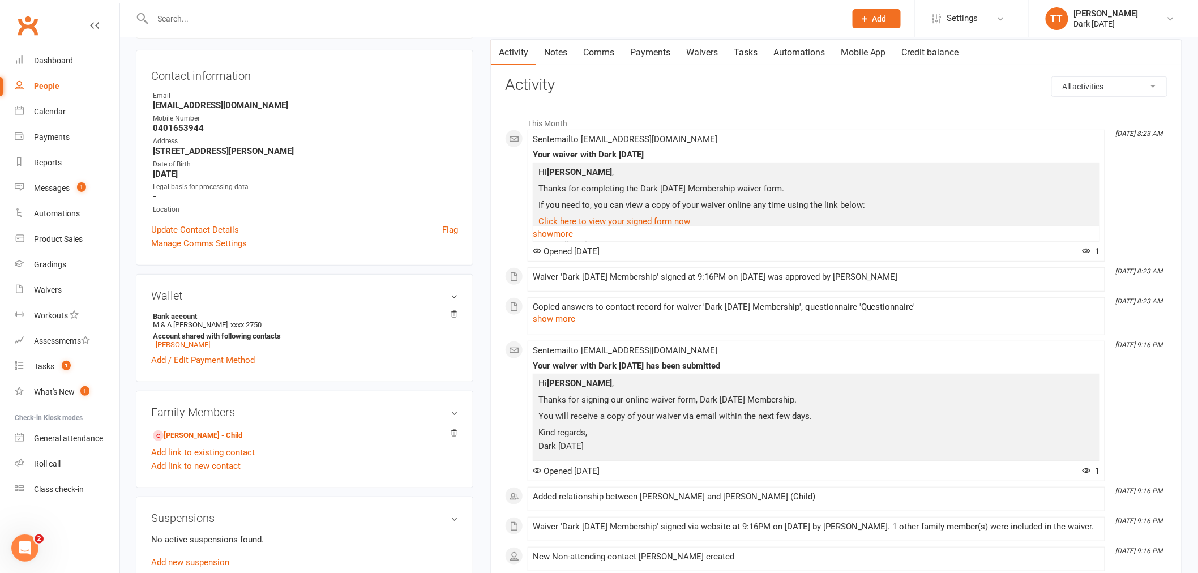
scroll to position [251, 0]
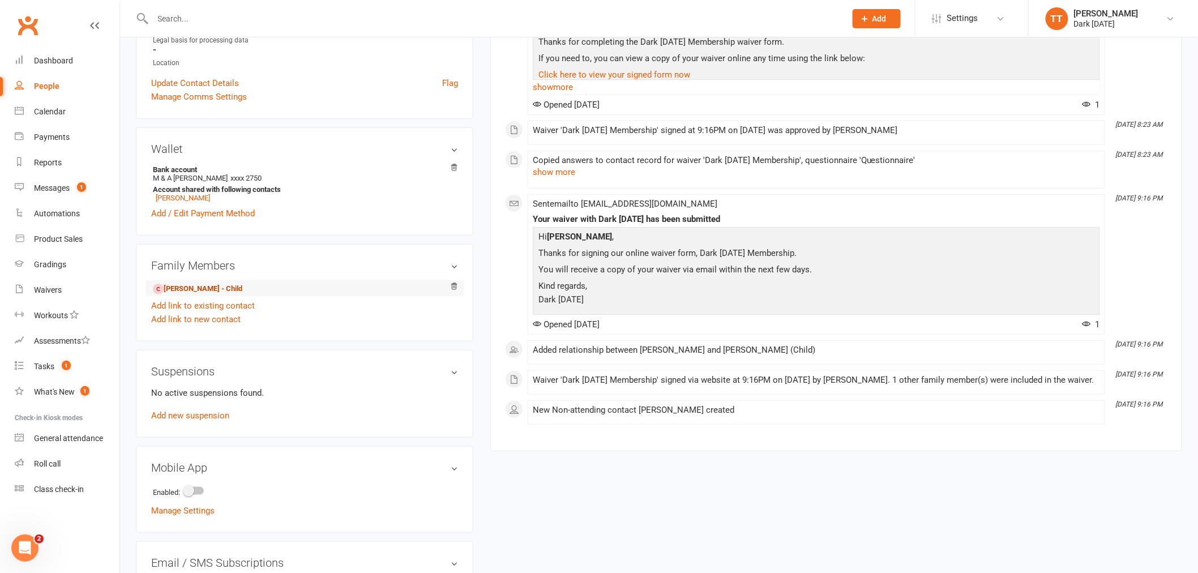
click at [166, 294] on link "Isaac Parkinson - Child" at bounding box center [197, 289] width 89 height 12
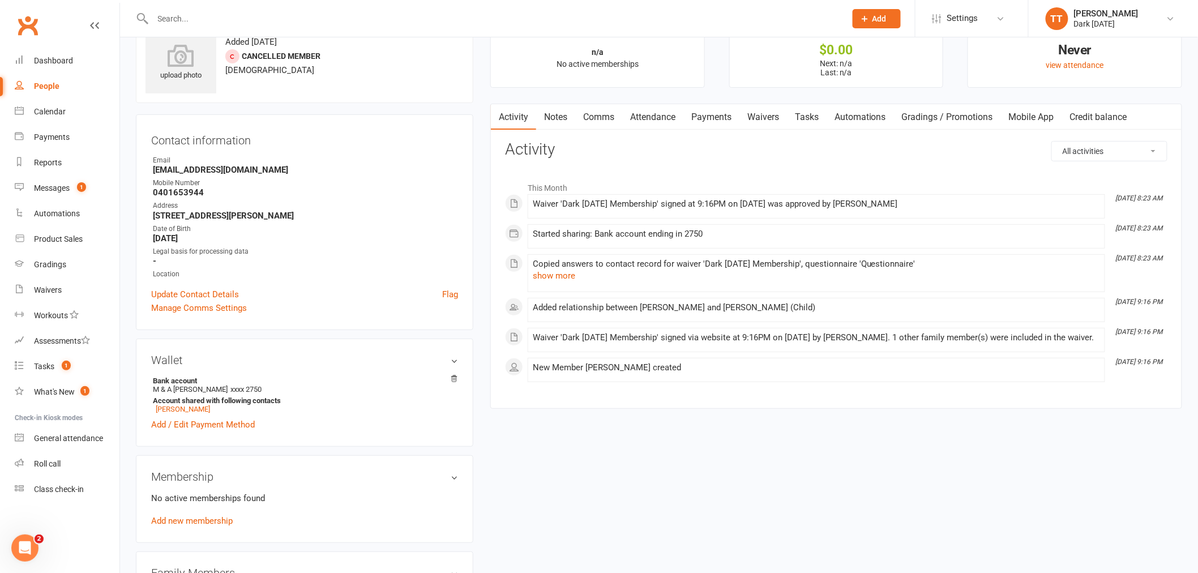
scroll to position [126, 0]
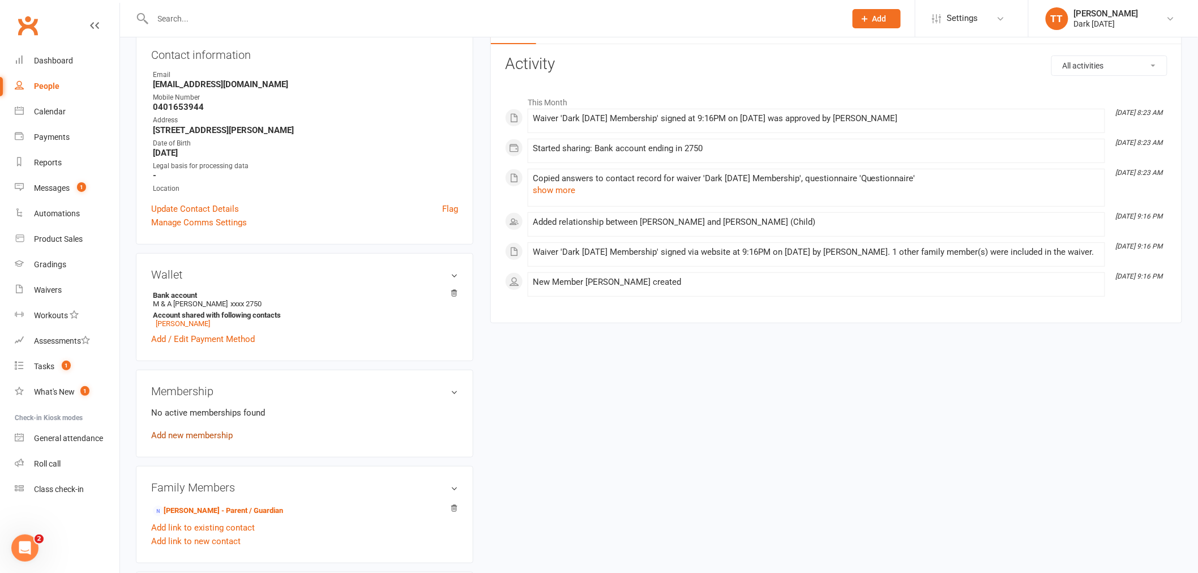
click at [204, 438] on link "Add new membership" at bounding box center [192, 435] width 82 height 10
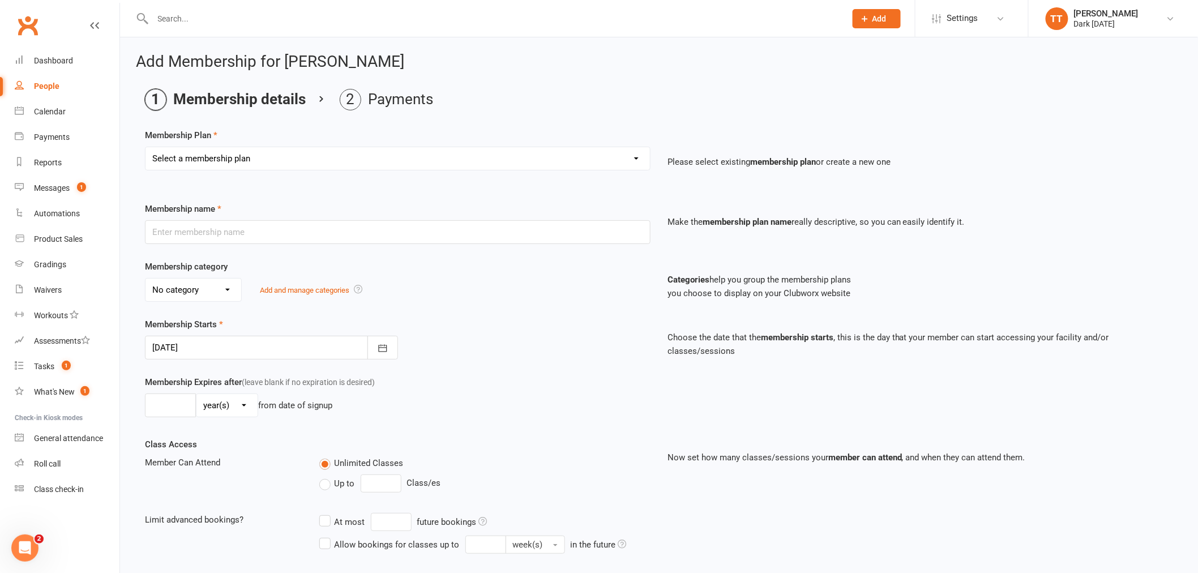
click at [258, 155] on select "Select a membership plan Redzone Knife Defence Workshop Casual Membership Casua…" at bounding box center [398, 158] width 505 height 23
